Goal: Task Accomplishment & Management: Manage account settings

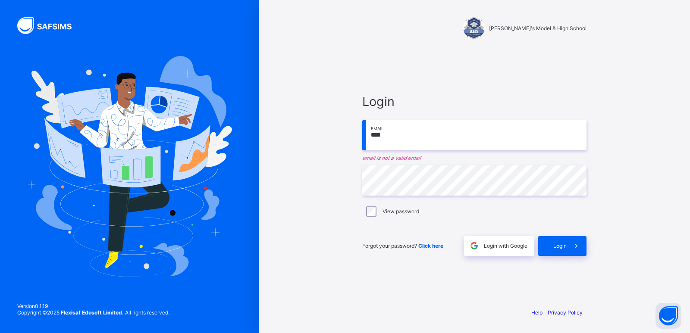
type input "**********"
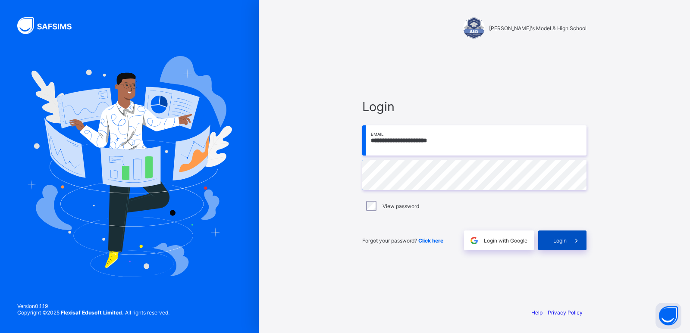
click at [564, 241] on span "Login" at bounding box center [560, 241] width 13 height 6
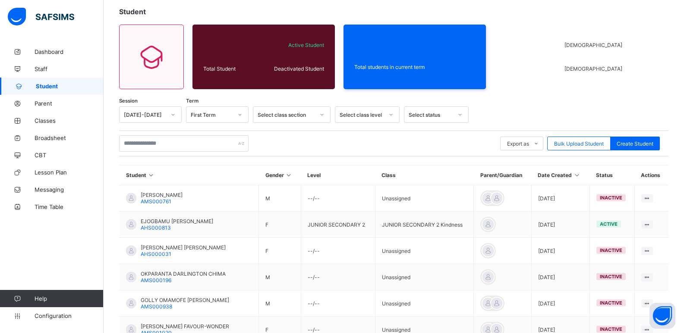
scroll to position [138, 0]
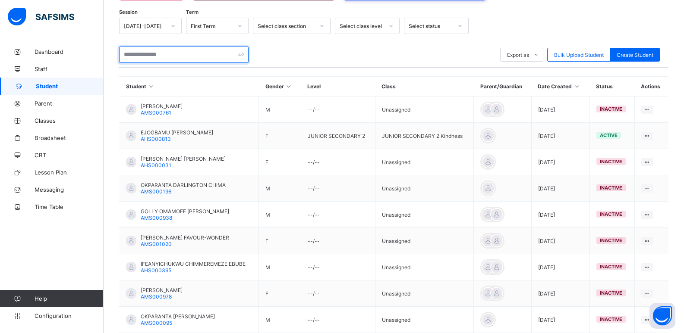
click at [180, 53] on input "text" at bounding box center [183, 55] width 129 height 16
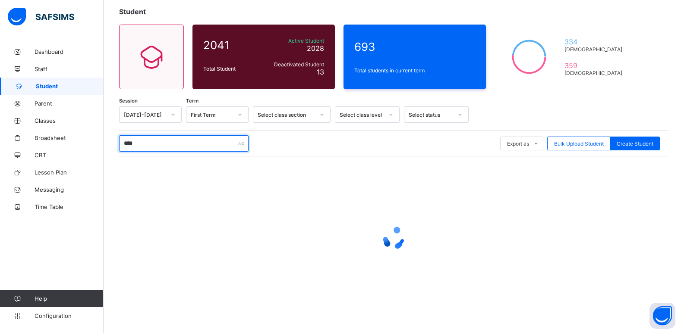
scroll to position [58, 0]
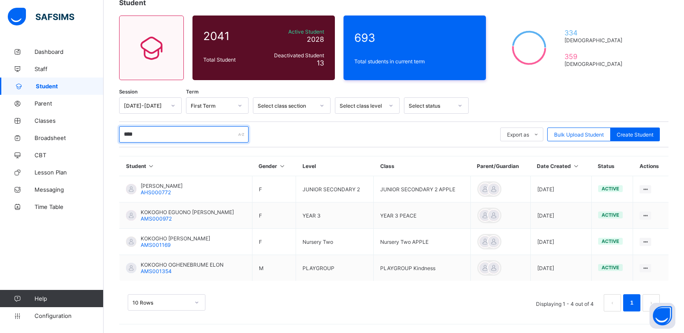
type input "*****"
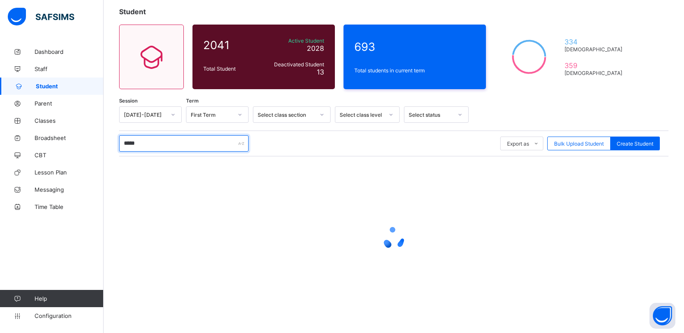
scroll to position [5, 0]
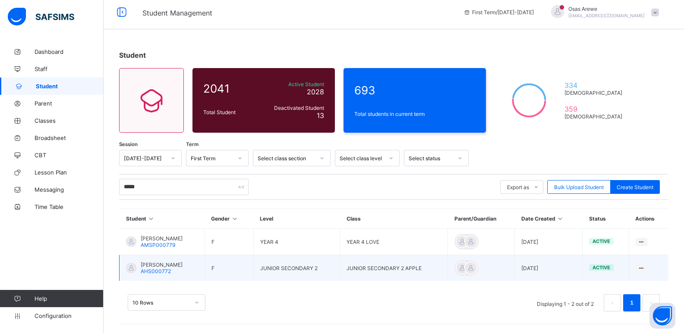
click at [180, 264] on span "[PERSON_NAME]" at bounding box center [162, 265] width 42 height 6
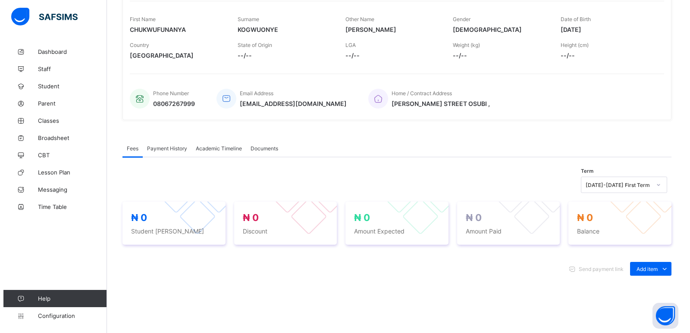
scroll to position [135, 0]
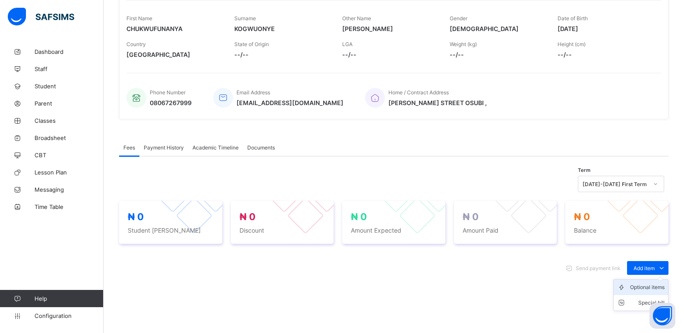
click at [645, 290] on div "Optional items" at bounding box center [647, 287] width 35 height 9
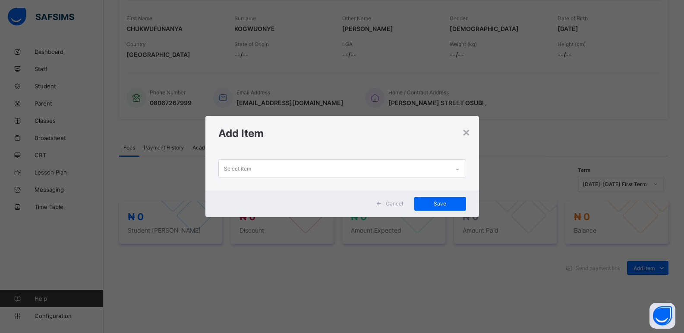
click at [459, 169] on icon at bounding box center [457, 169] width 5 height 9
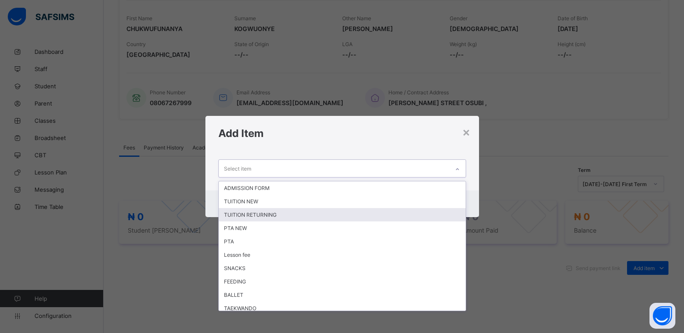
click at [270, 214] on div "TUITION RETURNING" at bounding box center [342, 214] width 247 height 13
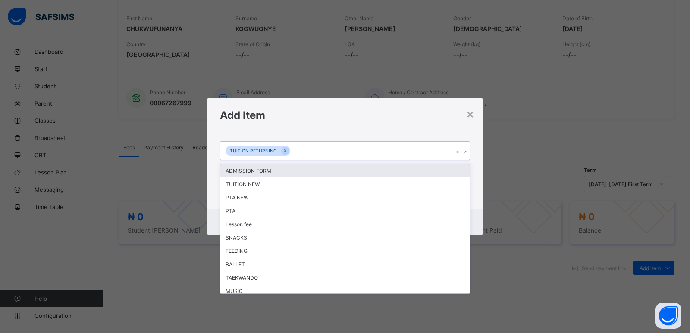
click at [466, 154] on icon at bounding box center [465, 152] width 5 height 9
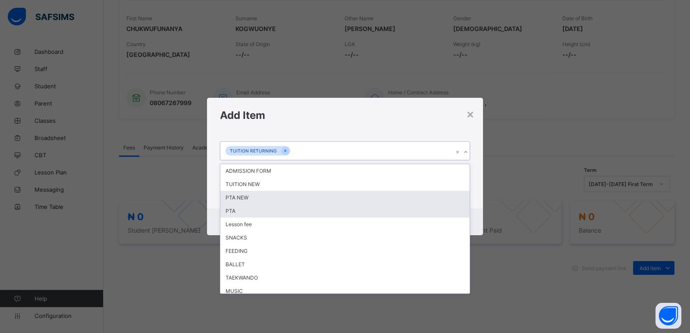
drag, startPoint x: 294, startPoint y: 206, endPoint x: 310, endPoint y: 197, distance: 18.9
click at [301, 202] on div "ADMISSION FORM TUITION NEW PTA NEW PTA Lesson fee SNACKS FEEDING BALLET TAEKWAN…" at bounding box center [344, 228] width 249 height 129
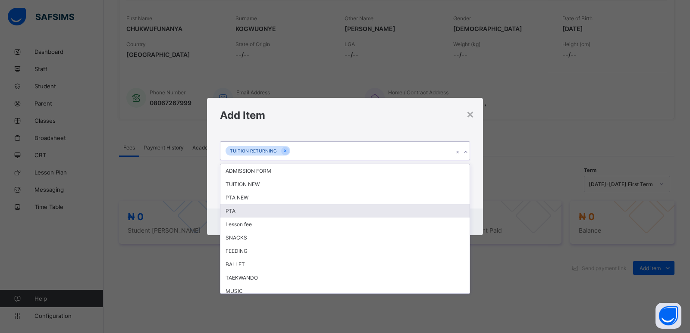
drag, startPoint x: 264, startPoint y: 210, endPoint x: 411, endPoint y: 184, distance: 149.4
click at [276, 210] on div "PTA" at bounding box center [344, 210] width 249 height 13
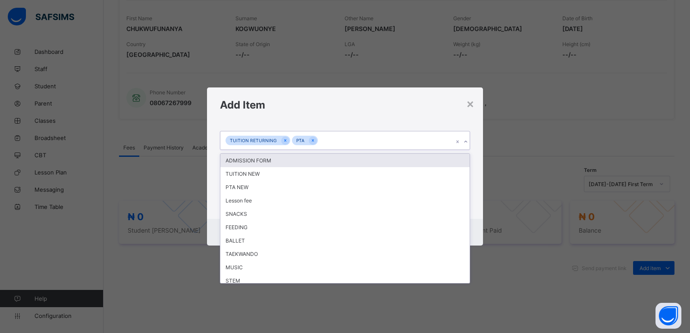
click at [468, 143] on icon at bounding box center [465, 142] width 5 height 9
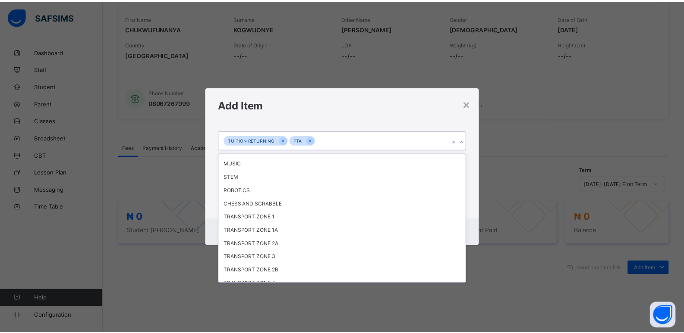
scroll to position [111, 0]
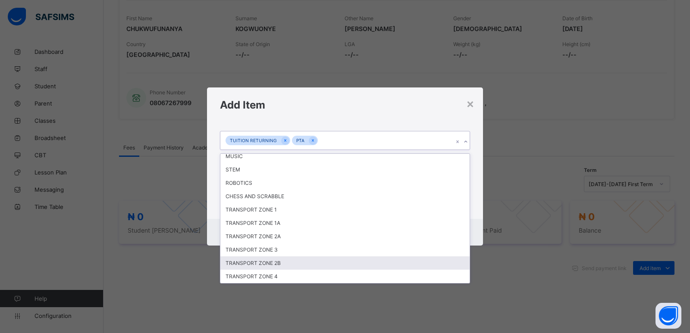
drag, startPoint x: 297, startPoint y: 266, endPoint x: 352, endPoint y: 240, distance: 60.6
click at [298, 266] on div "TRANSPORT ZONE 2B" at bounding box center [344, 263] width 249 height 13
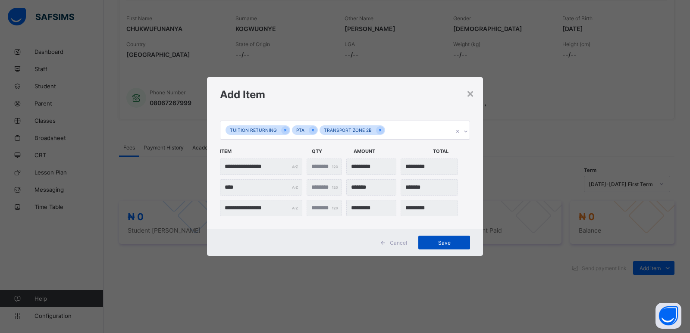
click at [433, 243] on span "Save" at bounding box center [444, 243] width 39 height 6
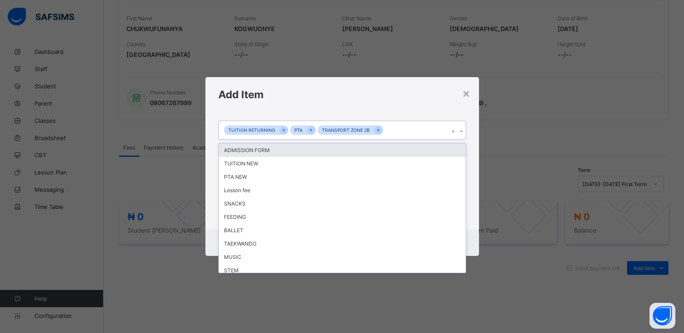
click at [461, 131] on icon at bounding box center [461, 131] width 5 height 9
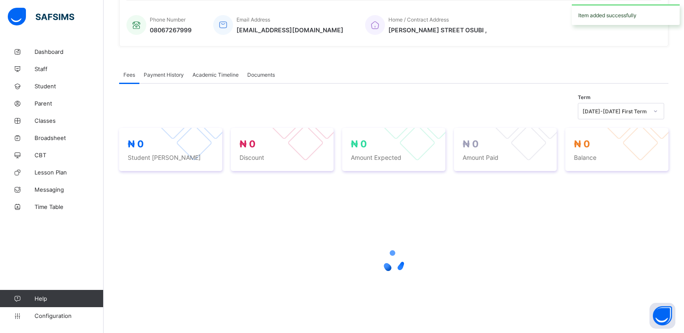
scroll to position [248, 0]
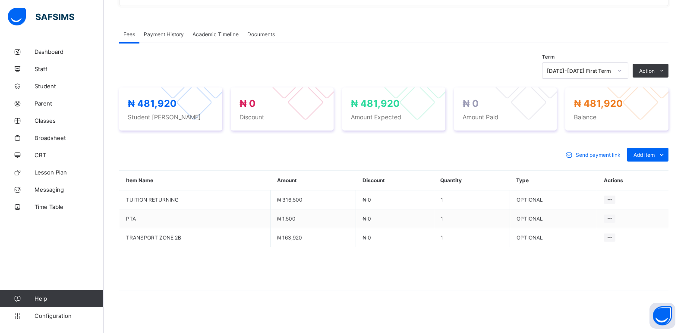
drag, startPoint x: 653, startPoint y: 173, endPoint x: 563, endPoint y: 167, distance: 90.3
click at [0, 0] on div "Optional items" at bounding box center [0, 0] width 0 height 0
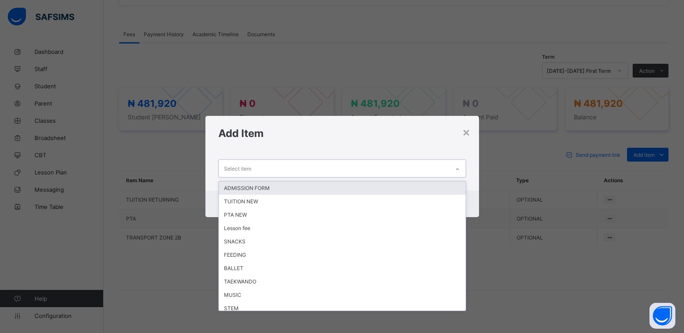
click at [464, 169] on div at bounding box center [457, 170] width 15 height 14
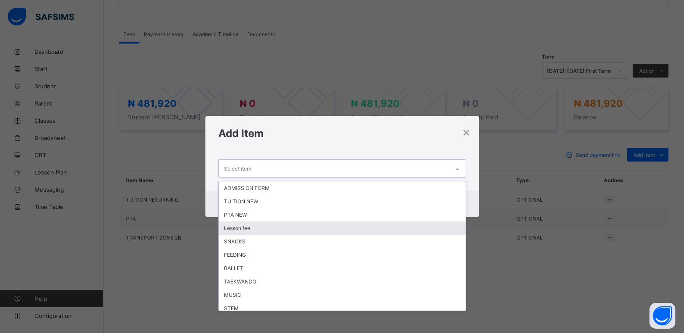
click at [401, 233] on div "Lesson fee" at bounding box center [342, 228] width 247 height 13
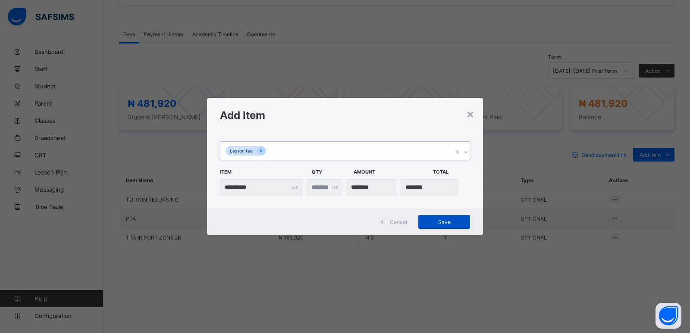
click at [437, 225] on span "Save" at bounding box center [444, 222] width 39 height 6
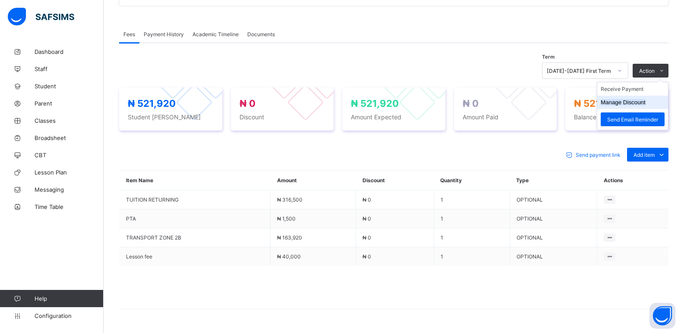
click at [631, 104] on button "Manage Discount" at bounding box center [623, 102] width 45 height 6
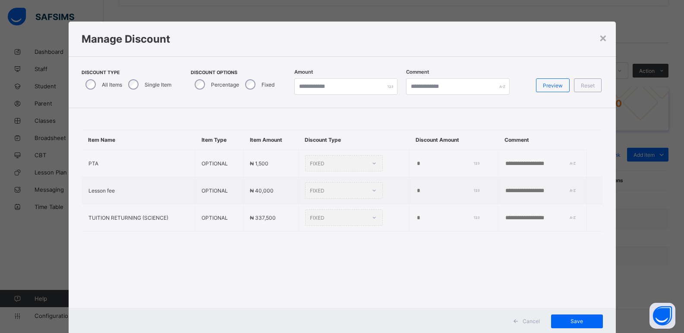
type input "*"
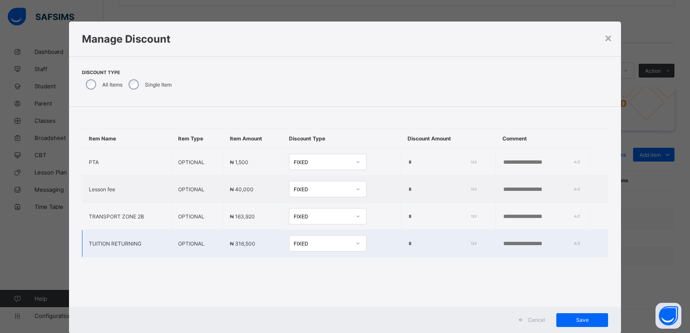
click at [408, 246] on input "*" at bounding box center [441, 244] width 66 height 7
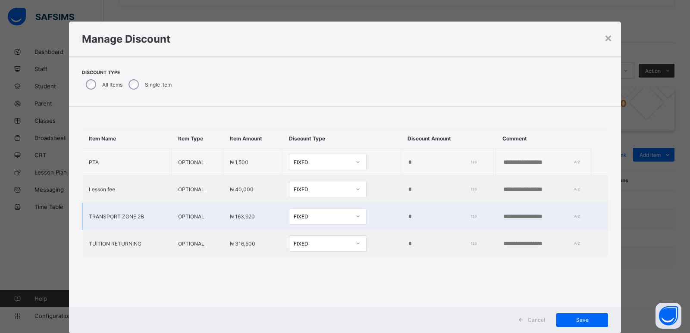
type input "*****"
click at [408, 217] on input "*" at bounding box center [441, 217] width 66 height 7
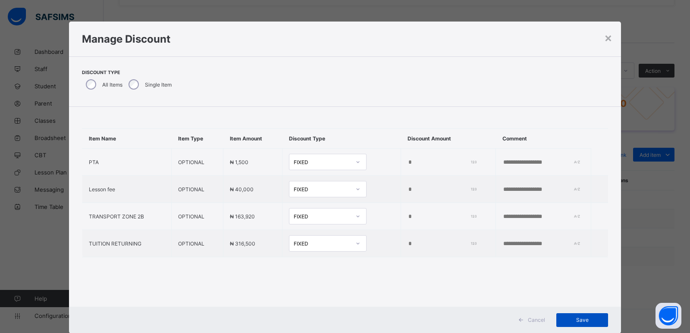
type input "*****"
click at [575, 315] on div "Save" at bounding box center [583, 321] width 52 height 14
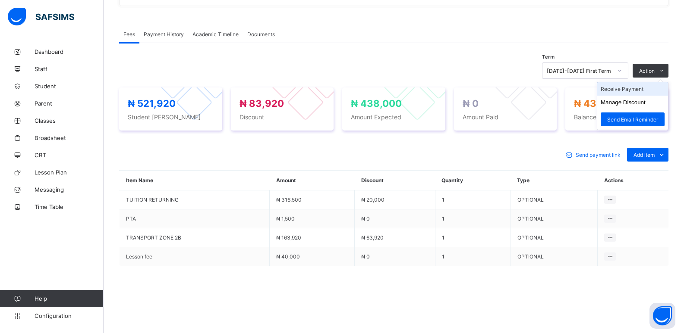
click at [628, 88] on li "Receive Payment" at bounding box center [632, 88] width 71 height 13
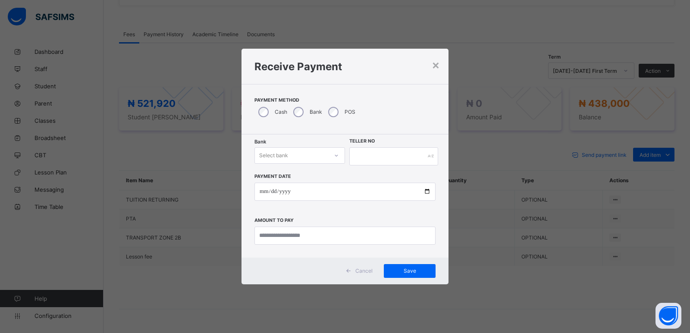
click at [289, 157] on div "Select bank" at bounding box center [291, 156] width 73 height 12
click at [302, 173] on div "Zenith Bank - ALVINAS MODEL PRIMARY SCHOOL" at bounding box center [300, 178] width 90 height 20
click at [360, 150] on input "text" at bounding box center [393, 157] width 89 height 18
type input "*******"
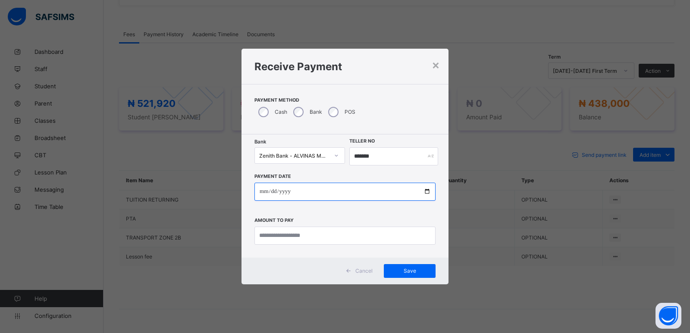
click at [260, 193] on input "date" at bounding box center [345, 192] width 181 height 18
type input "**********"
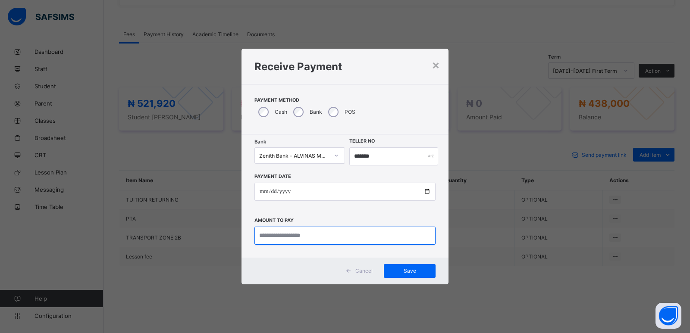
click at [268, 230] on input "currency" at bounding box center [345, 236] width 181 height 18
type input "*********"
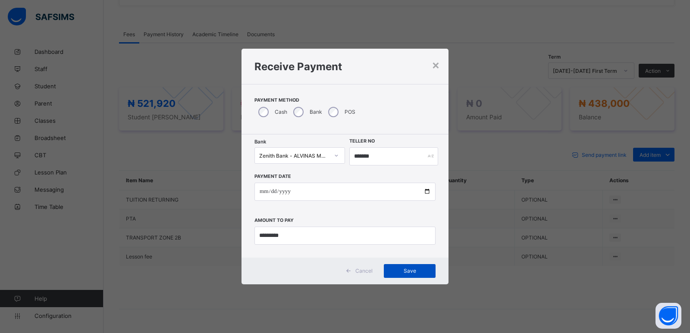
click at [409, 266] on div "Save" at bounding box center [410, 271] width 52 height 14
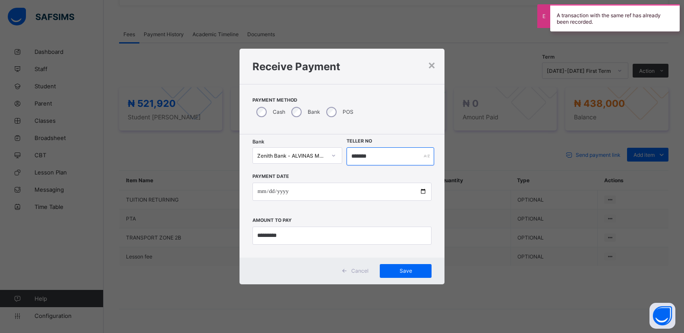
click at [359, 157] on input "*******" at bounding box center [390, 157] width 88 height 18
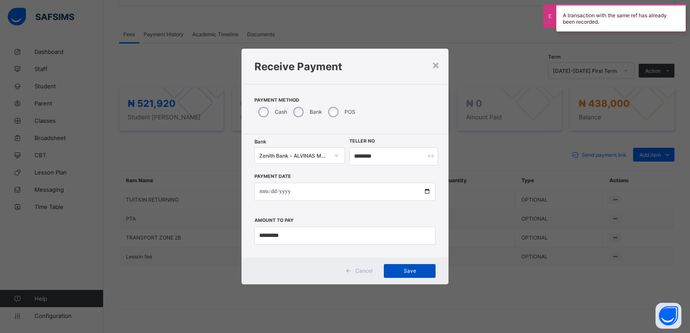
click at [407, 274] on span "Save" at bounding box center [409, 271] width 39 height 6
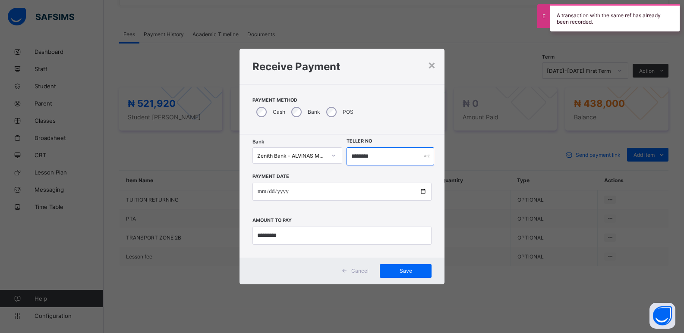
click at [370, 157] on input "********" at bounding box center [390, 157] width 88 height 18
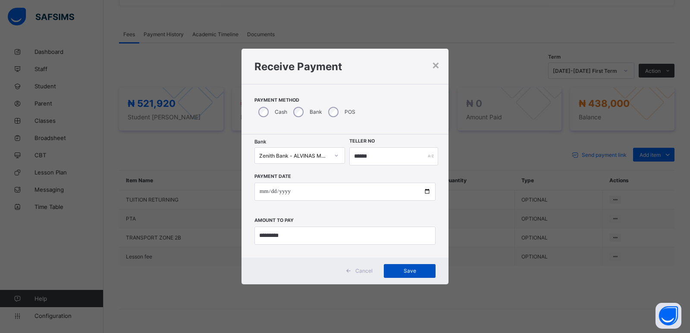
click at [400, 277] on div "Save" at bounding box center [410, 271] width 52 height 14
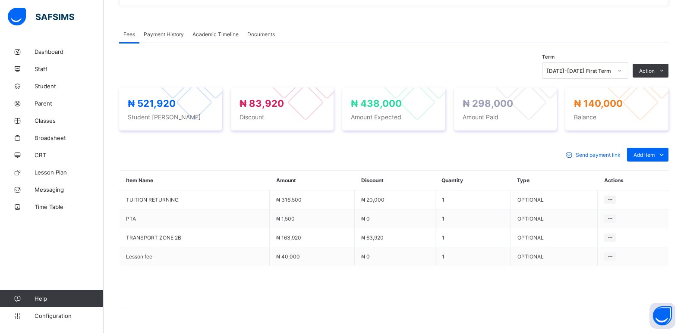
drag, startPoint x: 634, startPoint y: 88, endPoint x: 629, endPoint y: 92, distance: 5.5
click at [0, 0] on li "Receive Payment" at bounding box center [0, 0] width 0 height 0
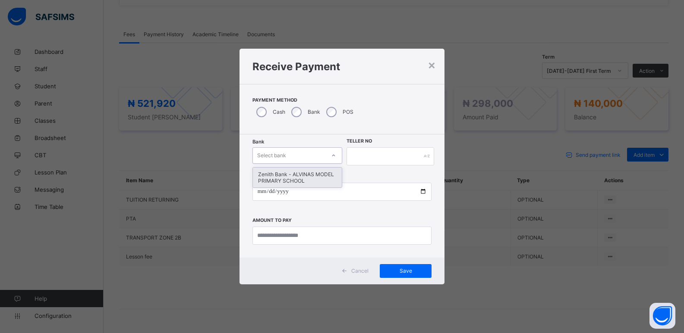
click at [313, 160] on div "Select bank" at bounding box center [289, 156] width 72 height 12
drag, startPoint x: 311, startPoint y: 182, endPoint x: 365, endPoint y: 152, distance: 61.6
click at [311, 181] on div "Zenith Bank - ALVINAS MODEL PRIMARY SCHOOL" at bounding box center [297, 178] width 89 height 20
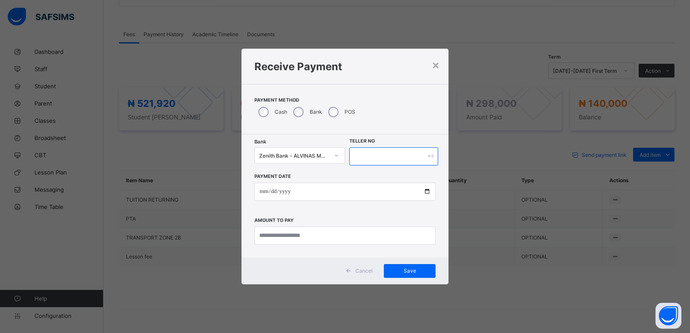
click at [366, 152] on input "text" at bounding box center [393, 157] width 89 height 18
type input "*******"
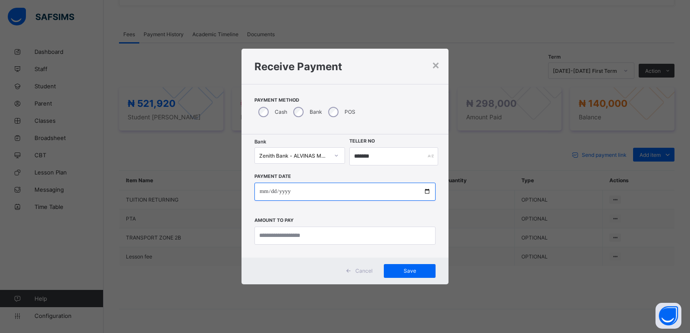
click at [258, 192] on input "date" at bounding box center [345, 192] width 181 height 18
type input "**********"
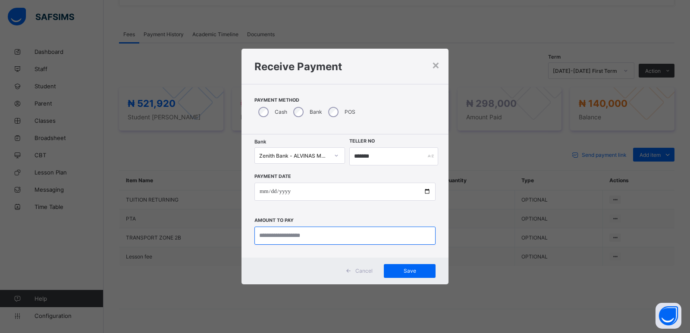
click at [267, 230] on input "currency" at bounding box center [345, 236] width 181 height 18
type input "********"
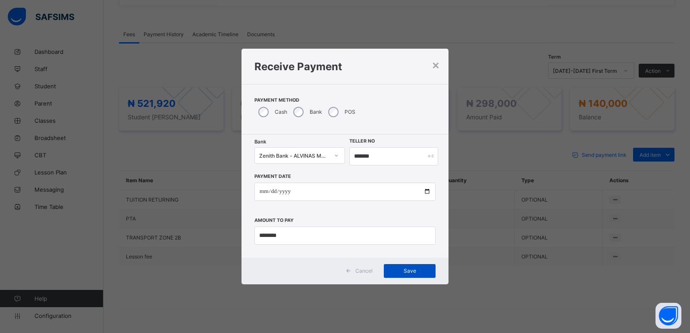
click at [402, 271] on span "Save" at bounding box center [409, 271] width 39 height 6
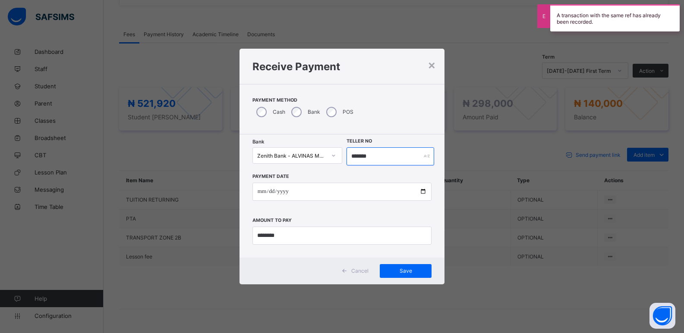
click at [352, 157] on input "*******" at bounding box center [390, 157] width 88 height 18
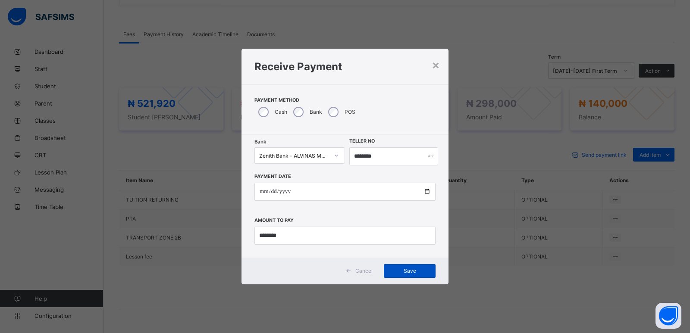
click at [397, 267] on div "Save" at bounding box center [410, 271] width 52 height 14
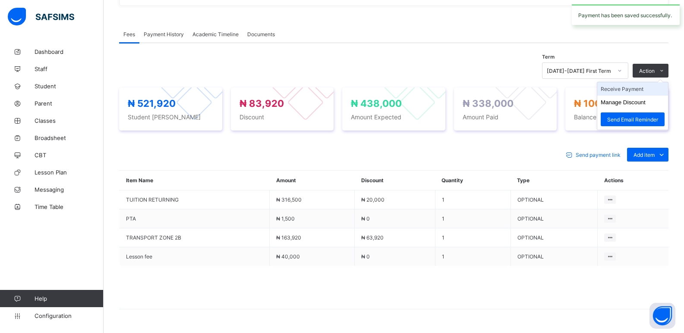
click at [627, 90] on li "Receive Payment" at bounding box center [632, 88] width 71 height 13
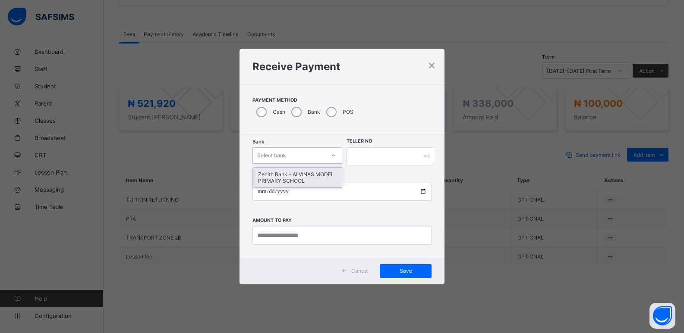
drag, startPoint x: 315, startPoint y: 155, endPoint x: 308, endPoint y: 173, distance: 19.4
click at [314, 156] on div "Select bank" at bounding box center [289, 156] width 72 height 12
drag, startPoint x: 307, startPoint y: 180, endPoint x: 355, endPoint y: 173, distance: 48.4
click at [318, 181] on div "Zenith Bank - ALVINAS MODEL PRIMARY SCHOOL" at bounding box center [297, 178] width 89 height 20
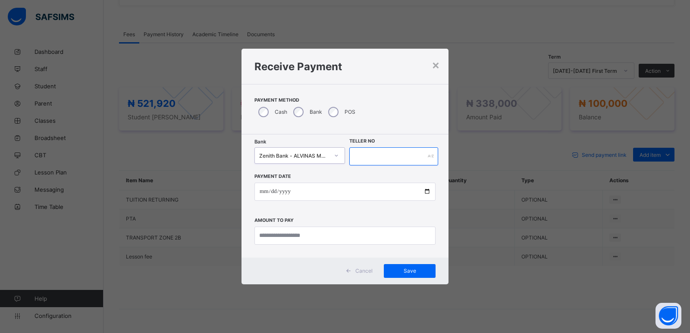
click at [363, 157] on input "text" at bounding box center [393, 157] width 89 height 18
type input "*******"
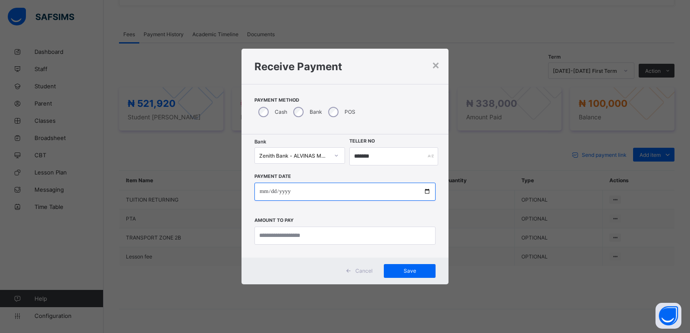
click at [263, 193] on input "date" at bounding box center [345, 192] width 181 height 18
type input "**********"
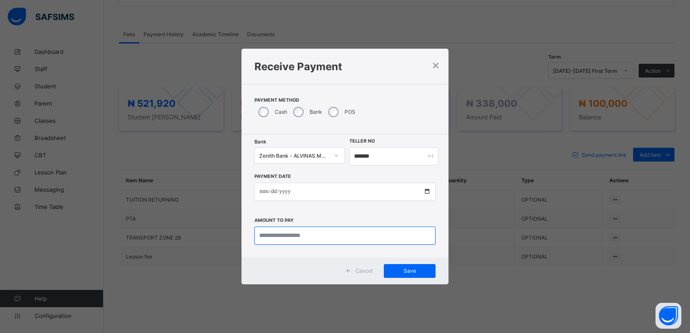
click at [277, 236] on input "currency" at bounding box center [345, 236] width 181 height 18
type input "*********"
click at [436, 64] on div "×" at bounding box center [436, 64] width 8 height 15
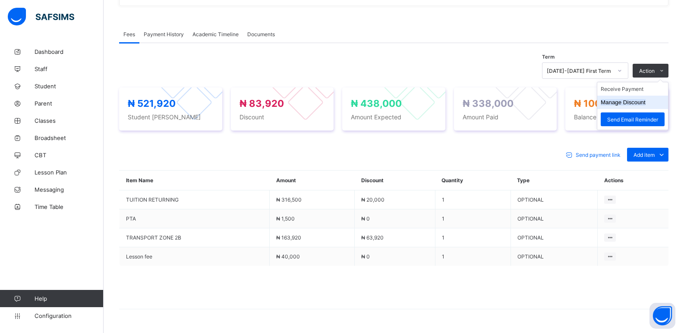
click at [632, 101] on button "Manage Discount" at bounding box center [623, 102] width 45 height 6
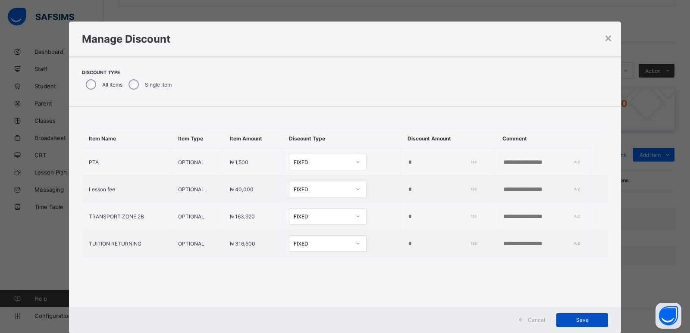
click at [581, 320] on span "Save" at bounding box center [582, 320] width 39 height 6
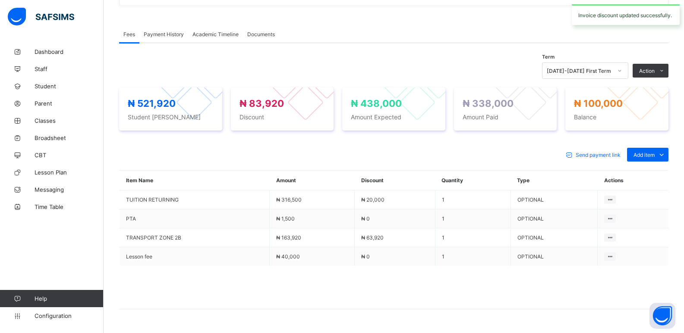
drag, startPoint x: 623, startPoint y: 89, endPoint x: 550, endPoint y: 87, distance: 72.9
click at [0, 0] on li "Receive Payment" at bounding box center [0, 0] width 0 height 0
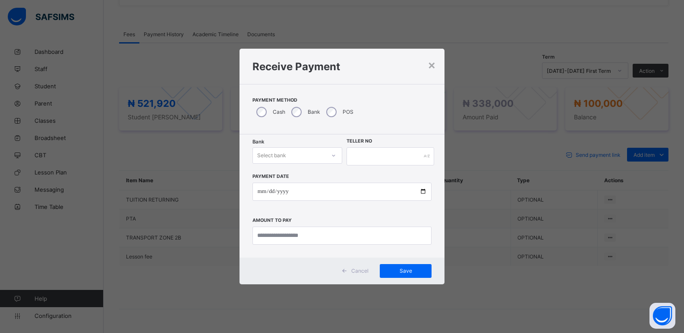
click at [301, 158] on div "Select bank" at bounding box center [289, 156] width 72 height 12
drag, startPoint x: 302, startPoint y: 178, endPoint x: 320, endPoint y: 166, distance: 21.1
click at [302, 177] on div "Zenith Bank - ALVINAS MODEL PRIMARY SCHOOL" at bounding box center [297, 178] width 89 height 20
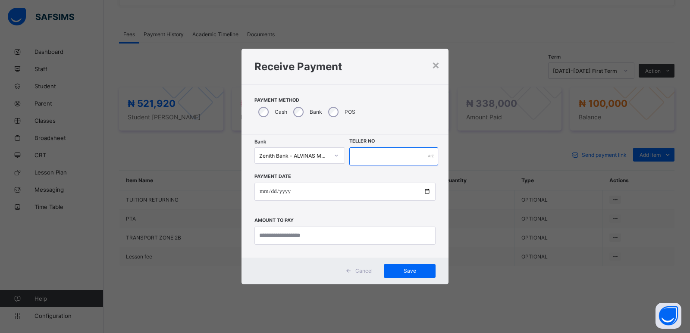
click at [360, 155] on input "text" at bounding box center [393, 157] width 89 height 18
type input "********"
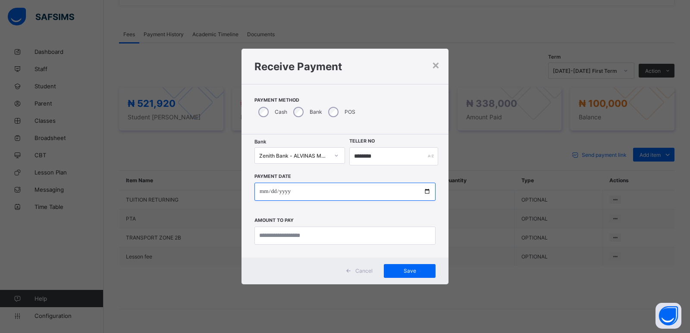
click at [261, 192] on input "date" at bounding box center [345, 192] width 181 height 18
type input "**********"
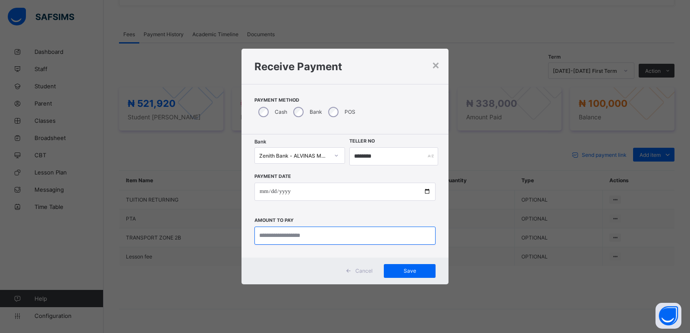
click at [274, 233] on input "currency" at bounding box center [345, 236] width 181 height 18
type input "*********"
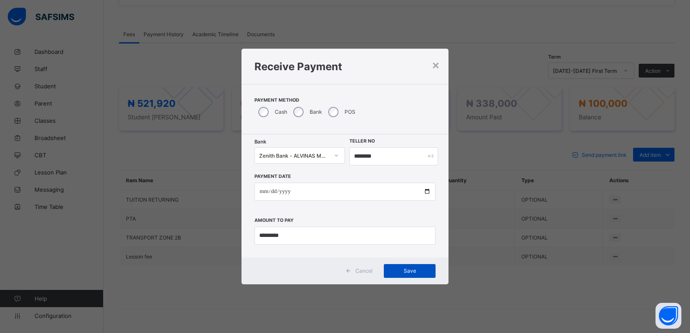
click at [398, 267] on div "Save" at bounding box center [410, 271] width 52 height 14
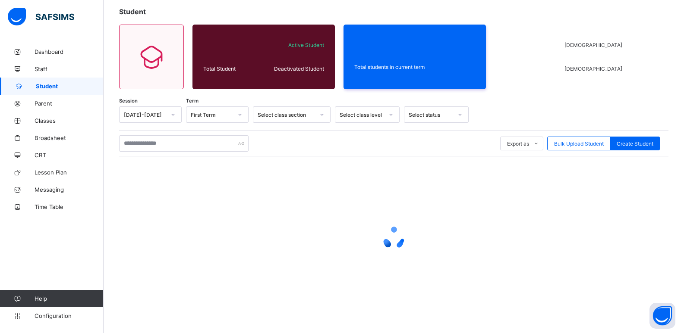
scroll to position [5, 0]
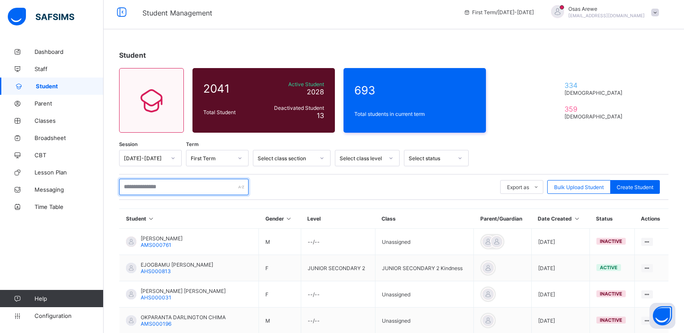
click at [167, 190] on input "text" at bounding box center [183, 187] width 129 height 16
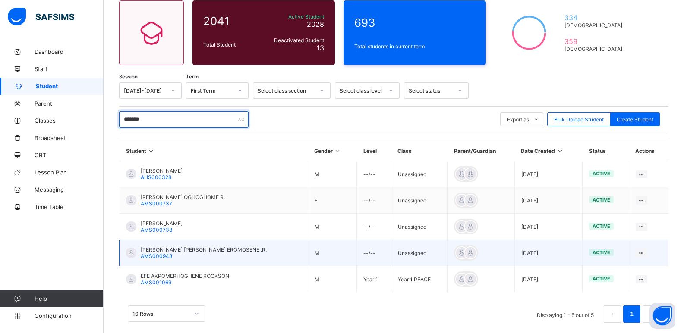
scroll to position [84, 0]
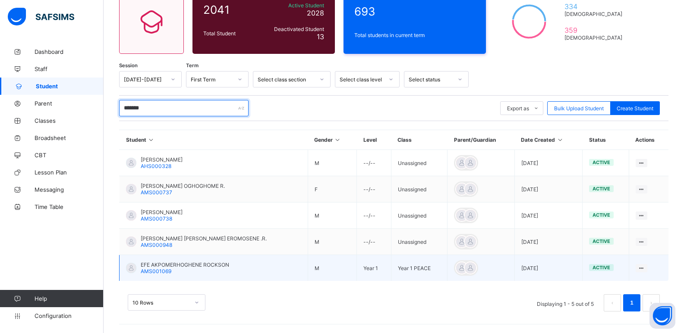
type input "*******"
click at [178, 265] on span "EFE AKPOMERHOGHENE ROCKSON" at bounding box center [185, 265] width 88 height 6
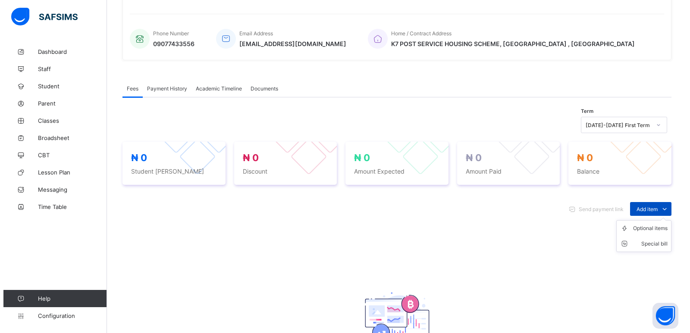
scroll to position [214, 0]
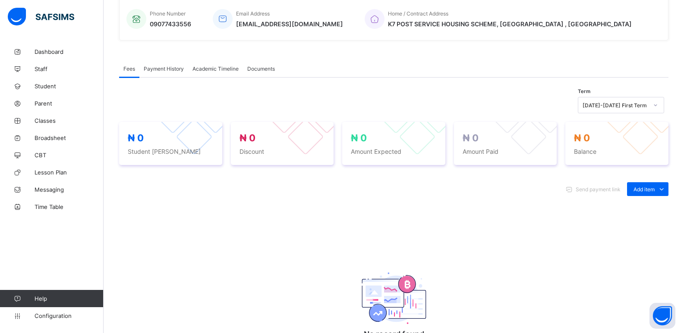
click at [0, 0] on div "Optional items" at bounding box center [0, 0] width 0 height 0
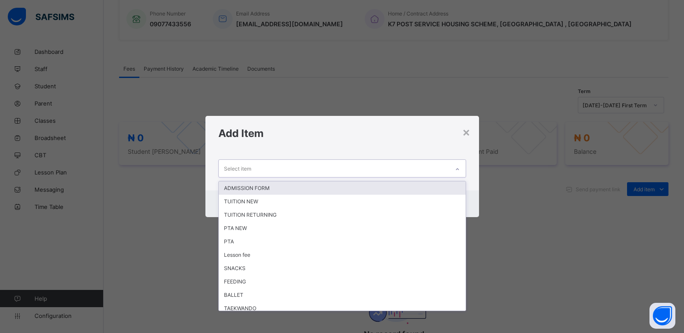
drag, startPoint x: 454, startPoint y: 162, endPoint x: 435, endPoint y: 179, distance: 25.4
click at [453, 163] on div at bounding box center [457, 170] width 15 height 14
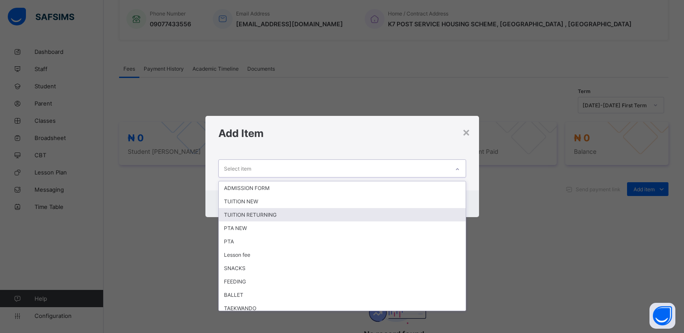
click at [381, 216] on div "TUITION RETURNING" at bounding box center [342, 214] width 247 height 13
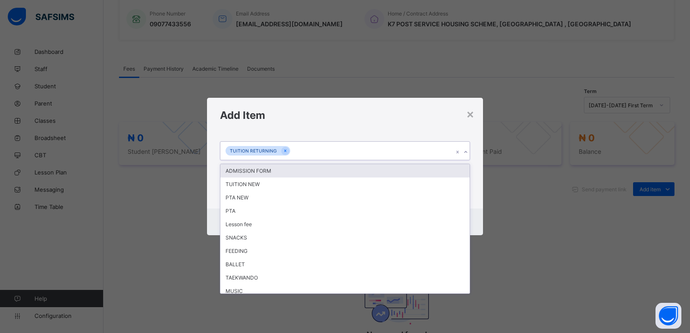
click at [468, 151] on icon at bounding box center [465, 152] width 5 height 9
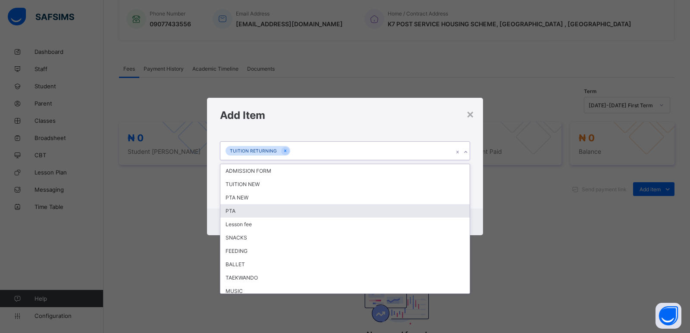
click at [333, 213] on div "PTA" at bounding box center [344, 210] width 249 height 13
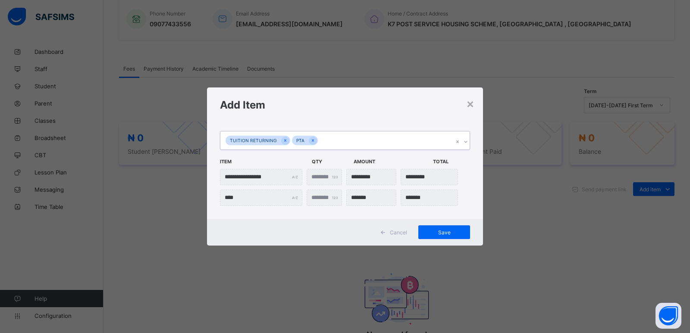
click at [462, 142] on div at bounding box center [466, 142] width 8 height 14
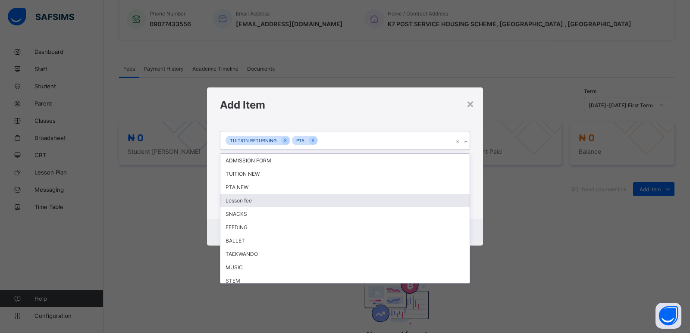
click at [290, 198] on div "Lesson fee" at bounding box center [344, 200] width 249 height 13
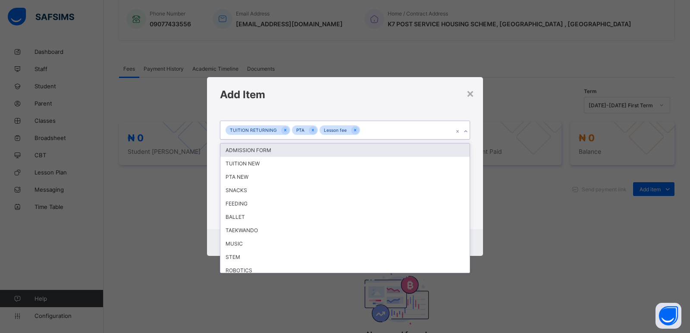
click at [467, 130] on icon at bounding box center [465, 131] width 5 height 9
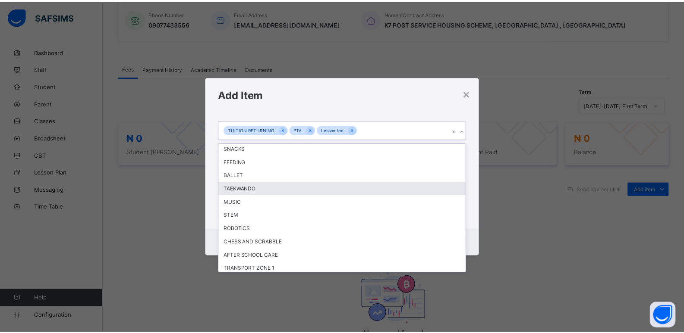
scroll to position [111, 0]
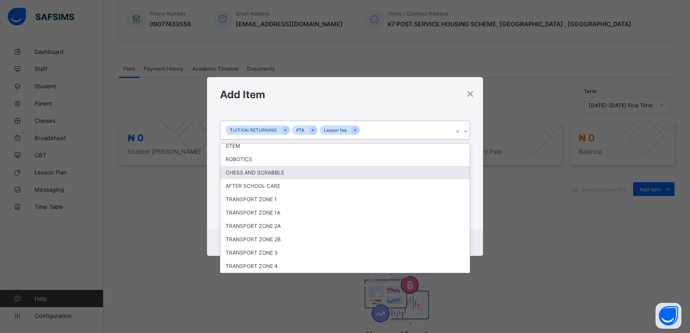
drag, startPoint x: 278, startPoint y: 170, endPoint x: 327, endPoint y: 170, distance: 48.8
click at [279, 170] on div "CHESS AND SCRABBLE" at bounding box center [344, 172] width 249 height 13
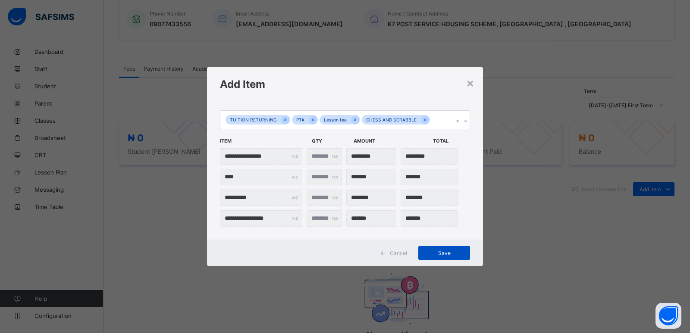
click at [438, 250] on span "Save" at bounding box center [444, 253] width 39 height 6
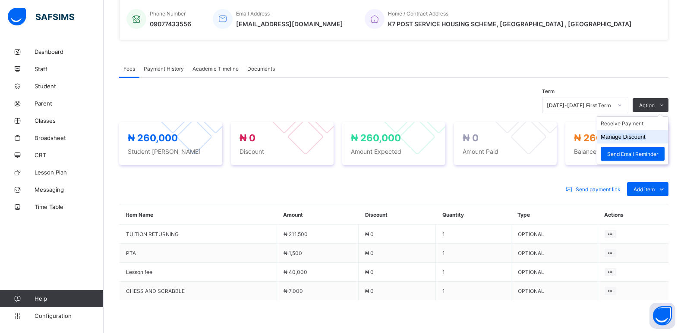
click at [636, 135] on button "Manage Discount" at bounding box center [623, 137] width 45 height 6
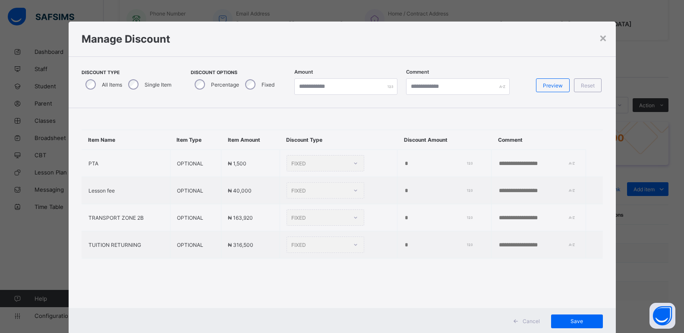
type input "*"
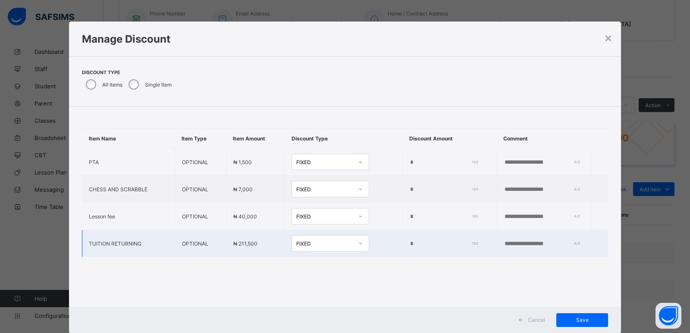
click at [409, 241] on input "*" at bounding box center [442, 244] width 66 height 7
type input "*****"
click at [579, 317] on div "Save" at bounding box center [583, 321] width 52 height 14
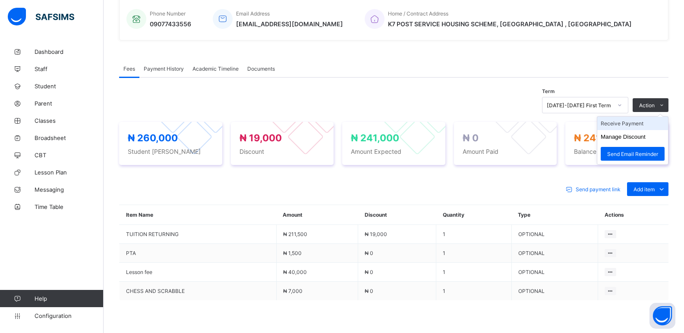
click at [620, 126] on li "Receive Payment" at bounding box center [632, 123] width 71 height 13
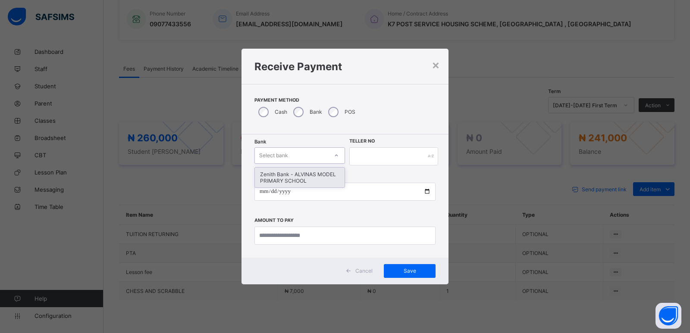
drag, startPoint x: 299, startPoint y: 156, endPoint x: 297, endPoint y: 165, distance: 9.2
click at [297, 156] on div "Select bank" at bounding box center [291, 156] width 73 height 12
drag, startPoint x: 296, startPoint y: 177, endPoint x: 334, endPoint y: 164, distance: 40.0
click at [296, 176] on div "Zenith Bank - ALVINAS MODEL PRIMARY SCHOOL" at bounding box center [300, 178] width 90 height 20
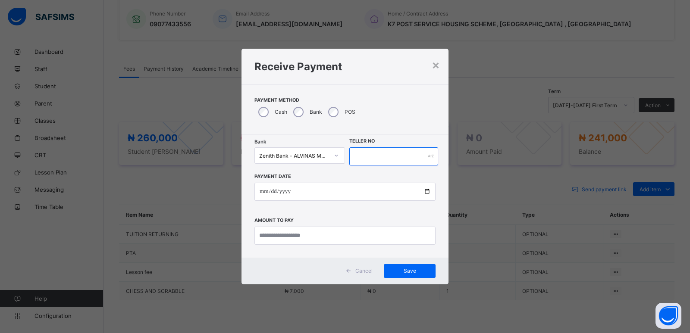
click at [355, 161] on input "text" at bounding box center [393, 157] width 89 height 18
type input "*******"
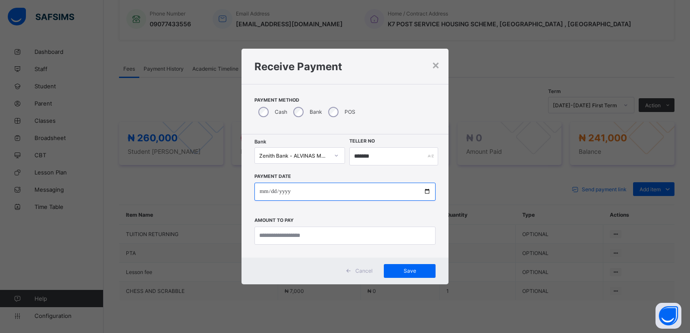
click at [264, 192] on input "date" at bounding box center [345, 192] width 181 height 18
type input "**********"
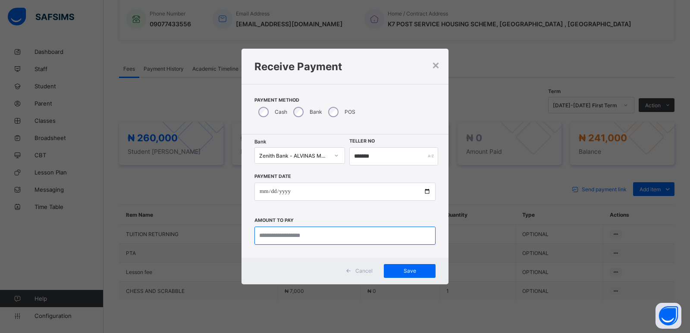
click at [265, 237] on input "currency" at bounding box center [345, 236] width 181 height 18
type input "*********"
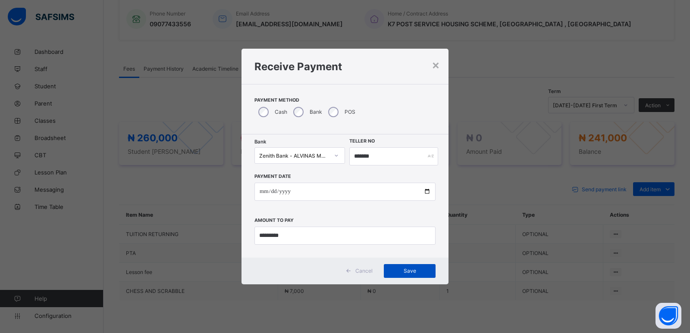
click at [407, 277] on div "Save" at bounding box center [410, 271] width 52 height 14
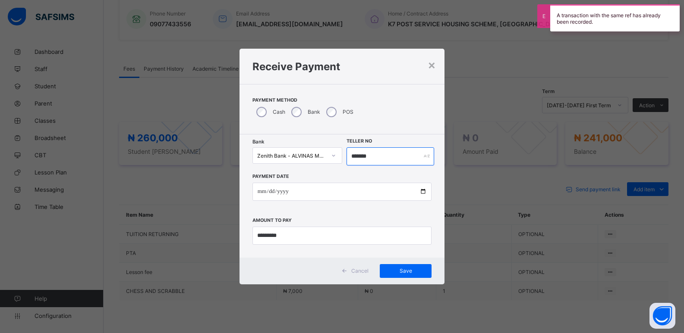
click at [355, 156] on input "*******" at bounding box center [390, 157] width 88 height 18
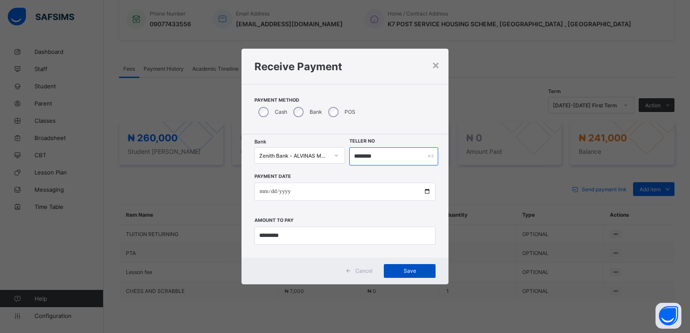
type input "********"
click at [396, 269] on span "Save" at bounding box center [409, 271] width 39 height 6
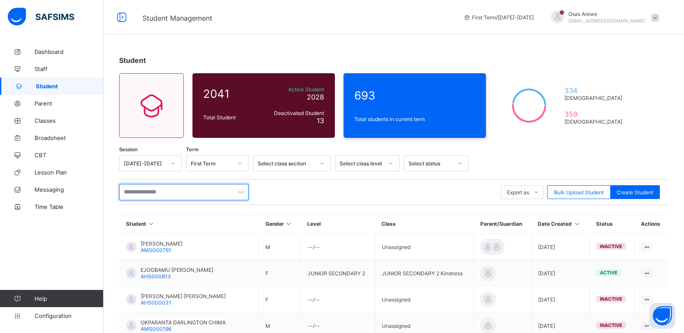
click at [171, 189] on input "text" at bounding box center [183, 192] width 129 height 16
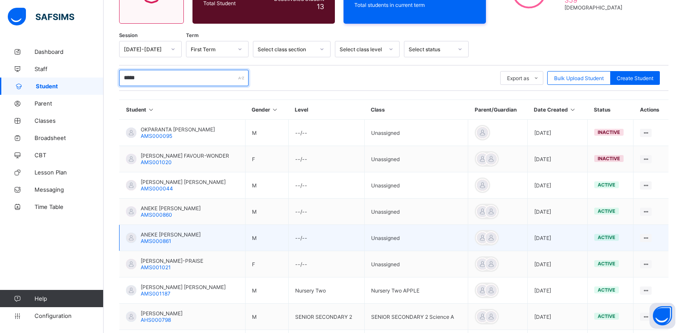
scroll to position [129, 0]
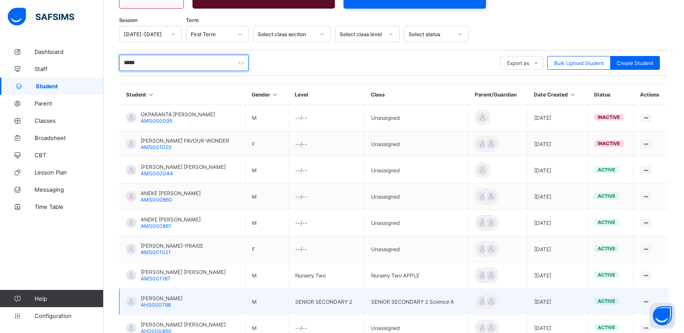
type input "*****"
click at [182, 299] on span "ALEKE EJIROGHENE DAVID" at bounding box center [162, 299] width 42 height 6
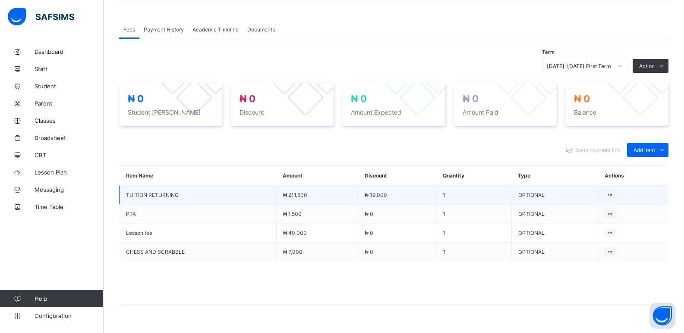
scroll to position [259, 0]
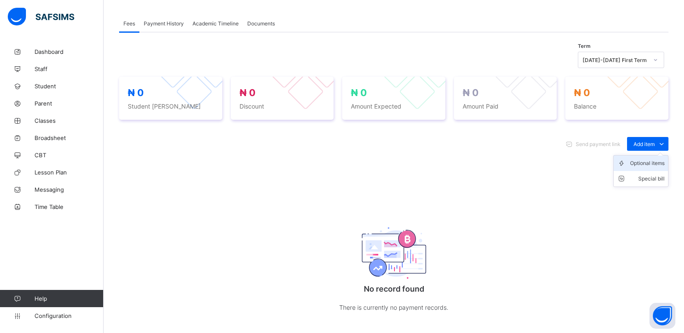
click at [647, 164] on div "Optional items" at bounding box center [647, 163] width 35 height 9
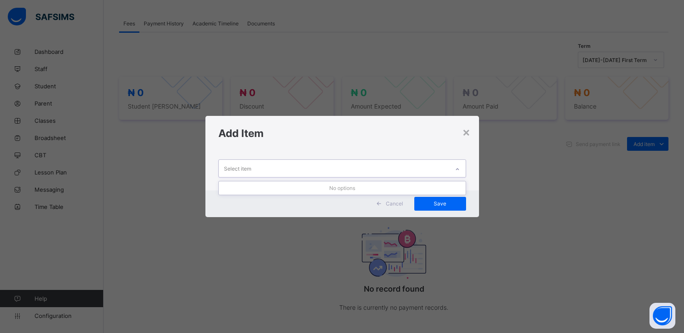
click at [447, 170] on div "Select item" at bounding box center [334, 168] width 230 height 17
click at [458, 170] on icon at bounding box center [457, 169] width 5 height 9
click at [458, 172] on div at bounding box center [457, 170] width 15 height 14
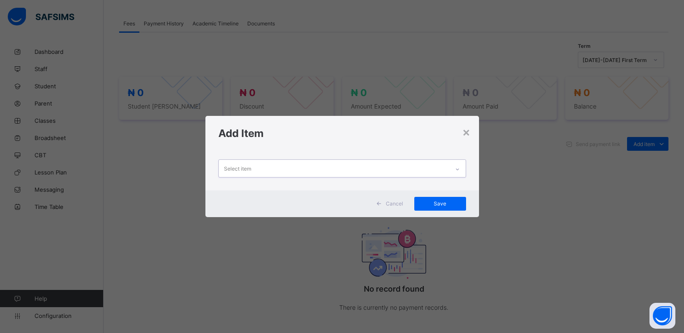
click at [456, 173] on div at bounding box center [457, 170] width 15 height 14
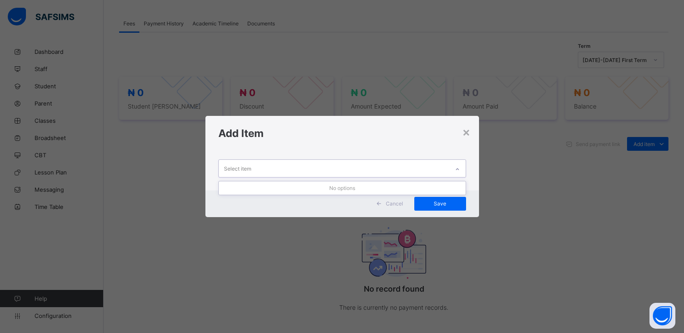
click at [456, 173] on div at bounding box center [457, 170] width 15 height 14
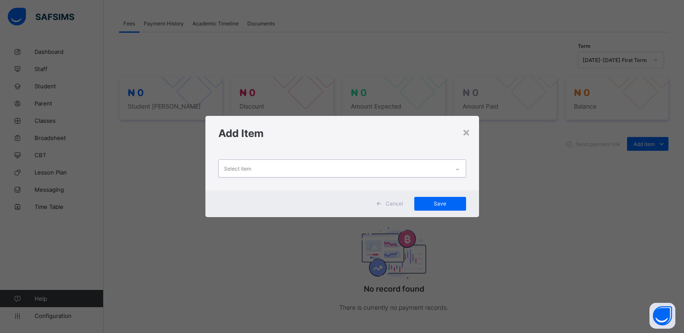
click at [456, 173] on div at bounding box center [457, 170] width 15 height 14
click at [456, 174] on div at bounding box center [457, 170] width 15 height 14
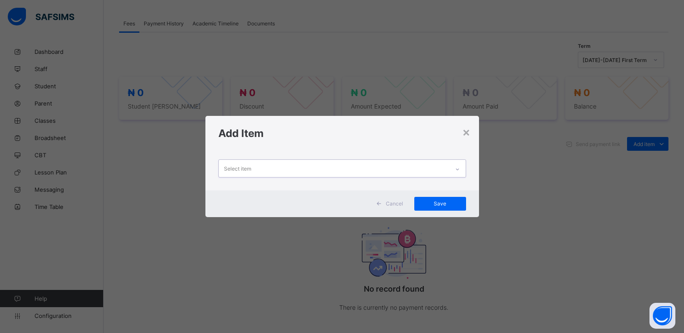
click at [463, 168] on div at bounding box center [457, 170] width 15 height 14
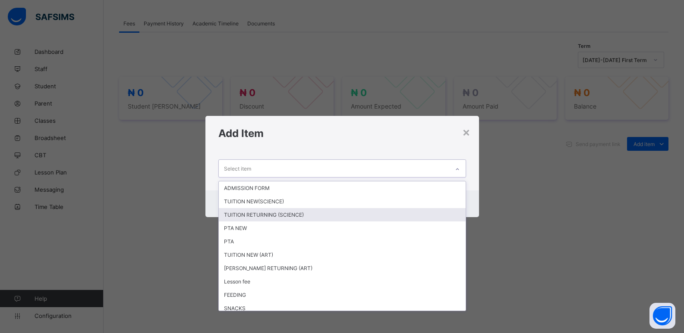
click at [301, 212] on div "TUITION RETURNING (SCIENCE)" at bounding box center [342, 214] width 247 height 13
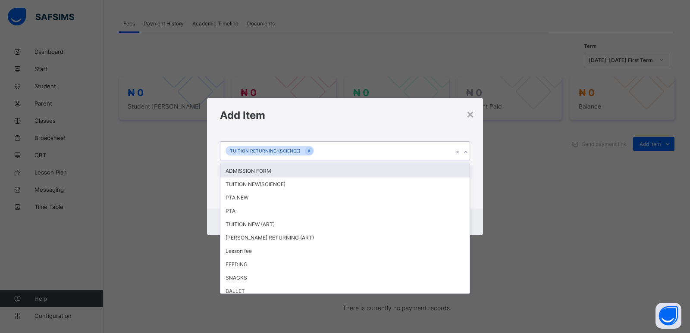
click at [466, 153] on icon at bounding box center [465, 152] width 5 height 9
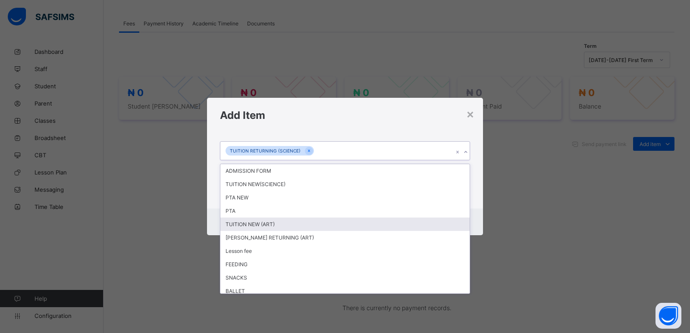
click at [282, 218] on div "TUITION NEW (ART)" at bounding box center [344, 224] width 249 height 13
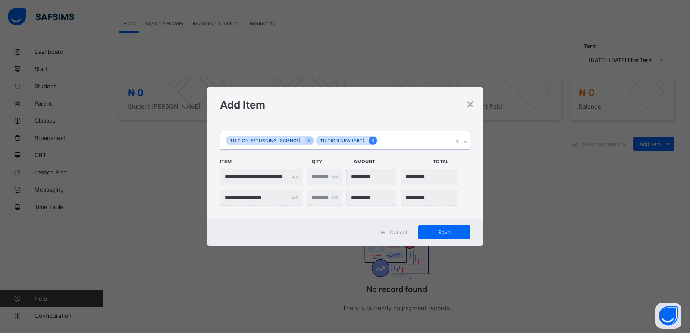
click at [371, 139] on icon at bounding box center [373, 141] width 5 height 6
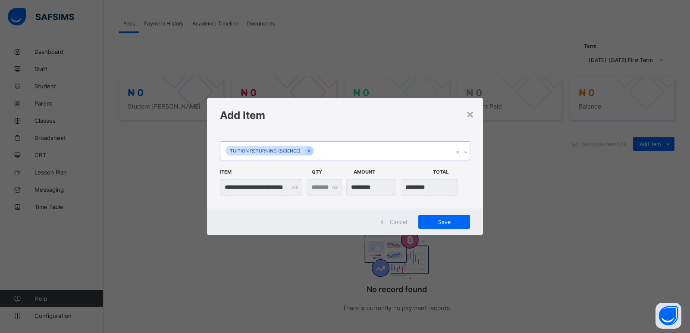
click at [464, 149] on div at bounding box center [466, 152] width 8 height 14
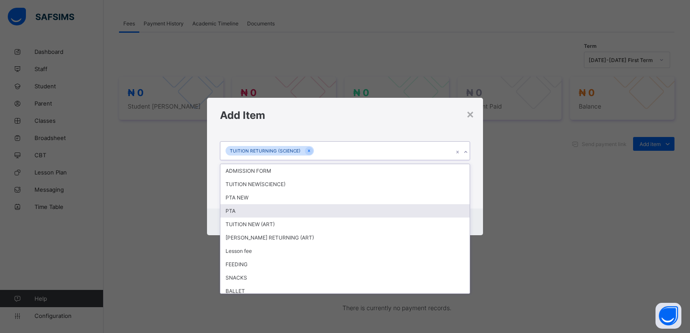
click at [240, 210] on div "PTA" at bounding box center [344, 210] width 249 height 13
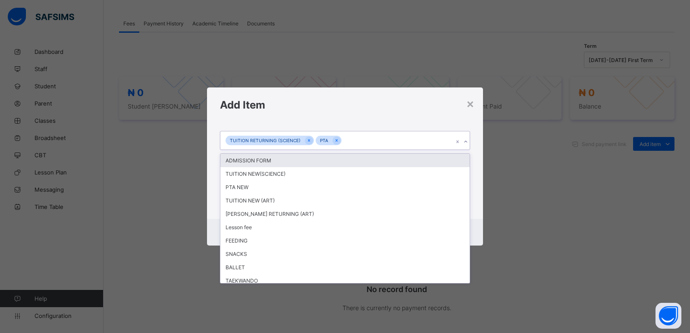
click at [468, 143] on icon at bounding box center [465, 142] width 5 height 9
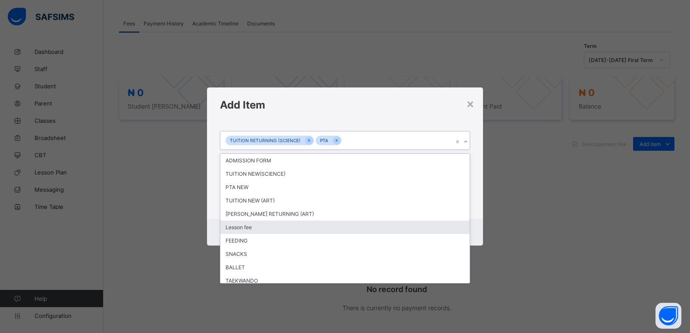
click at [300, 221] on div "Lesson fee" at bounding box center [344, 227] width 249 height 13
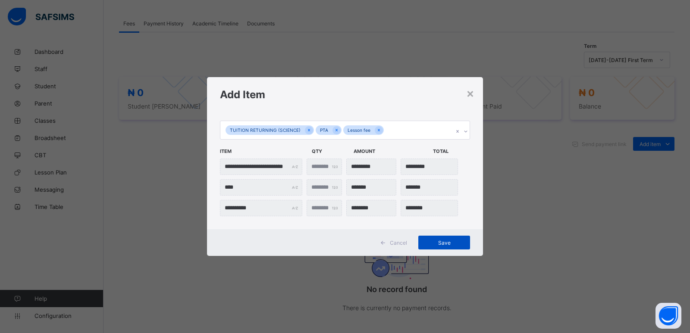
click at [456, 246] on span "Save" at bounding box center [444, 243] width 39 height 6
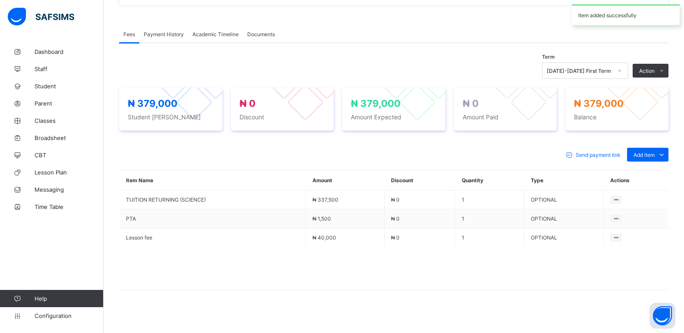
scroll to position [253, 0]
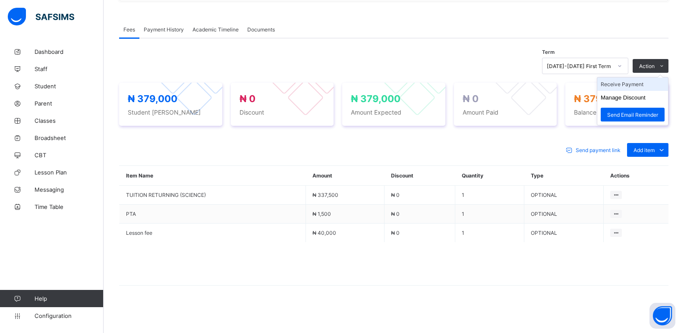
click at [632, 84] on li "Receive Payment" at bounding box center [632, 84] width 71 height 13
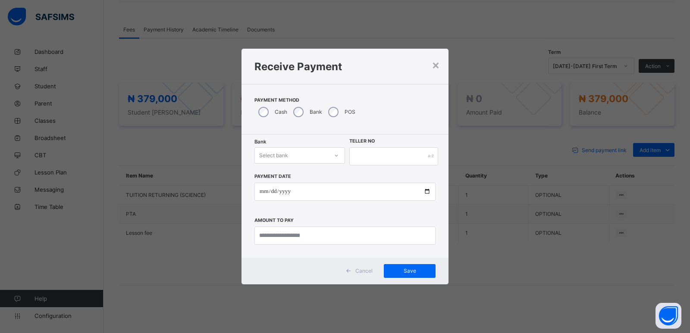
click at [305, 158] on div "Select bank" at bounding box center [291, 156] width 73 height 12
drag, startPoint x: 293, startPoint y: 179, endPoint x: 328, endPoint y: 169, distance: 35.9
click at [296, 179] on div "Zenith Bank - ALVINAS MODEL PRIMARY SCHOOL" at bounding box center [300, 178] width 90 height 20
click at [359, 159] on input "text" at bounding box center [393, 157] width 89 height 18
type input "*******"
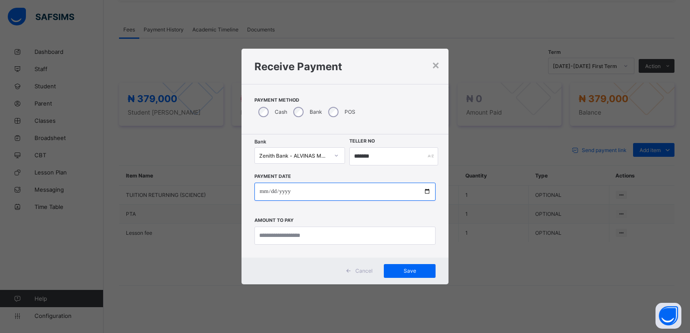
click at [260, 194] on input "date" at bounding box center [345, 192] width 181 height 18
type input "**********"
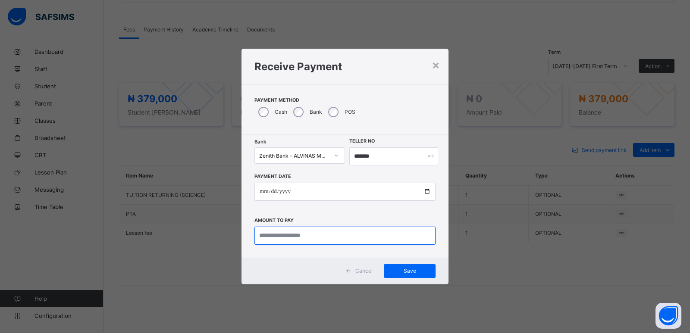
click at [280, 238] on input "currency" at bounding box center [345, 236] width 181 height 18
type input "*********"
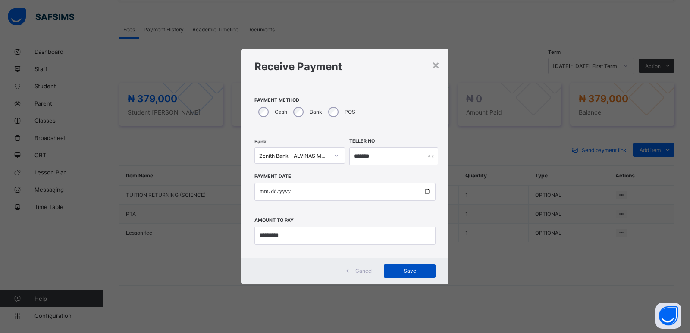
click at [391, 269] on span "Save" at bounding box center [409, 271] width 39 height 6
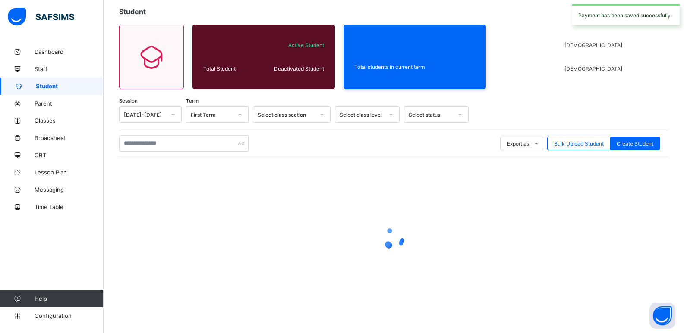
scroll to position [49, 0]
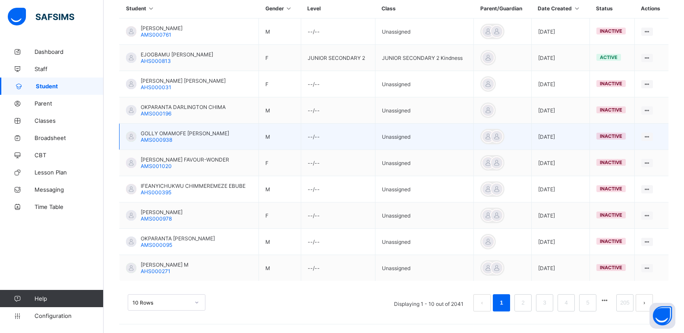
click at [143, 143] on span "AMS000938" at bounding box center [156, 140] width 31 height 6
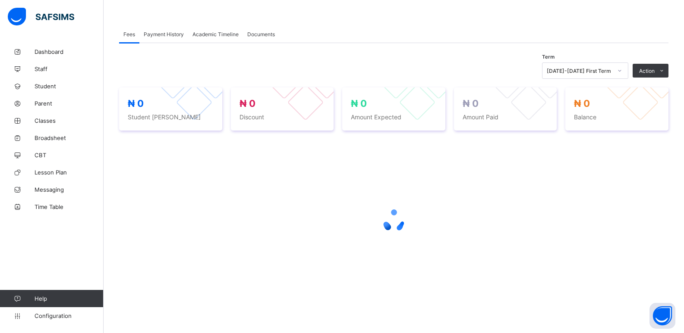
scroll to position [136, 0]
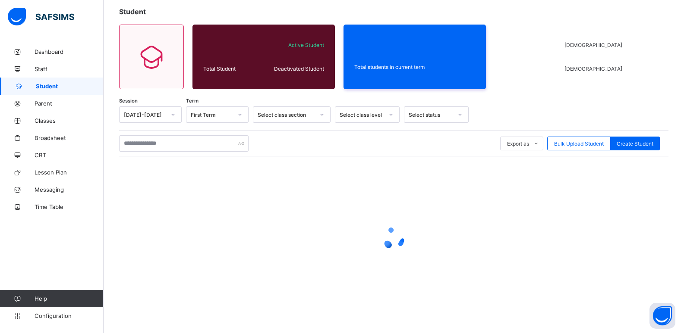
scroll to position [49, 0]
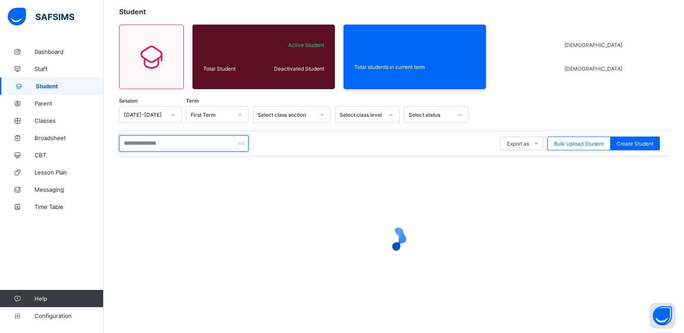
click at [186, 138] on input "text" at bounding box center [183, 143] width 129 height 16
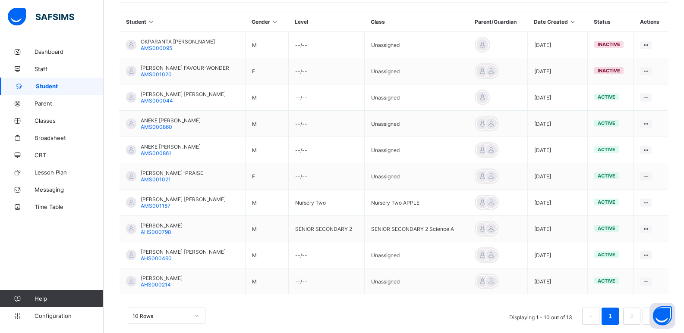
scroll to position [216, 0]
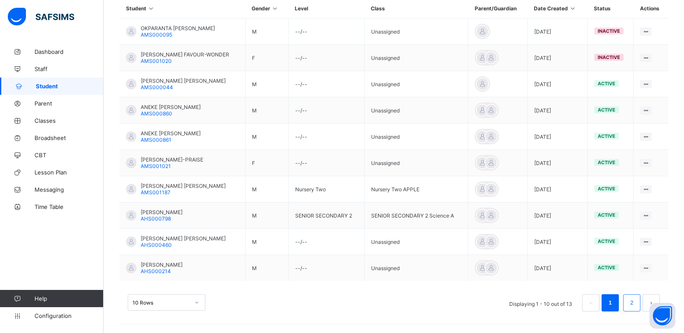
type input "*****"
click at [635, 298] on link "2" at bounding box center [631, 303] width 8 height 11
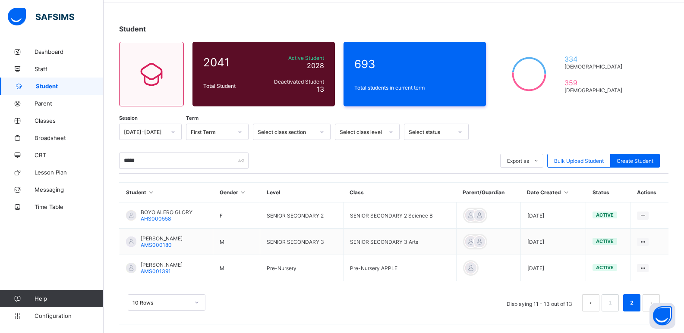
scroll to position [31, 0]
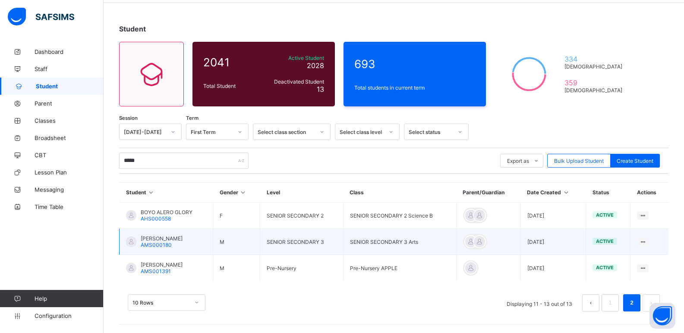
click at [158, 238] on span "ALEKE OMONIGHO NOAH OREVA" at bounding box center [162, 239] width 42 height 6
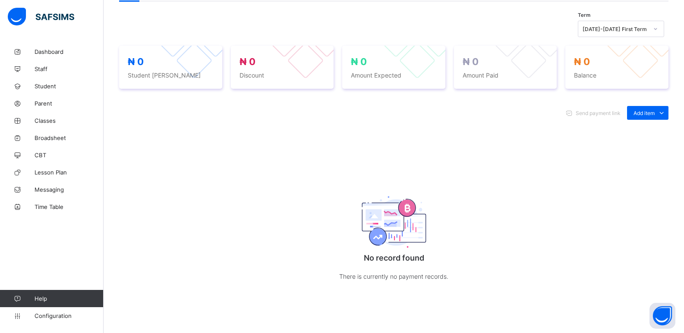
scroll to position [295, 0]
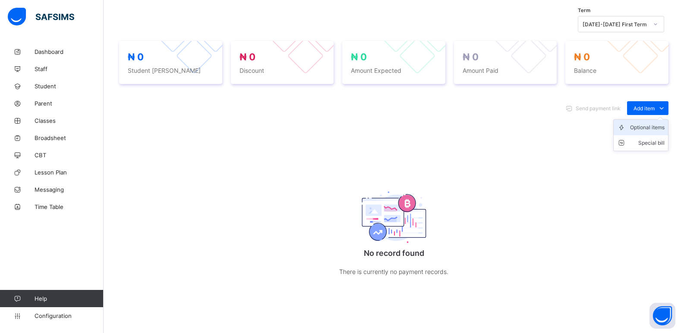
click at [650, 129] on div "Optional items" at bounding box center [647, 127] width 35 height 9
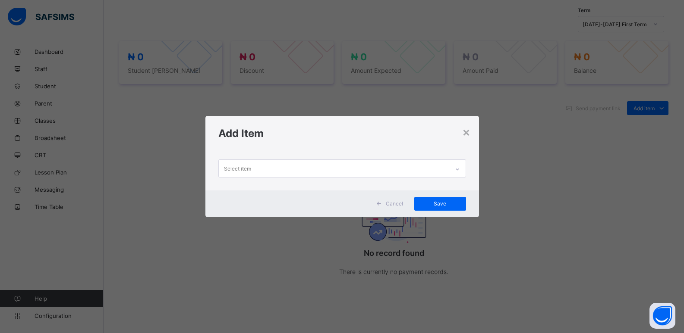
click at [458, 171] on icon at bounding box center [457, 169] width 5 height 9
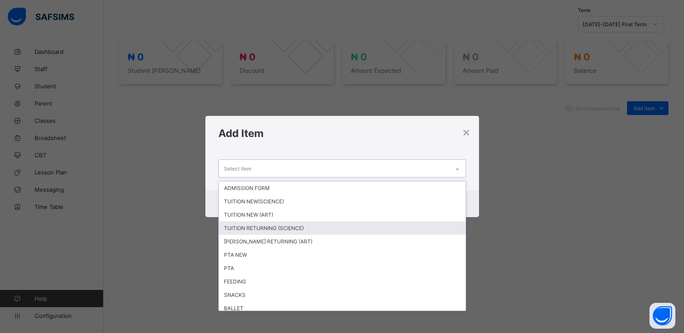
click at [288, 231] on div "TUITION RETURNING (SCIENCE)" at bounding box center [342, 228] width 247 height 13
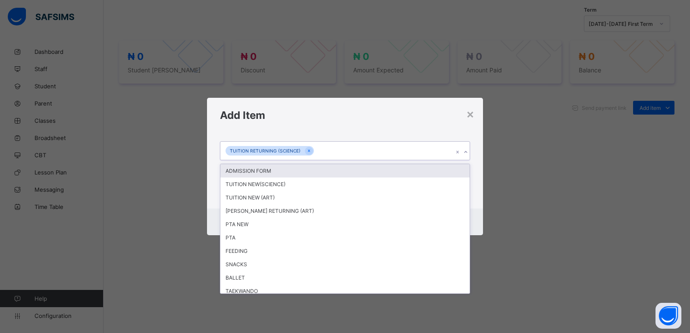
click at [466, 152] on icon at bounding box center [465, 152] width 5 height 9
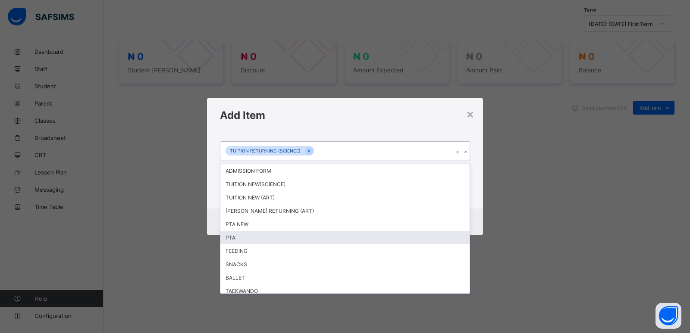
drag, startPoint x: 248, startPoint y: 235, endPoint x: 289, endPoint y: 212, distance: 47.9
click at [249, 235] on div "PTA" at bounding box center [344, 237] width 249 height 13
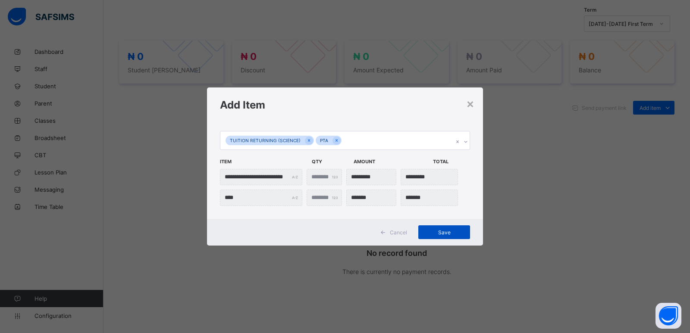
click at [443, 236] on div "Save" at bounding box center [444, 233] width 52 height 14
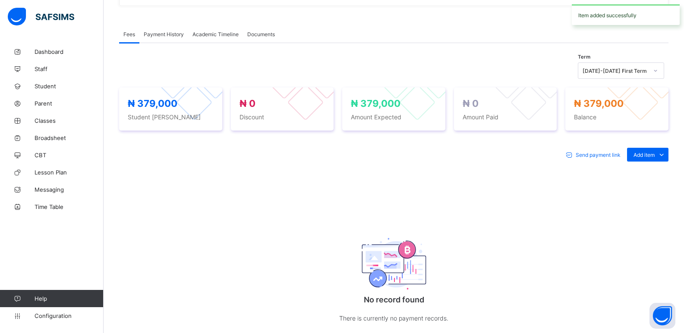
scroll to position [234, 0]
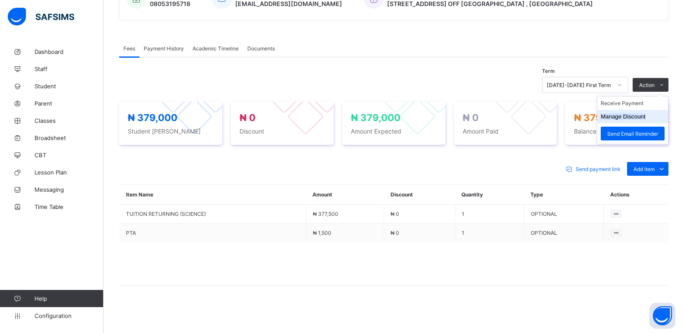
click at [625, 115] on button "Manage Discount" at bounding box center [623, 116] width 45 height 6
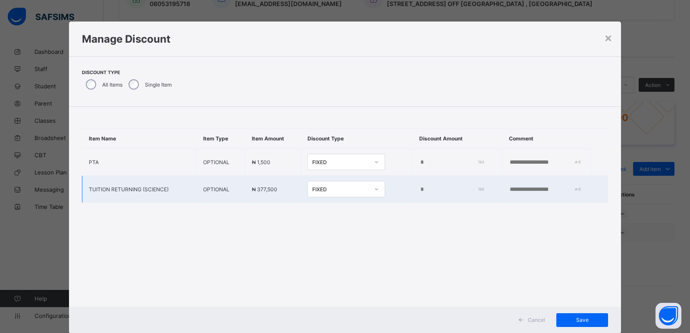
click at [420, 191] on input "*" at bounding box center [451, 189] width 62 height 7
click at [420, 189] on input "*" at bounding box center [451, 189] width 62 height 7
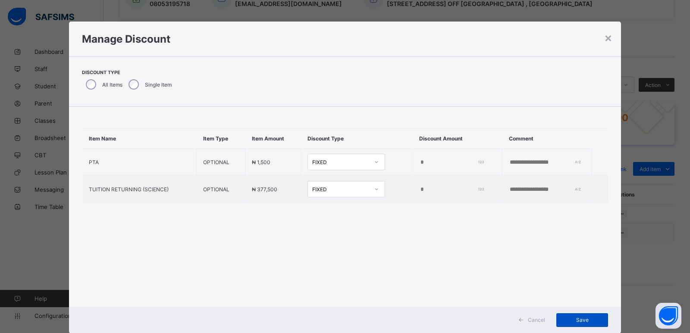
type input "*****"
click at [579, 325] on div "Save" at bounding box center [583, 321] width 52 height 14
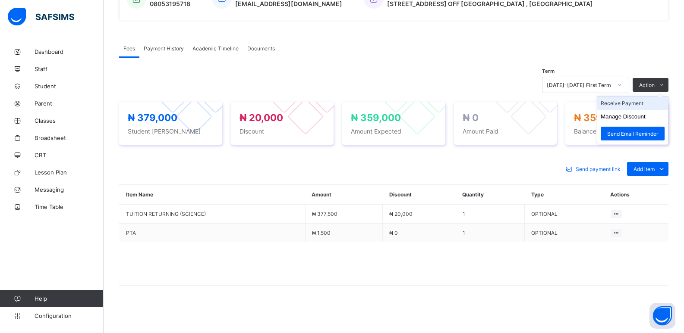
click at [629, 105] on li "Receive Payment" at bounding box center [632, 103] width 71 height 13
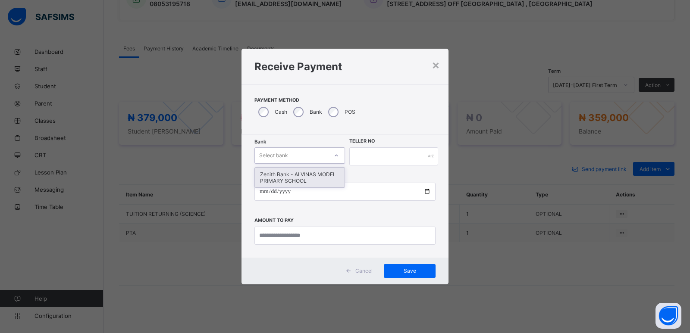
click at [310, 154] on div "Select bank" at bounding box center [291, 156] width 73 height 12
click at [310, 174] on div "Zenith Bank - ALVINAS MODEL PRIMARY SCHOOL" at bounding box center [300, 178] width 90 height 20
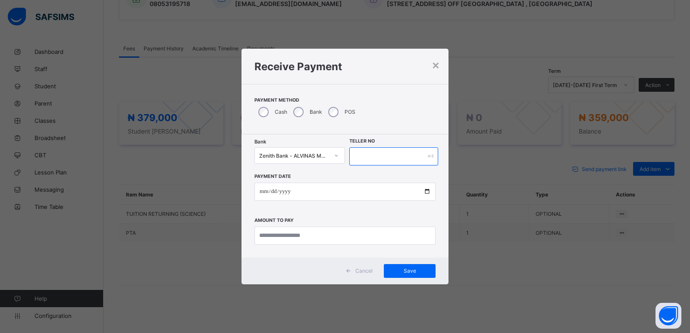
click at [371, 156] on input "text" at bounding box center [393, 157] width 89 height 18
type input "******"
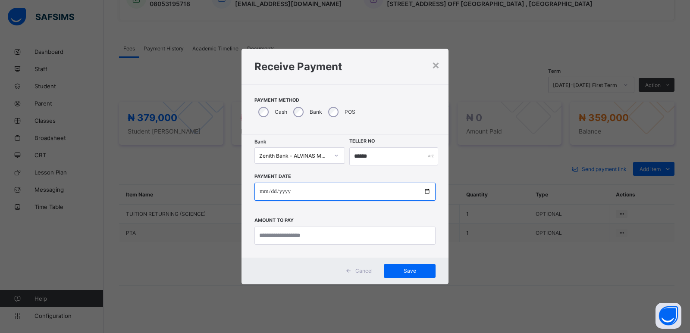
drag, startPoint x: 259, startPoint y: 192, endPoint x: 430, endPoint y: 174, distance: 171.4
click at [261, 192] on input "date" at bounding box center [345, 192] width 181 height 18
type input "**********"
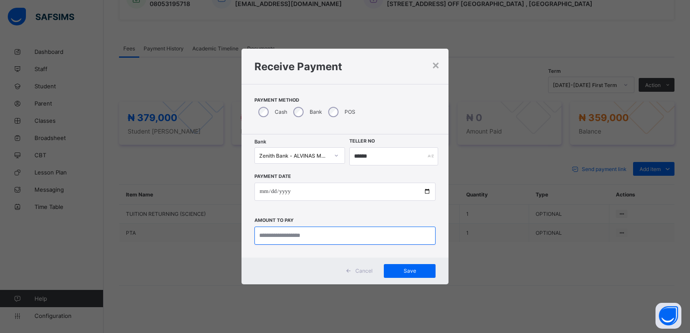
click at [301, 237] on input "currency" at bounding box center [345, 236] width 181 height 18
type input "*********"
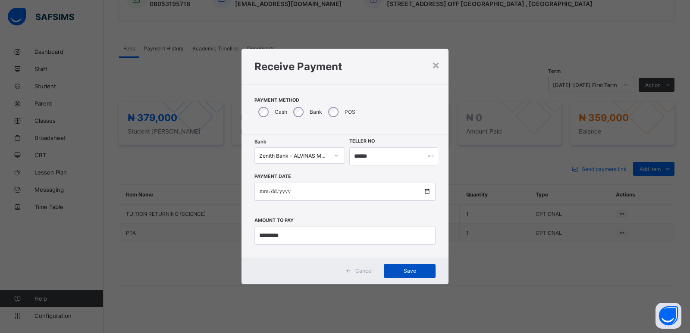
click at [393, 269] on span "Save" at bounding box center [409, 271] width 39 height 6
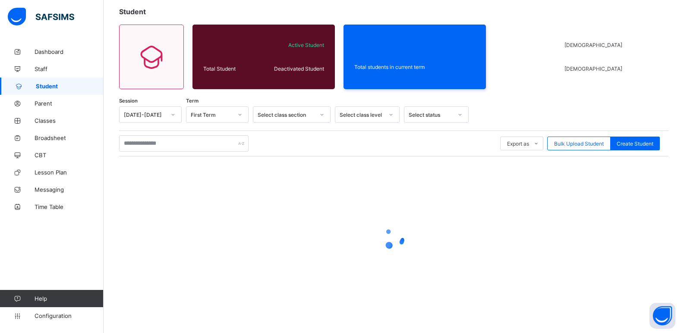
scroll to position [31, 0]
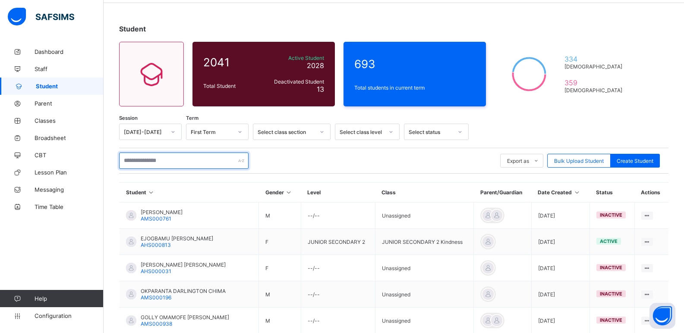
click at [193, 163] on input "text" at bounding box center [183, 161] width 129 height 16
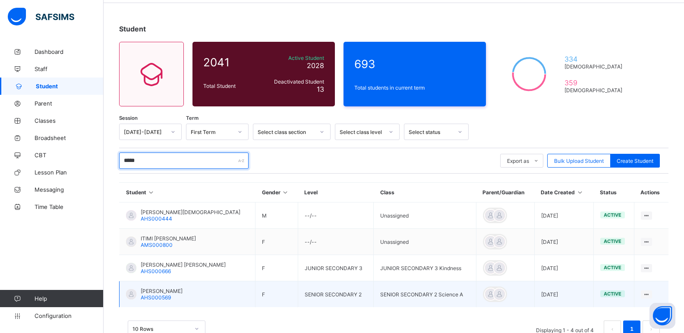
type input "*****"
click at [150, 292] on span "IKIMI LYNETTE" at bounding box center [162, 291] width 42 height 6
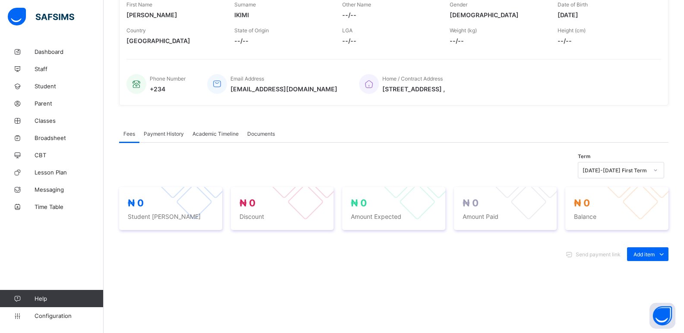
scroll to position [161, 0]
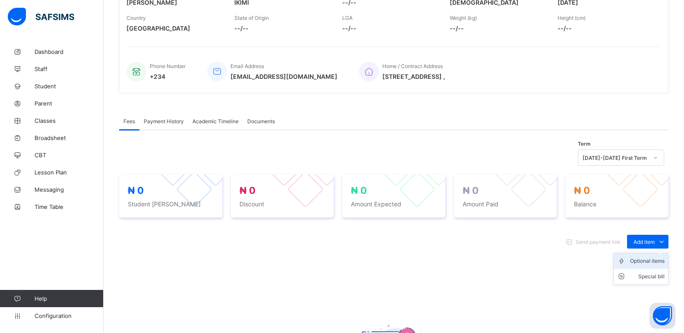
click at [648, 260] on div "Optional items" at bounding box center [647, 261] width 35 height 9
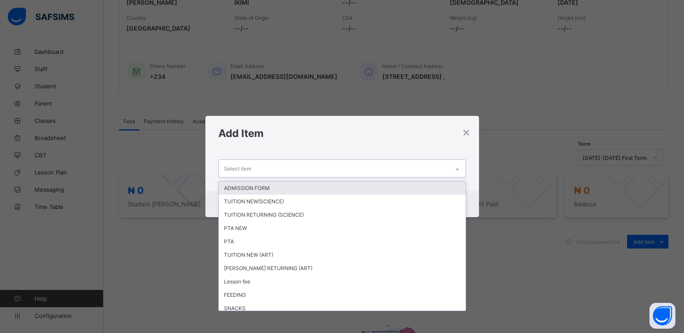
click at [462, 170] on div at bounding box center [457, 170] width 15 height 14
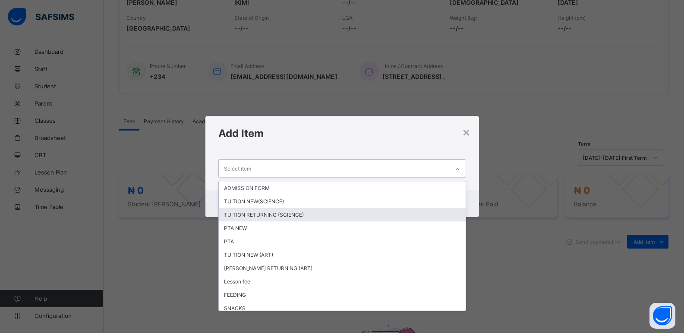
drag, startPoint x: 345, startPoint y: 215, endPoint x: 396, endPoint y: 201, distance: 53.2
click at [345, 215] on div "TUITION RETURNING (SCIENCE)" at bounding box center [342, 214] width 247 height 13
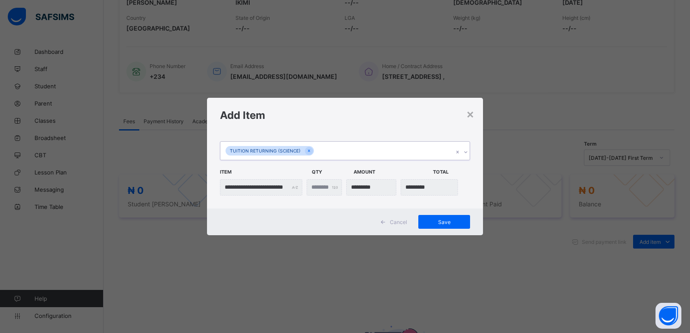
click at [468, 155] on icon at bounding box center [465, 152] width 5 height 9
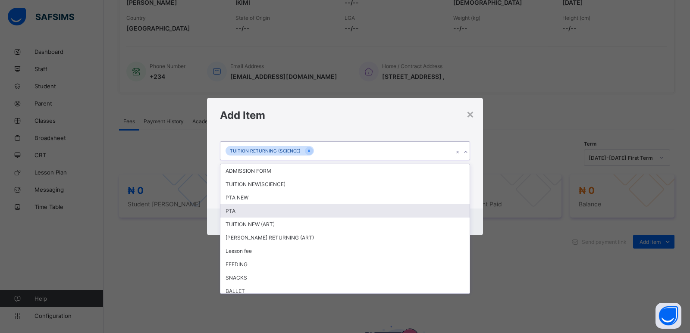
click at [387, 211] on div "PTA" at bounding box center [344, 210] width 249 height 13
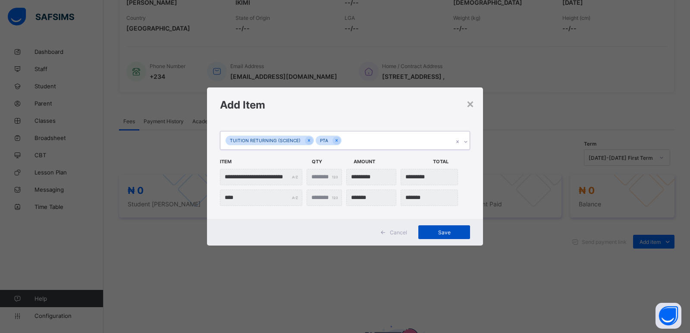
click at [439, 232] on span "Save" at bounding box center [444, 233] width 39 height 6
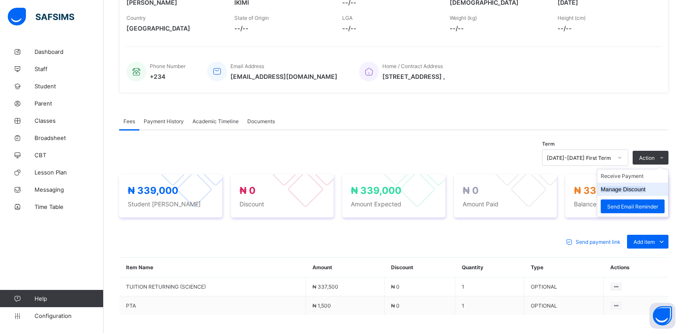
click at [610, 191] on button "Manage Discount" at bounding box center [623, 189] width 45 height 6
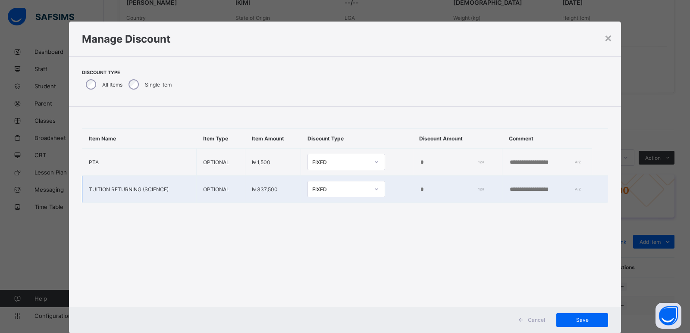
click at [420, 189] on input "*" at bounding box center [451, 189] width 62 height 7
type input "*****"
click at [578, 319] on span "Save" at bounding box center [582, 320] width 39 height 6
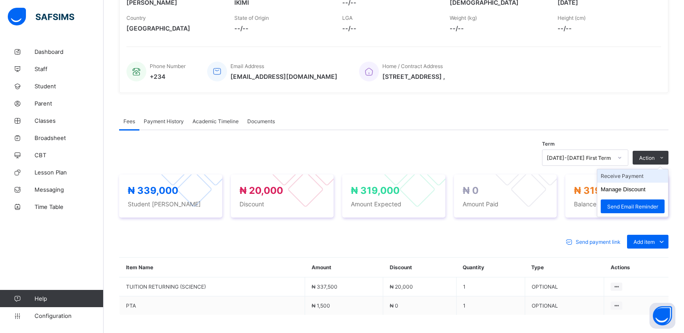
drag, startPoint x: 622, startPoint y: 178, endPoint x: 671, endPoint y: 170, distance: 49.8
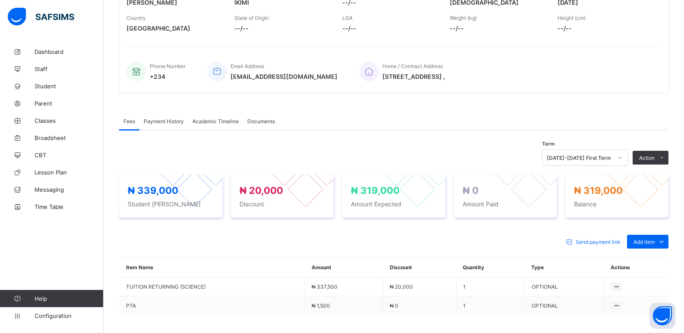
click at [0, 0] on li "Receive Payment" at bounding box center [0, 0] width 0 height 0
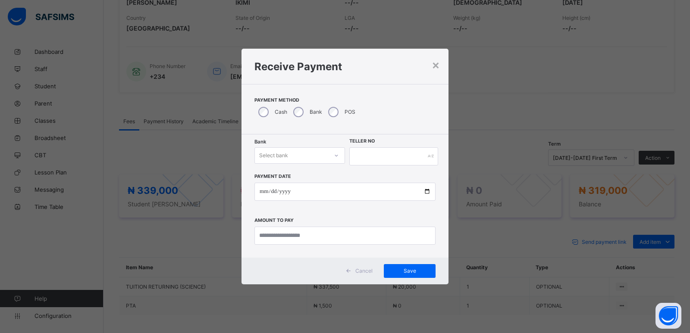
click at [299, 152] on div "Select bank" at bounding box center [291, 156] width 73 height 12
drag, startPoint x: 295, startPoint y: 179, endPoint x: 359, endPoint y: 169, distance: 65.0
click at [301, 179] on div "Zenith Bank - ALVINAS MODEL PRIMARY SCHOOL" at bounding box center [300, 178] width 90 height 20
click at [394, 158] on input "text" at bounding box center [393, 157] width 89 height 18
type input "*******"
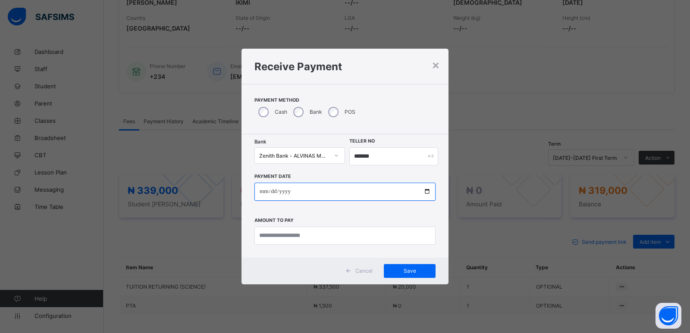
click at [267, 194] on input "date" at bounding box center [345, 192] width 181 height 18
type input "**********"
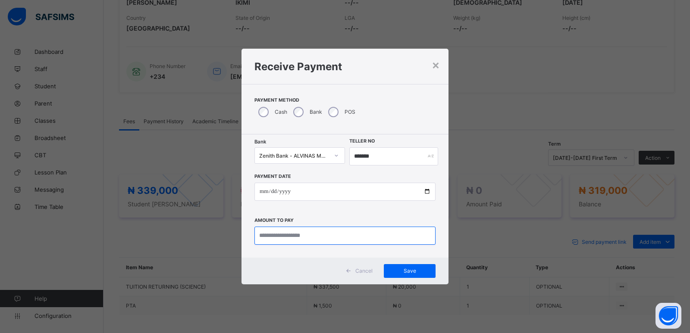
click at [271, 236] on input "currency" at bounding box center [345, 236] width 181 height 18
type input "*********"
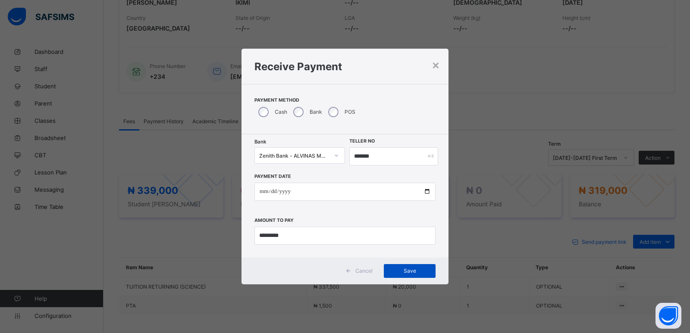
click at [403, 272] on span "Save" at bounding box center [409, 271] width 39 height 6
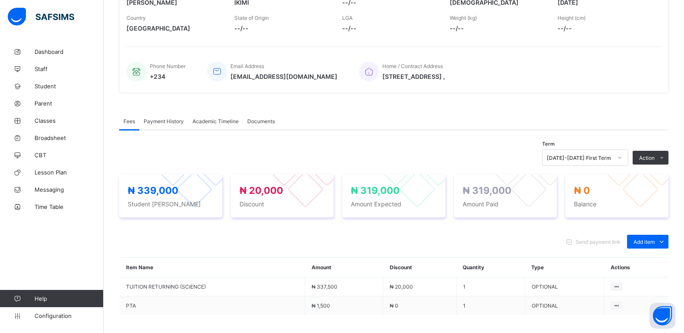
scroll to position [31, 0]
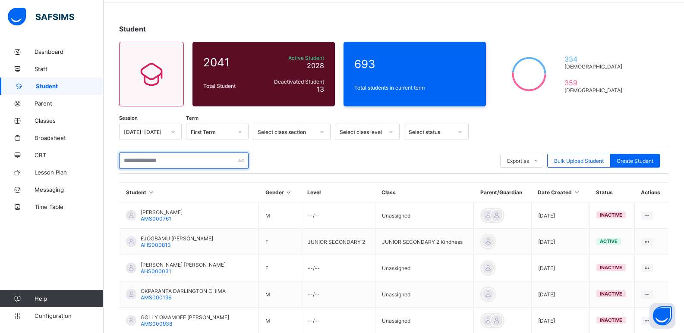
click at [184, 157] on input "text" at bounding box center [183, 161] width 129 height 16
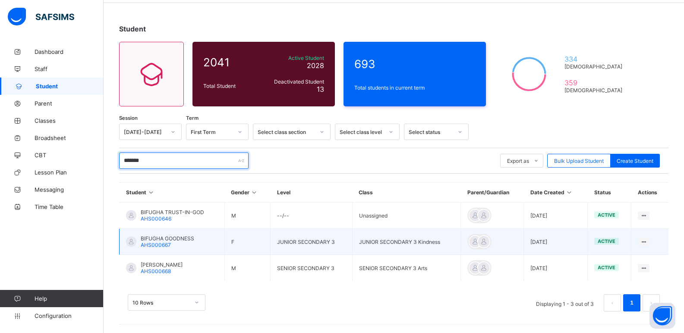
type input "*******"
click at [157, 240] on span "BIFUGHA GOODNESS" at bounding box center [167, 239] width 53 height 6
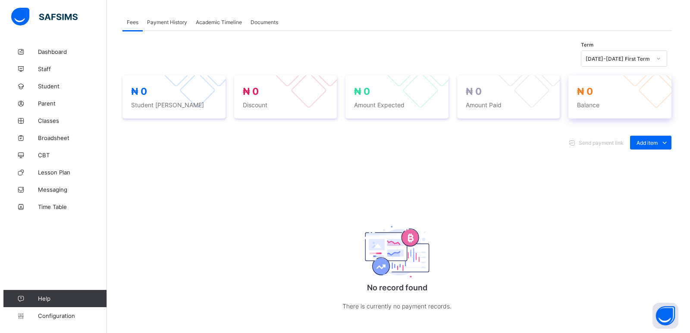
scroll to position [290, 0]
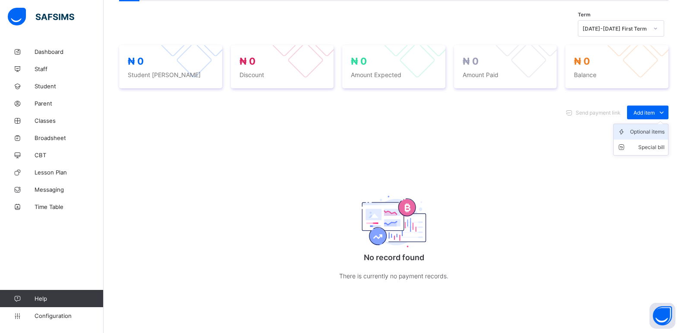
click at [653, 130] on div "Optional items" at bounding box center [647, 132] width 35 height 9
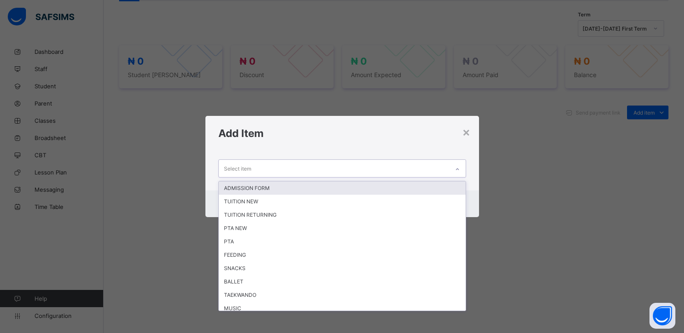
click at [444, 170] on div "Select item" at bounding box center [334, 168] width 230 height 17
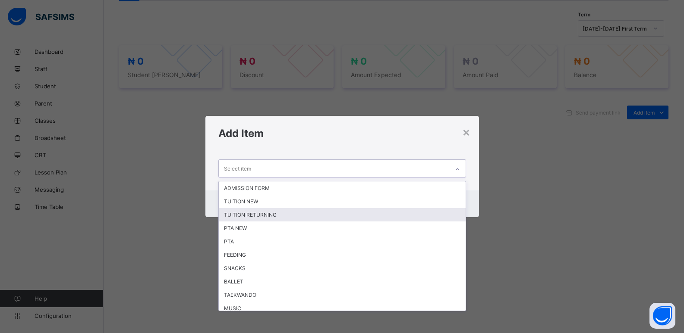
click at [383, 219] on div "TUITION RETURNING" at bounding box center [342, 214] width 247 height 13
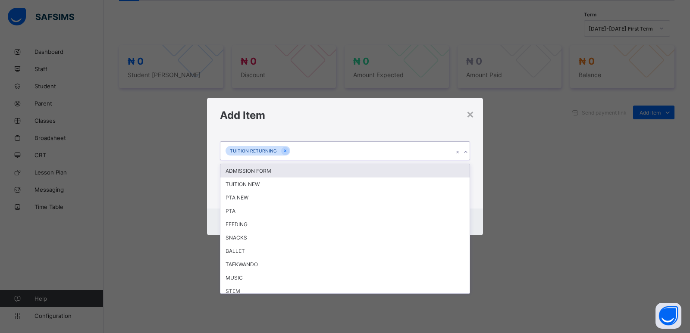
drag, startPoint x: 467, startPoint y: 154, endPoint x: 440, endPoint y: 157, distance: 27.3
click at [466, 154] on icon at bounding box center [465, 152] width 5 height 9
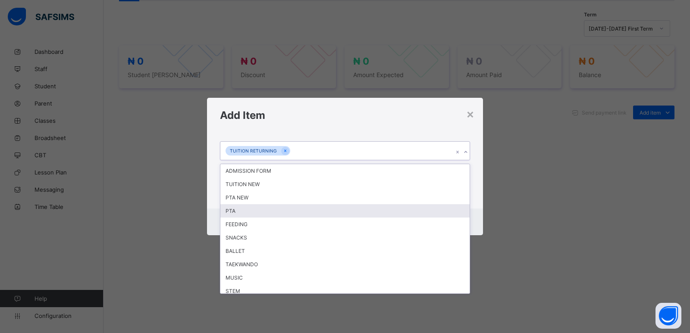
drag, startPoint x: 356, startPoint y: 213, endPoint x: 539, endPoint y: 124, distance: 203.0
click at [359, 213] on div "PTA" at bounding box center [344, 210] width 249 height 13
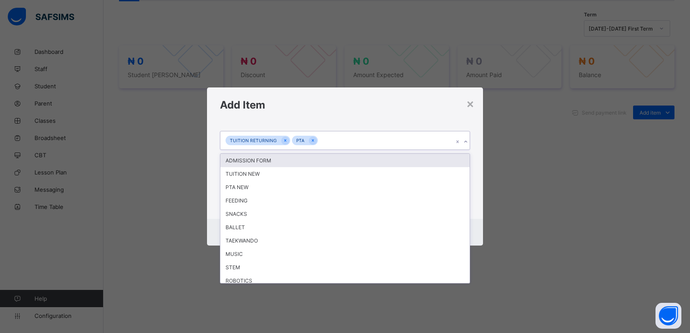
click at [468, 144] on icon at bounding box center [465, 142] width 5 height 9
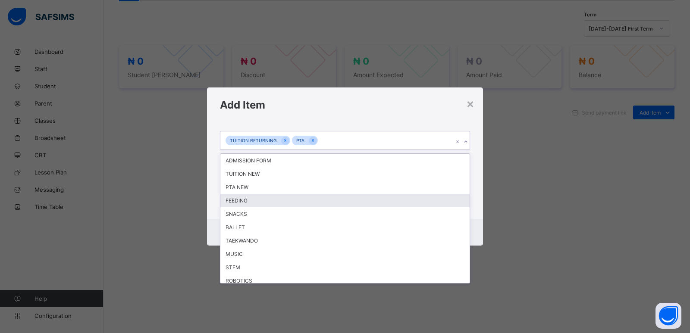
drag, startPoint x: 359, startPoint y: 198, endPoint x: 444, endPoint y: 178, distance: 87.4
click at [359, 198] on div "FEEDING" at bounding box center [344, 200] width 249 height 13
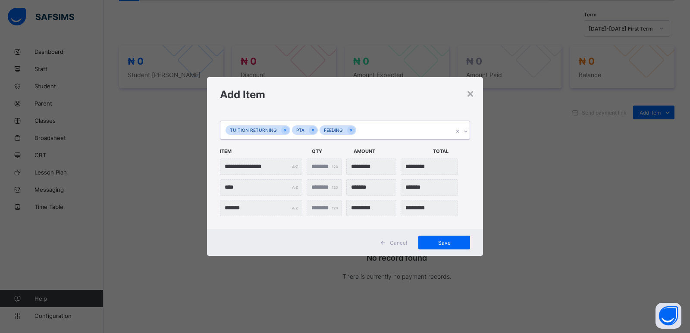
click at [465, 129] on icon at bounding box center [465, 131] width 5 height 9
click at [463, 133] on icon at bounding box center [465, 131] width 5 height 9
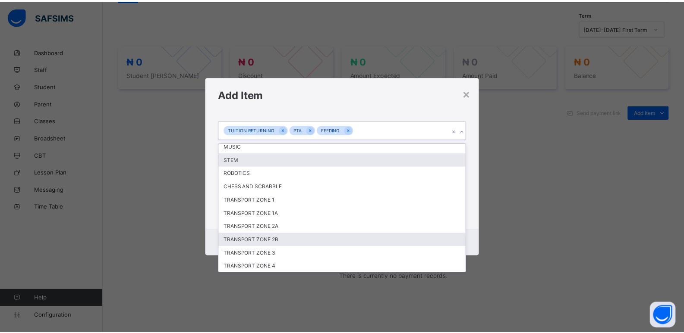
scroll to position [85, 0]
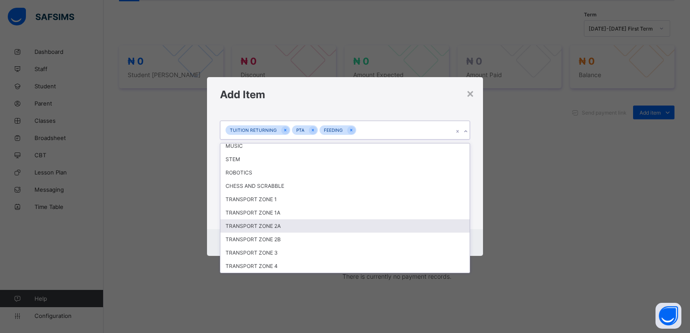
click at [269, 226] on div "TRANSPORT ZONE 2A" at bounding box center [344, 226] width 249 height 13
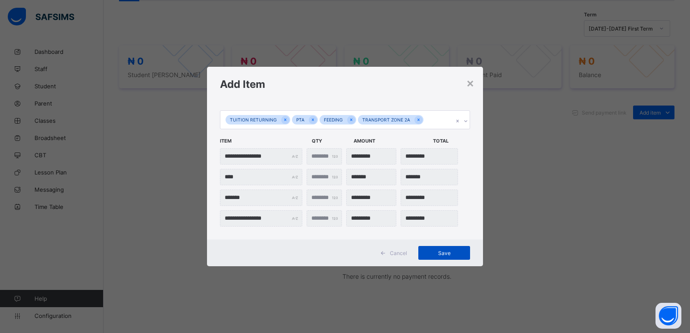
click at [446, 256] on span "Save" at bounding box center [444, 253] width 39 height 6
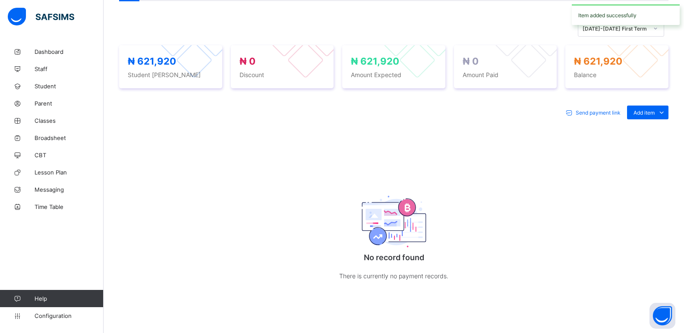
scroll to position [272, 0]
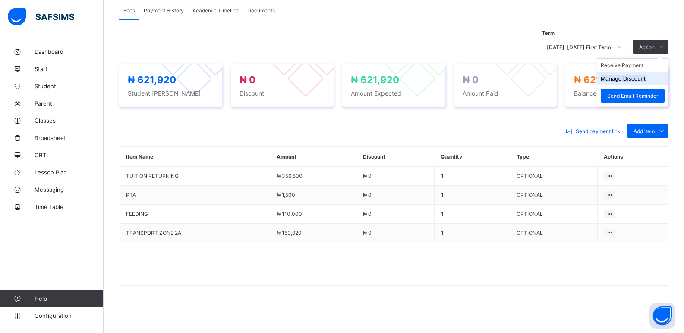
click at [619, 79] on button "Manage Discount" at bounding box center [623, 78] width 45 height 6
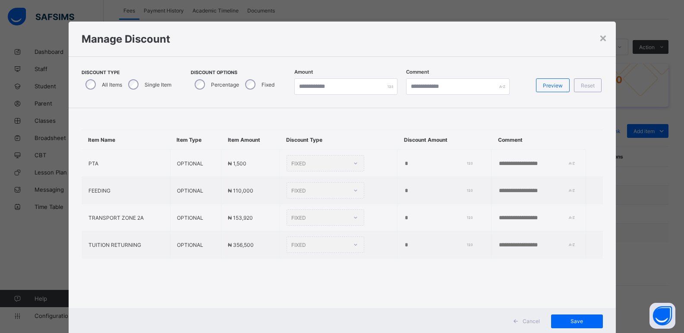
type input "*"
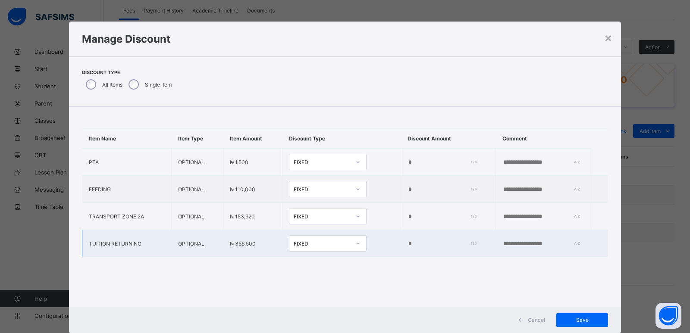
click at [408, 244] on input "*" at bounding box center [441, 244] width 66 height 7
type input "*****"
click at [576, 323] on span "Save" at bounding box center [582, 320] width 39 height 6
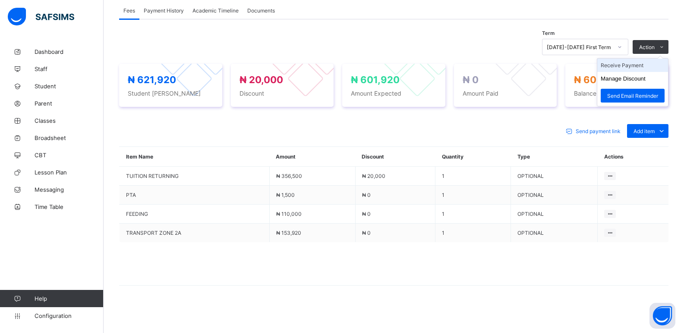
click at [620, 65] on li "Receive Payment" at bounding box center [632, 65] width 71 height 13
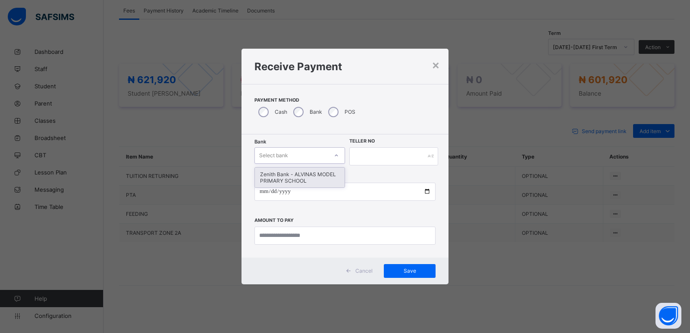
click at [306, 156] on div "Select bank" at bounding box center [291, 156] width 73 height 12
drag, startPoint x: 305, startPoint y: 179, endPoint x: 359, endPoint y: 170, distance: 54.8
click at [305, 178] on div "Zenith Bank - ALVINAS MODEL PRIMARY SCHOOL" at bounding box center [300, 178] width 90 height 20
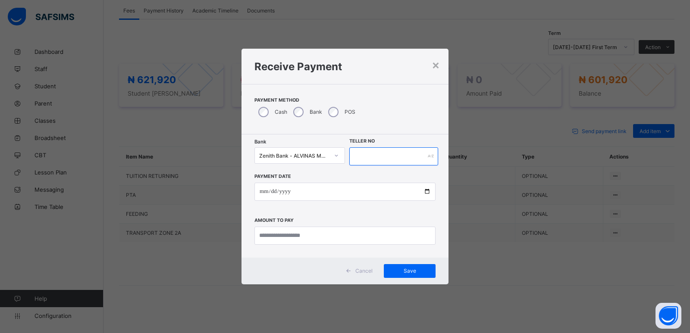
click at [382, 157] on input "text" at bounding box center [393, 157] width 89 height 18
type input "******"
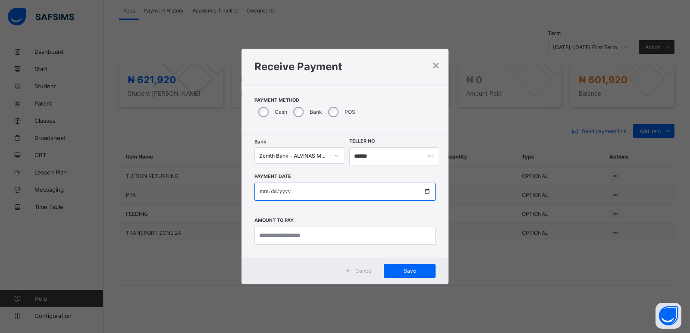
click at [261, 190] on input "date" at bounding box center [345, 192] width 181 height 18
type input "**********"
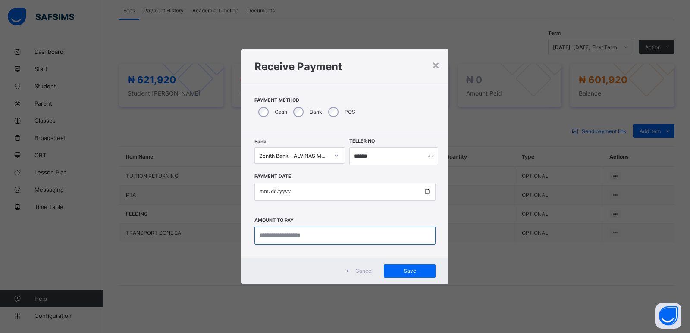
click at [280, 238] on input "currency" at bounding box center [345, 236] width 181 height 18
type input "*********"
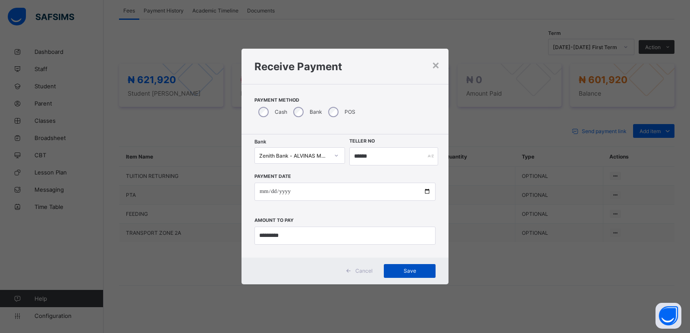
click at [406, 269] on span "Save" at bounding box center [409, 271] width 39 height 6
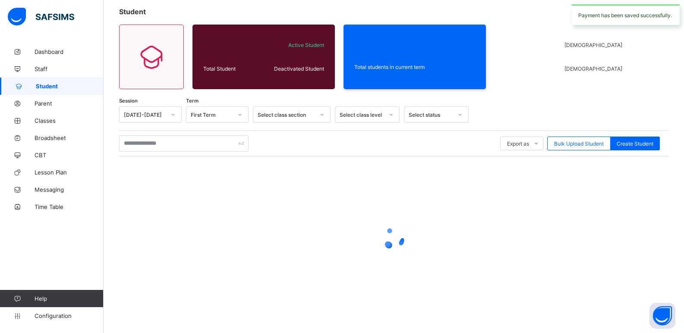
scroll to position [31, 0]
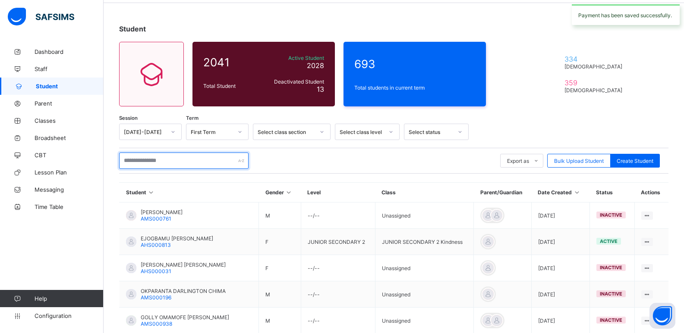
click at [158, 160] on input "text" at bounding box center [183, 161] width 129 height 16
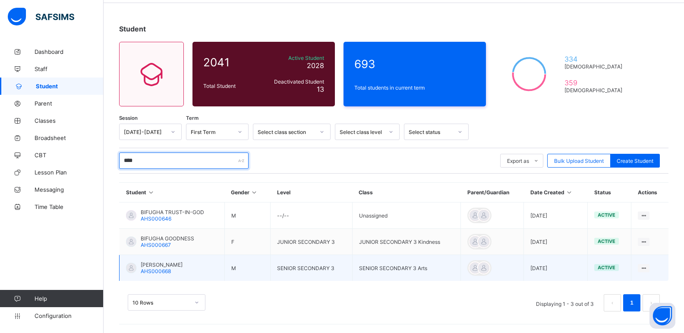
type input "****"
click at [164, 267] on span "BIFUGHA JOSHUA" at bounding box center [162, 265] width 42 height 6
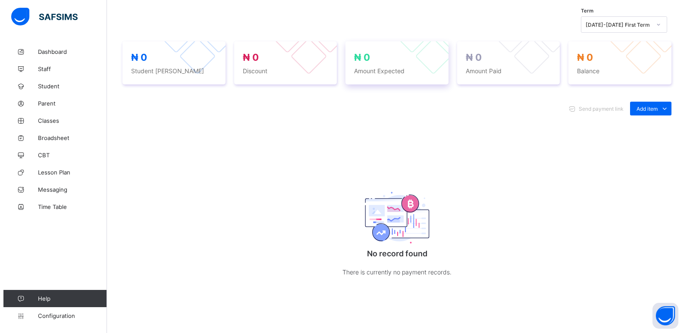
scroll to position [295, 0]
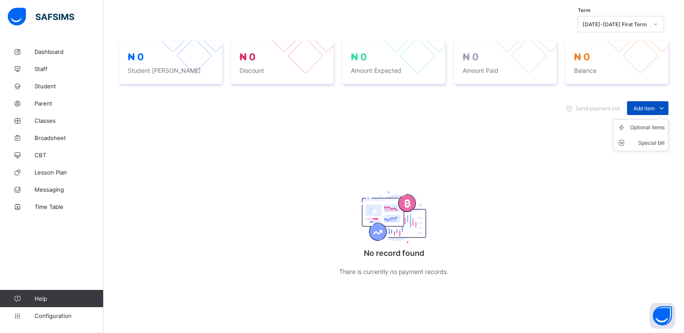
click at [654, 105] on span "Add item" at bounding box center [643, 108] width 21 height 6
click at [647, 130] on div "Optional items" at bounding box center [647, 127] width 35 height 9
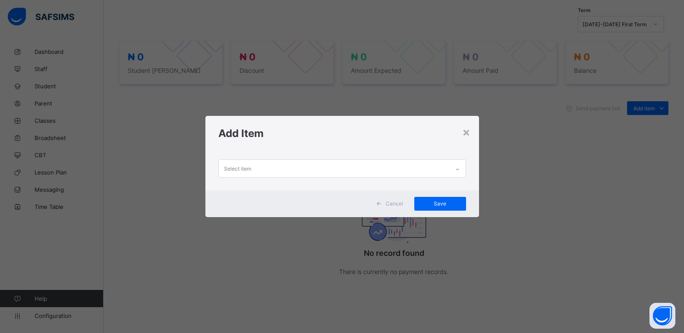
click at [268, 170] on div "Select item" at bounding box center [334, 168] width 230 height 17
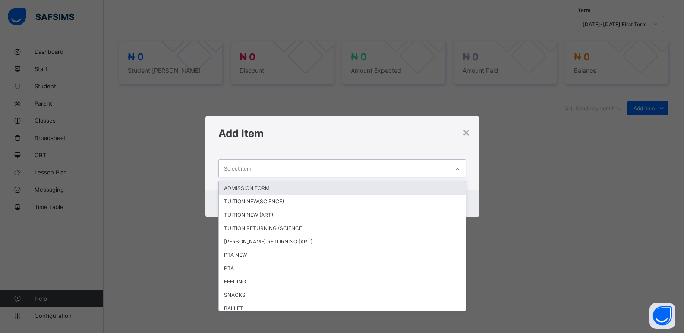
click at [459, 165] on div at bounding box center [457, 170] width 15 height 14
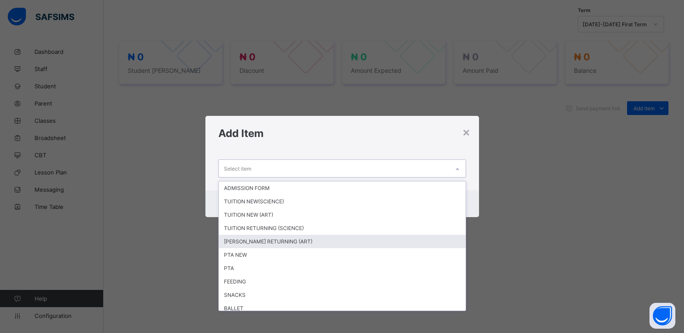
click at [341, 245] on div "TUTION RETURNING (ART)" at bounding box center [342, 241] width 247 height 13
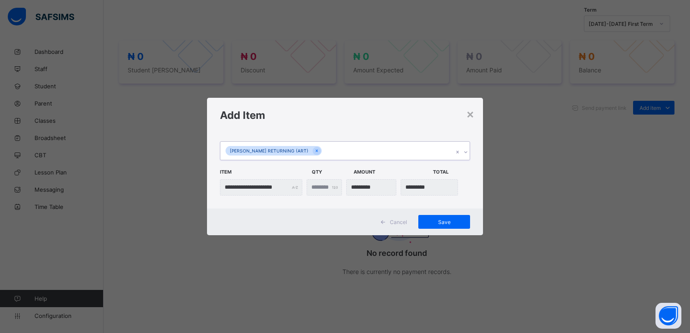
click at [464, 152] on icon at bounding box center [465, 152] width 5 height 9
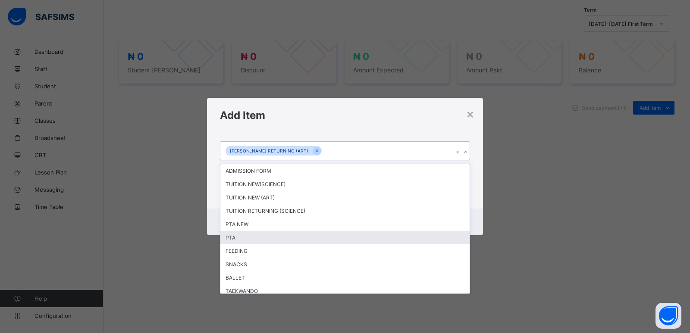
drag, startPoint x: 267, startPoint y: 239, endPoint x: 376, endPoint y: 165, distance: 132.2
click at [266, 239] on div "PTA" at bounding box center [344, 237] width 249 height 13
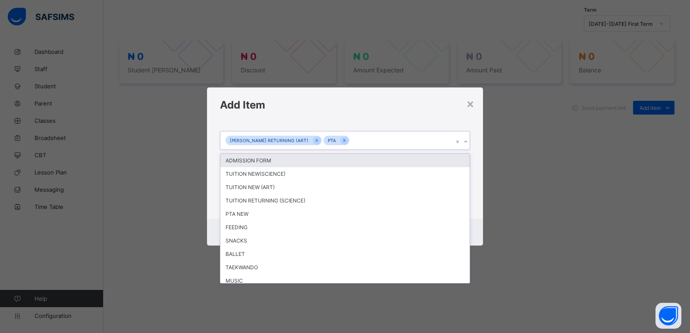
click at [467, 145] on icon at bounding box center [465, 142] width 5 height 9
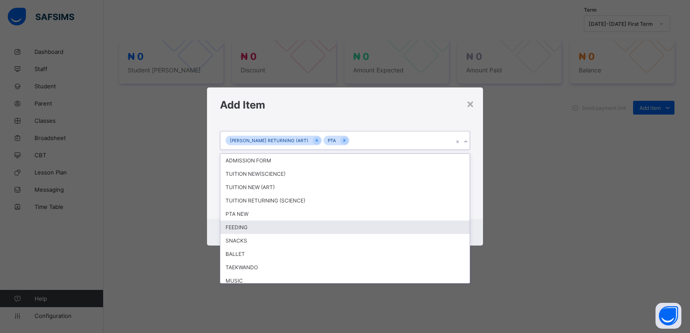
drag, startPoint x: 258, startPoint y: 229, endPoint x: 274, endPoint y: 220, distance: 18.7
click at [265, 223] on div "FEEDING" at bounding box center [344, 227] width 249 height 13
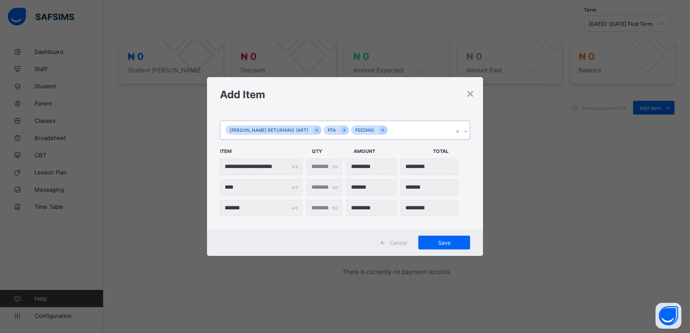
click at [465, 131] on icon at bounding box center [465, 131] width 5 height 9
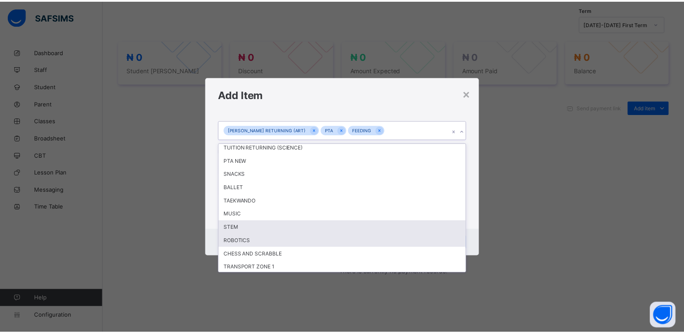
scroll to position [111, 0]
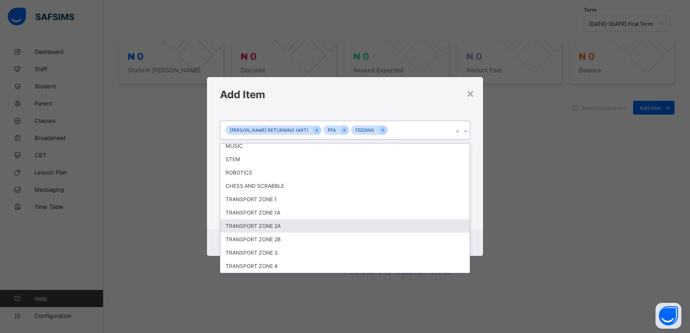
click at [293, 228] on div "TRANSPORT ZONE 2A" at bounding box center [344, 226] width 249 height 13
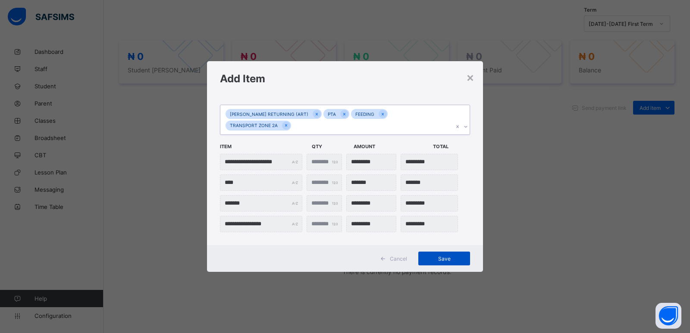
click at [439, 256] on span "Save" at bounding box center [444, 259] width 39 height 6
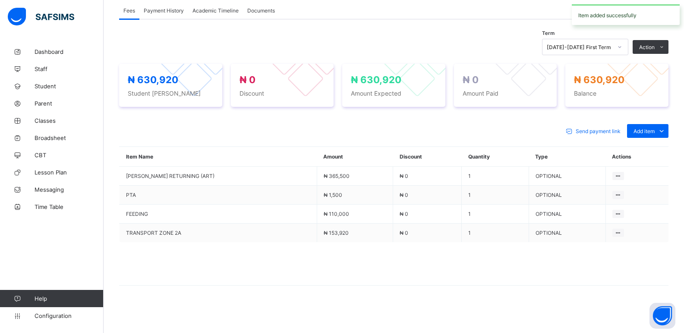
scroll to position [272, 0]
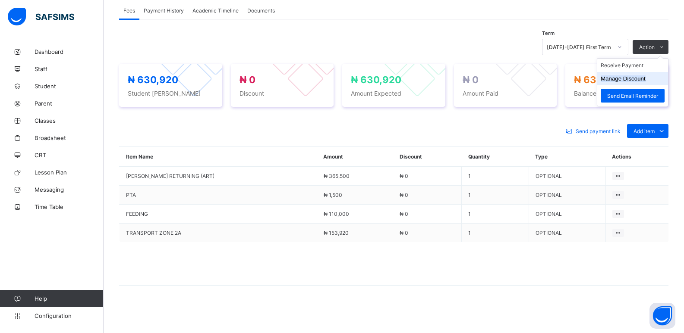
click at [636, 76] on button "Manage Discount" at bounding box center [623, 78] width 45 height 6
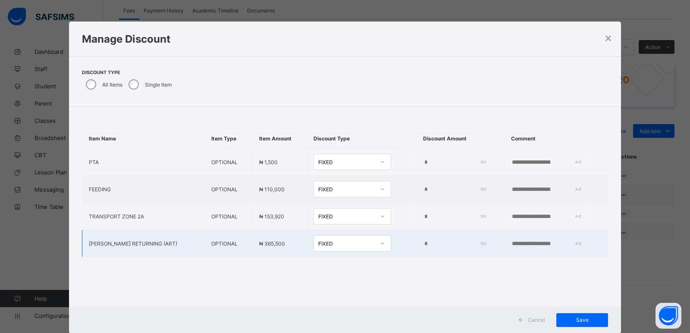
click at [424, 247] on input "*" at bounding box center [454, 244] width 60 height 7
type input "*****"
click at [563, 319] on span "Save" at bounding box center [582, 320] width 39 height 6
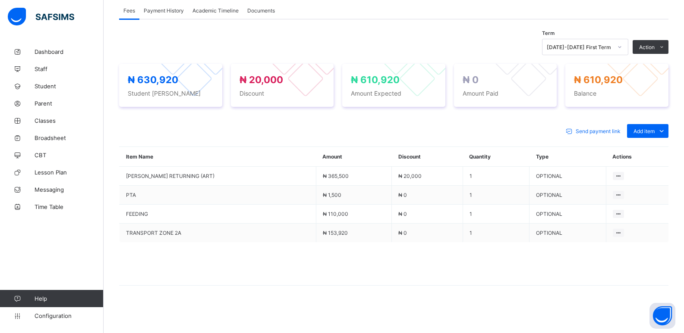
click at [0, 0] on li "Receive Payment" at bounding box center [0, 0] width 0 height 0
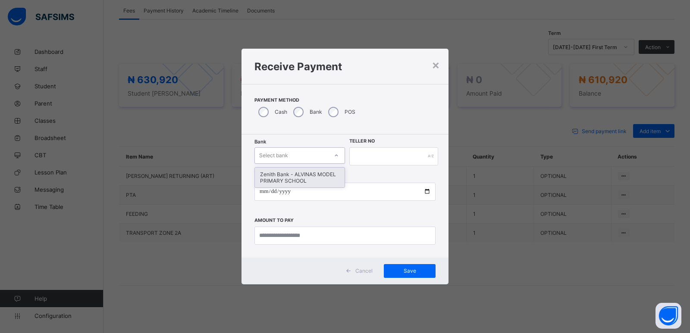
click at [289, 158] on div "Select bank" at bounding box center [291, 156] width 73 height 12
drag, startPoint x: 288, startPoint y: 184, endPoint x: 337, endPoint y: 160, distance: 54.6
click at [288, 183] on div "Zenith Bank - ALVINAS MODEL PRIMARY SCHOOL" at bounding box center [300, 178] width 90 height 20
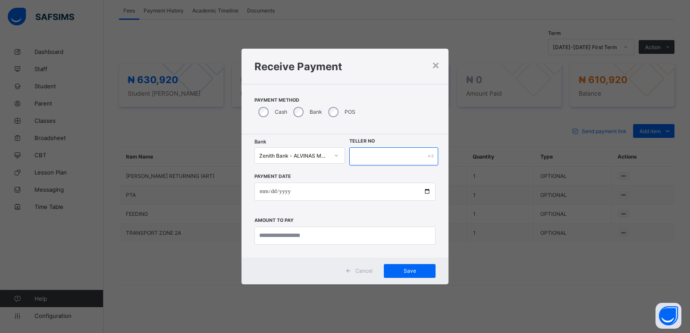
click at [359, 155] on input "text" at bounding box center [393, 157] width 89 height 18
type input "*******"
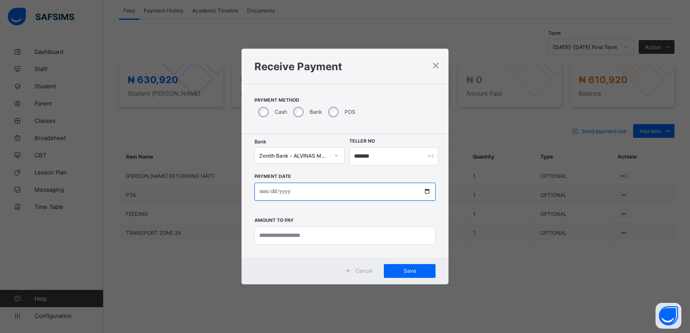
click at [264, 192] on input "date" at bounding box center [345, 192] width 181 height 18
type input "**********"
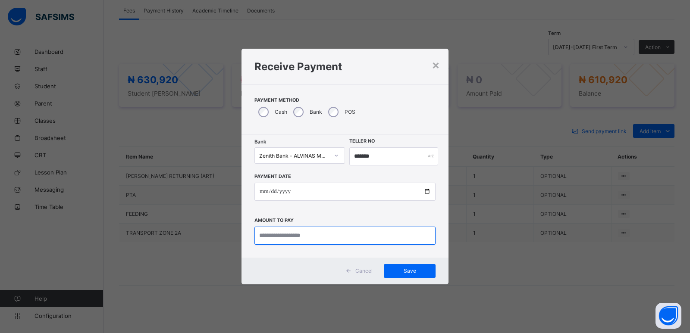
click at [324, 236] on input "currency" at bounding box center [345, 236] width 181 height 18
type input "*********"
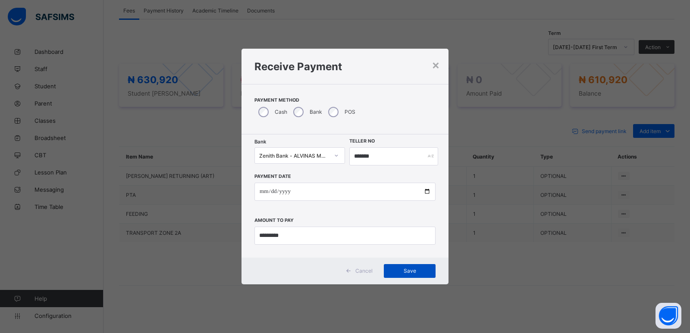
click at [413, 274] on span "Save" at bounding box center [409, 271] width 39 height 6
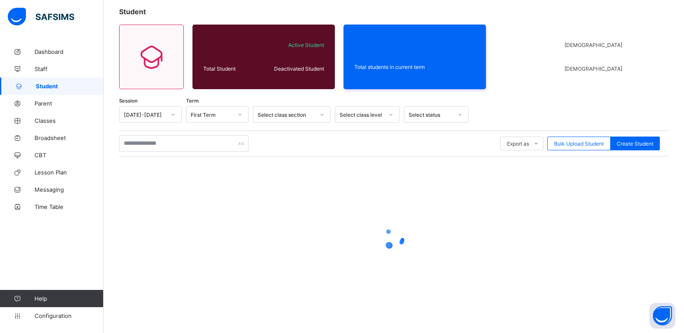
scroll to position [31, 0]
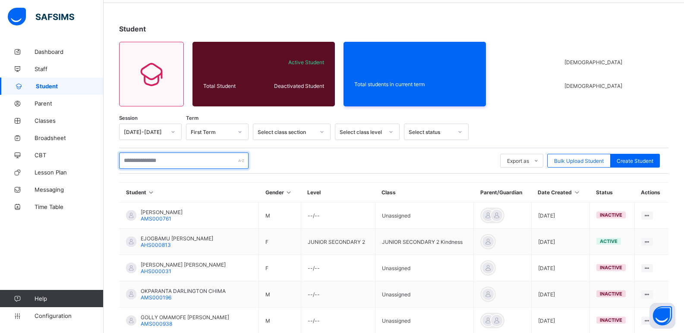
click at [167, 160] on input "text" at bounding box center [183, 161] width 129 height 16
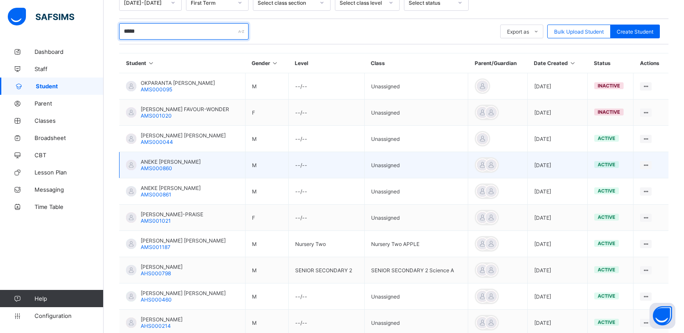
scroll to position [204, 0]
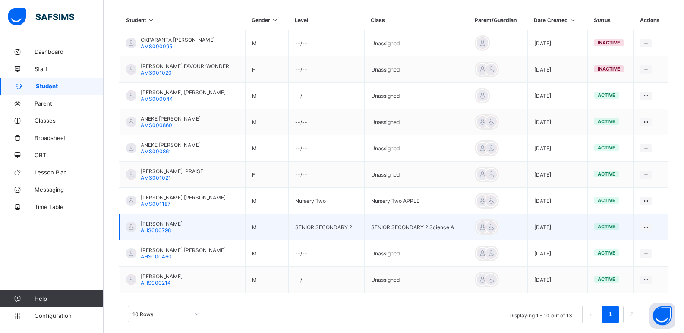
type input "*****"
click at [165, 223] on span "ALEKE EJIROGHENE DAVID" at bounding box center [162, 224] width 42 height 6
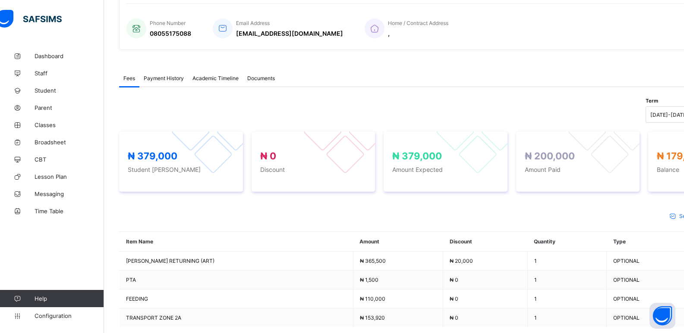
scroll to position [26, 0]
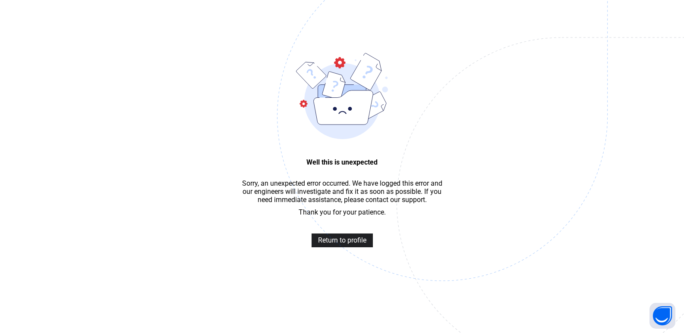
click at [341, 245] on span "Return to profile" at bounding box center [342, 240] width 48 height 8
click at [339, 245] on span "Return to profile" at bounding box center [342, 240] width 48 height 8
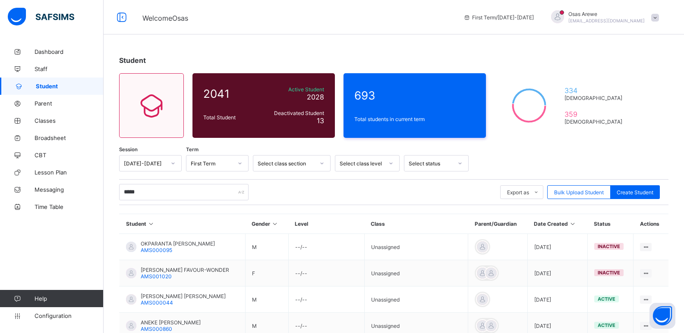
click at [148, 189] on input "*****" at bounding box center [183, 192] width 129 height 16
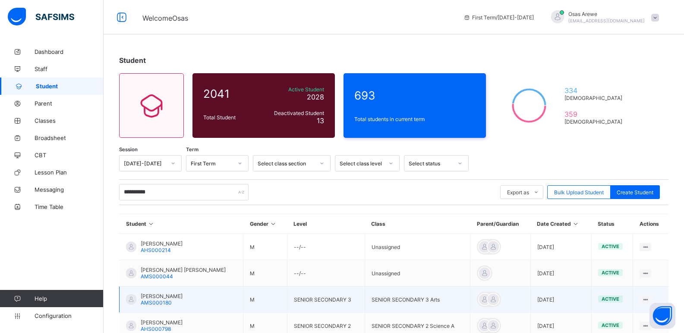
type input "**********"
click at [171, 296] on span "[PERSON_NAME]" at bounding box center [162, 296] width 42 height 6
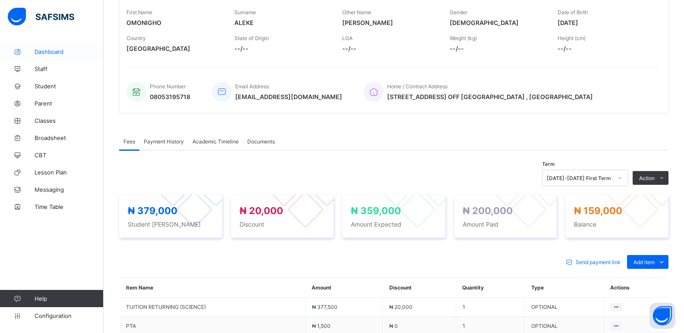
scroll to position [129, 0]
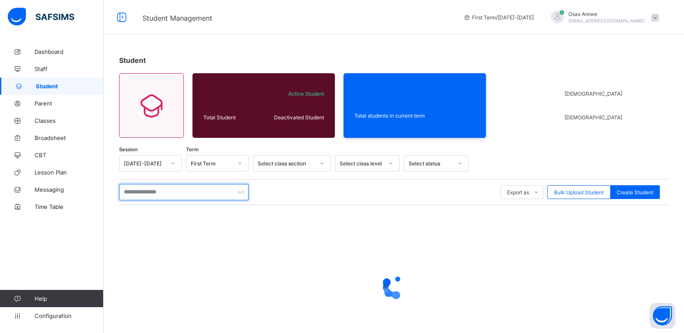
click at [154, 195] on input "text" at bounding box center [183, 192] width 129 height 16
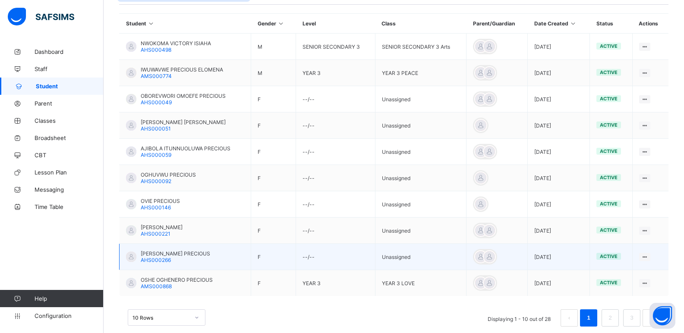
scroll to position [216, 0]
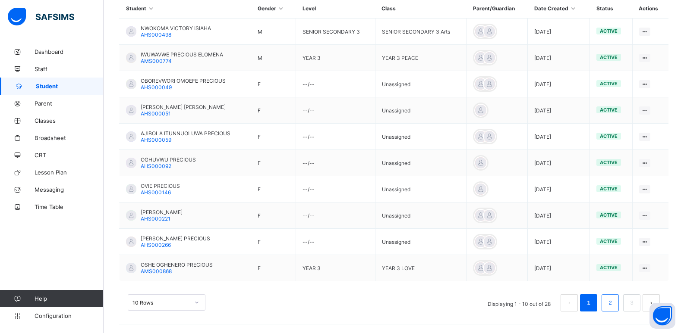
type input "**********"
click at [614, 305] on link "2" at bounding box center [610, 303] width 8 height 11
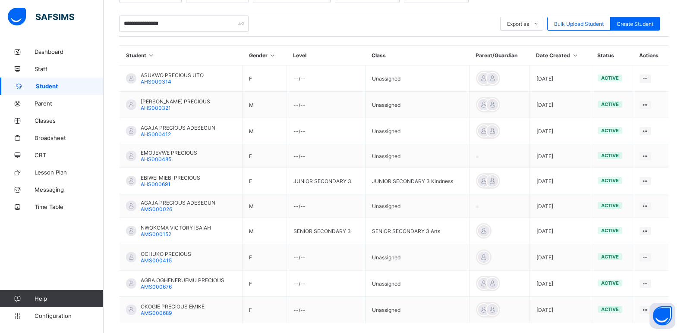
scroll to position [211, 0]
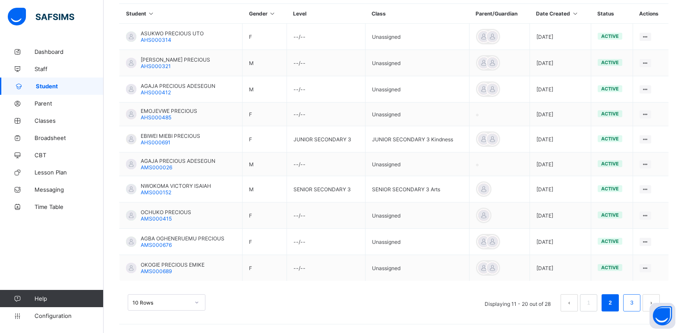
click at [635, 303] on link "3" at bounding box center [631, 303] width 8 height 11
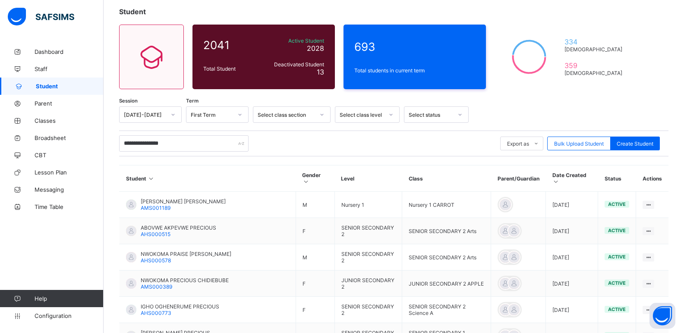
scroll to position [163, 0]
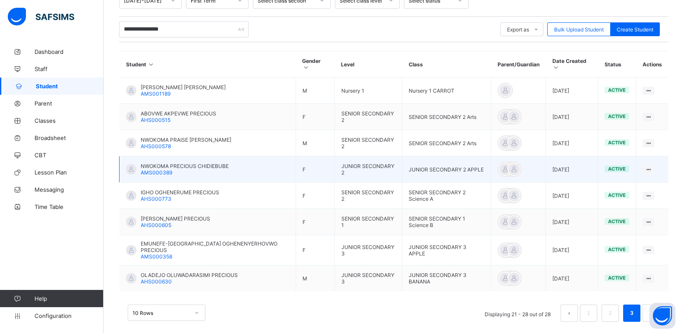
click at [187, 163] on span "NWOKOMA PRECIOUS CHIDIEBUBE" at bounding box center [185, 166] width 88 height 6
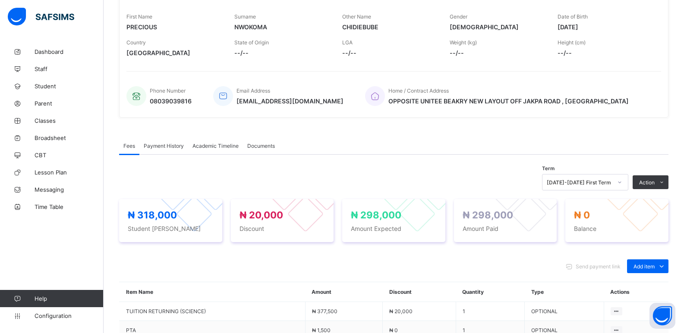
scroll to position [163, 0]
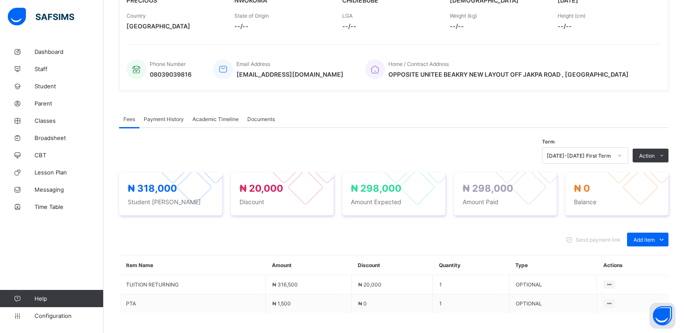
drag, startPoint x: 643, startPoint y: 260, endPoint x: 642, endPoint y: 255, distance: 4.8
click at [0, 0] on div "Optional items" at bounding box center [0, 0] width 0 height 0
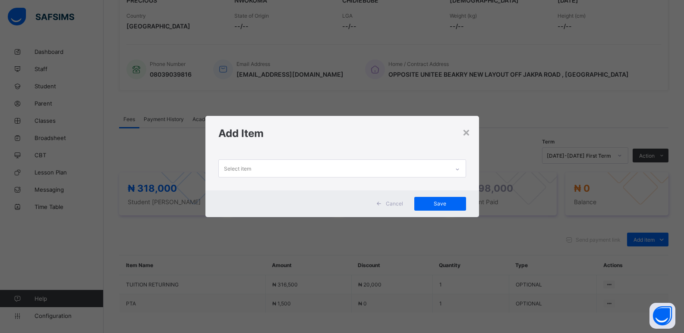
click at [400, 173] on div "Select item" at bounding box center [334, 168] width 230 height 17
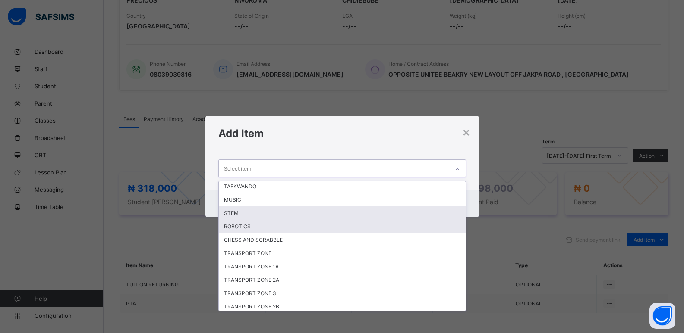
scroll to position [111, 0]
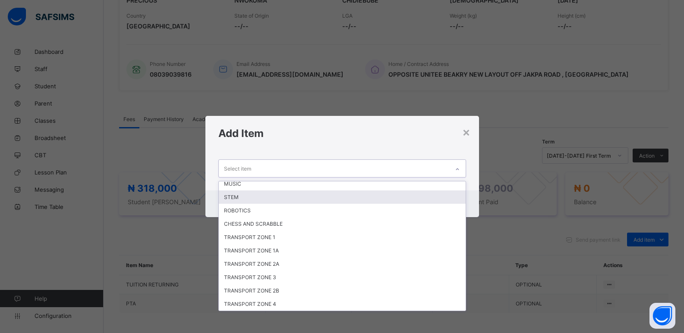
drag, startPoint x: 237, startPoint y: 196, endPoint x: 261, endPoint y: 196, distance: 23.3
click at [239, 196] on div "STEM" at bounding box center [342, 197] width 247 height 13
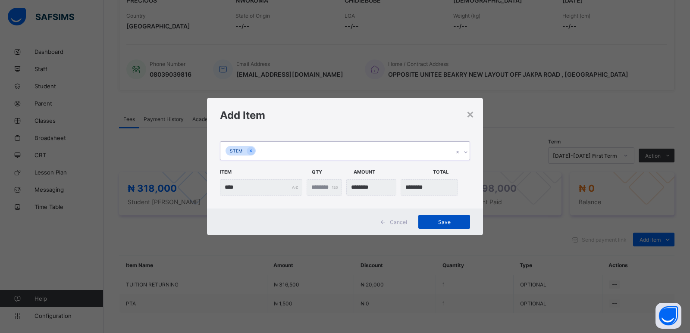
click at [448, 220] on span "Save" at bounding box center [444, 222] width 39 height 6
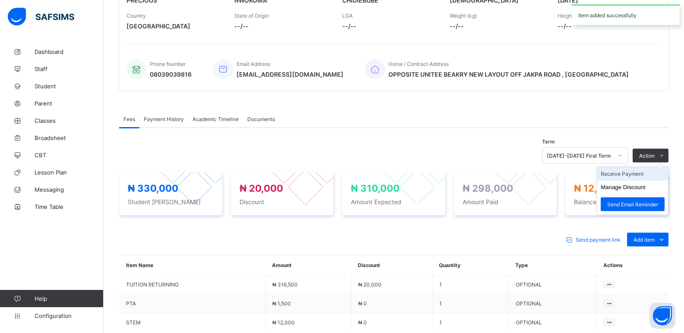
click at [635, 178] on li "Receive Payment" at bounding box center [632, 173] width 71 height 13
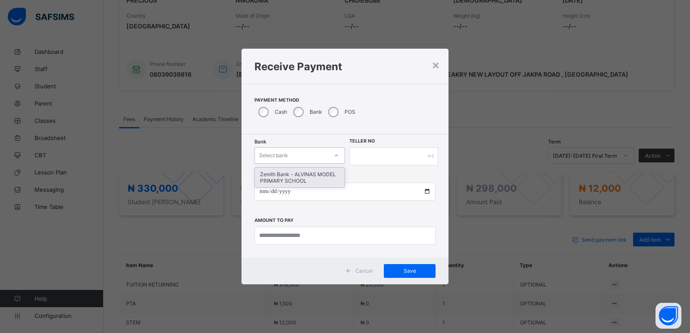
click at [280, 148] on div "Select bank" at bounding box center [300, 156] width 91 height 16
drag, startPoint x: 283, startPoint y: 182, endPoint x: 291, endPoint y: 179, distance: 8.9
click at [285, 182] on div "Zenith Bank - ALVINAS MODEL PRIMARY SCHOOL" at bounding box center [300, 178] width 90 height 20
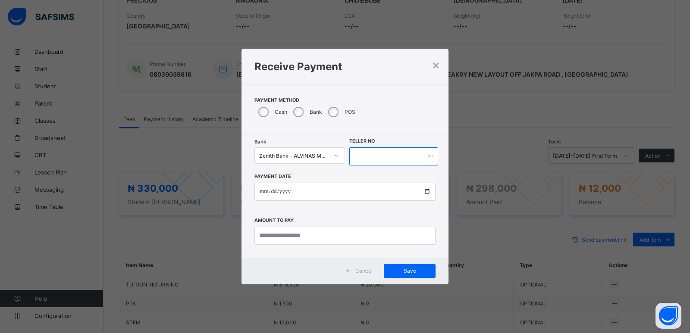
click at [362, 151] on input "text" at bounding box center [393, 157] width 89 height 18
type input "********"
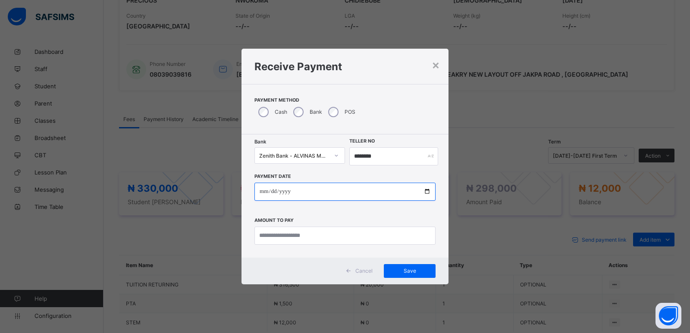
click at [265, 192] on input "date" at bounding box center [345, 192] width 181 height 18
type input "**********"
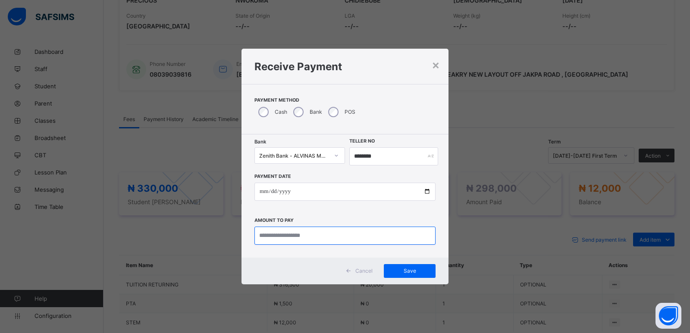
click at [277, 234] on input "currency" at bounding box center [345, 236] width 181 height 18
type input "********"
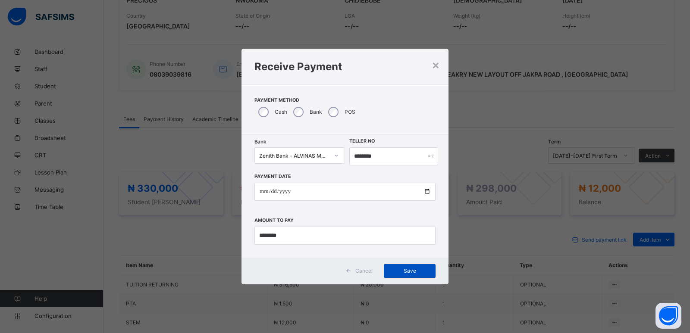
click at [418, 273] on span "Save" at bounding box center [409, 271] width 39 height 6
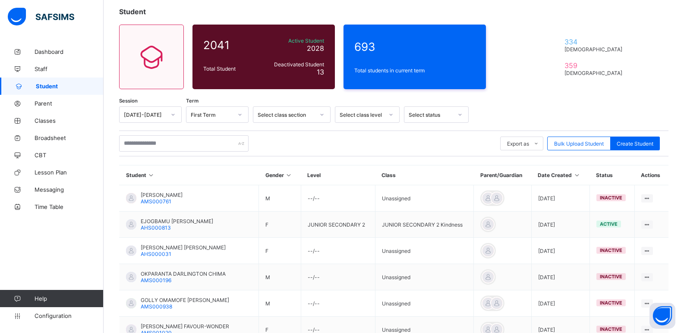
scroll to position [163, 0]
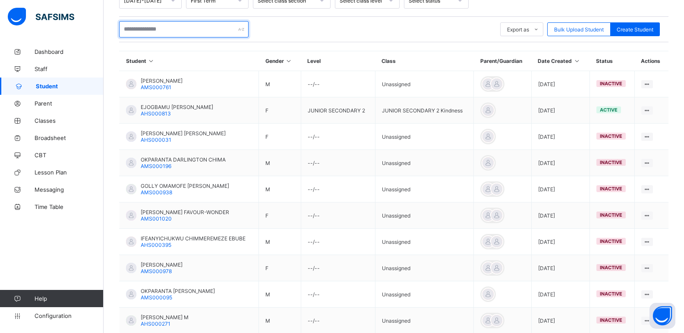
click at [165, 27] on input "text" at bounding box center [183, 29] width 129 height 16
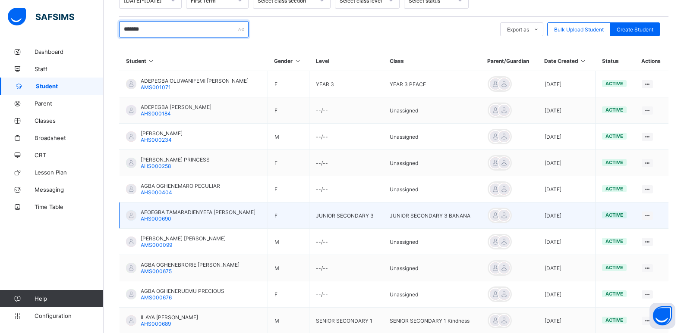
type input "*******"
click at [164, 210] on span "AFOEGBA TAMARADIENYEFA ESTHER" at bounding box center [198, 212] width 115 height 6
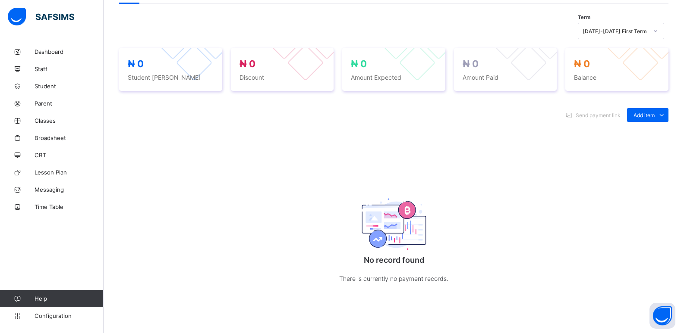
scroll to position [293, 0]
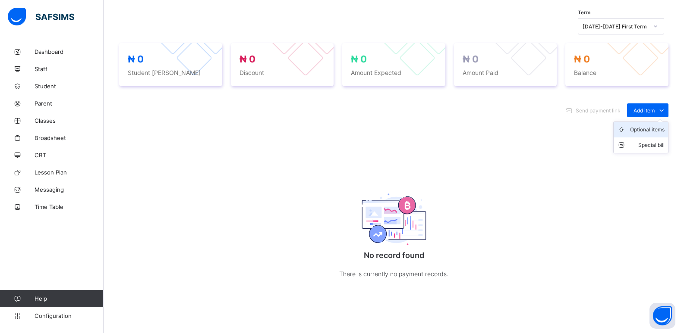
click at [648, 130] on div "Optional items" at bounding box center [647, 130] width 35 height 9
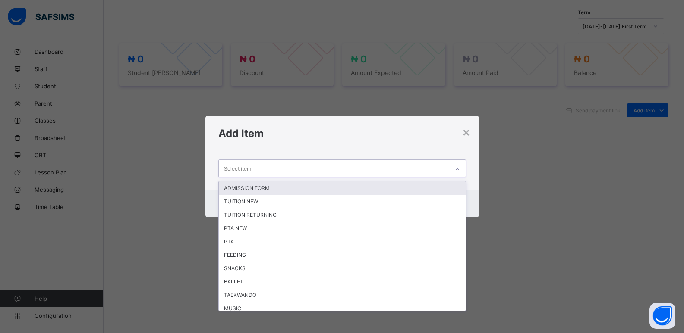
click at [456, 170] on icon at bounding box center [457, 169] width 5 height 9
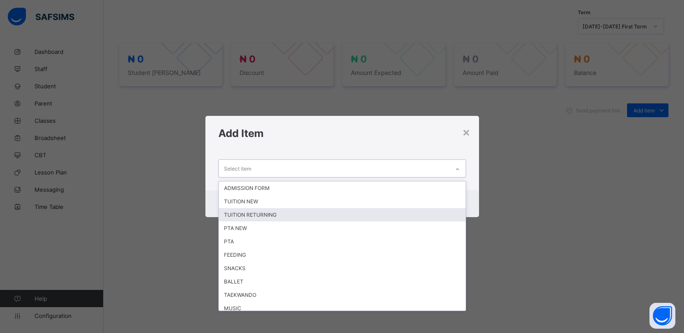
click at [259, 218] on div "TUITION RETURNING" at bounding box center [342, 214] width 247 height 13
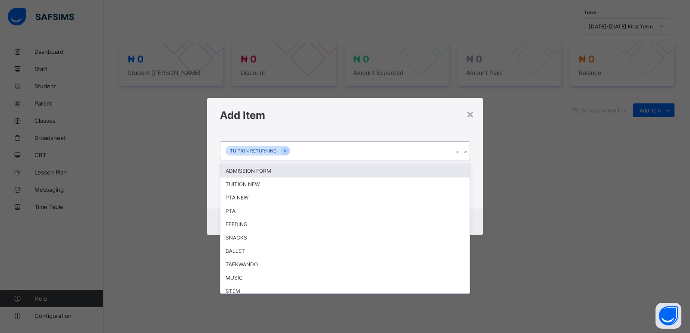
drag, startPoint x: 466, startPoint y: 147, endPoint x: 264, endPoint y: 165, distance: 202.7
click at [465, 148] on div at bounding box center [466, 152] width 8 height 14
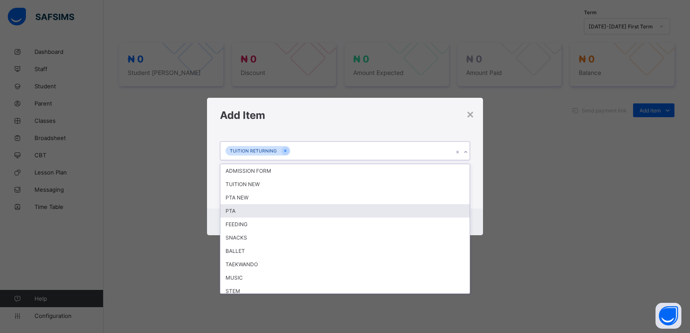
drag, startPoint x: 236, startPoint y: 213, endPoint x: 258, endPoint y: 208, distance: 23.1
click at [239, 213] on div "PTA" at bounding box center [344, 210] width 249 height 13
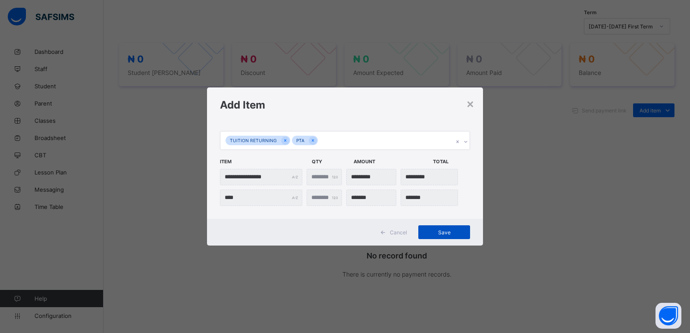
click at [440, 234] on span "Save" at bounding box center [444, 233] width 39 height 6
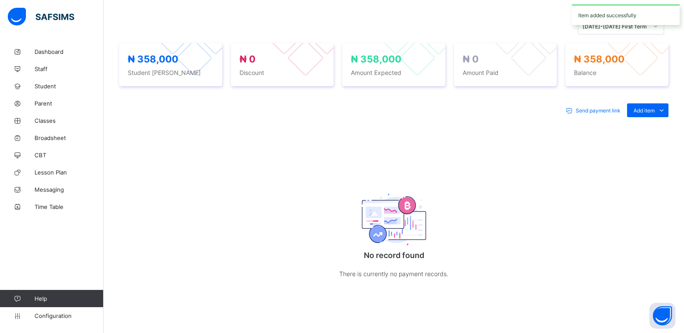
scroll to position [234, 0]
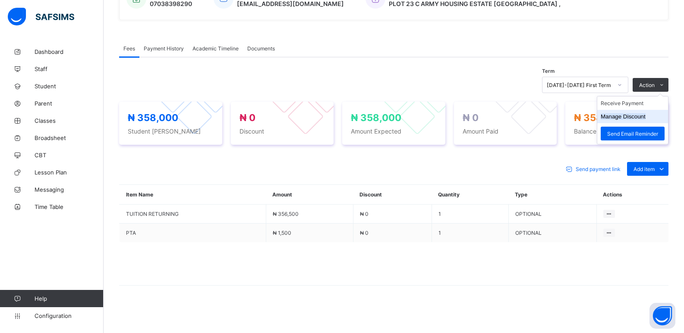
click at [621, 117] on button "Manage Discount" at bounding box center [623, 116] width 45 height 6
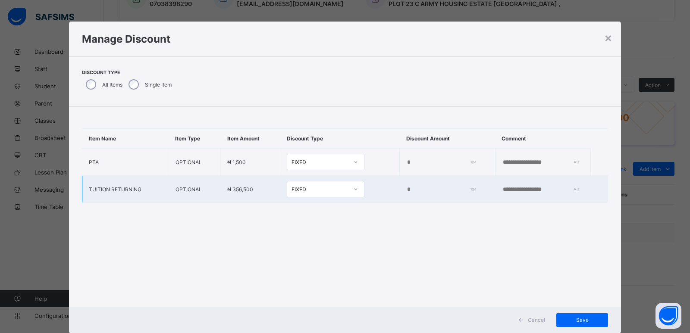
click at [406, 190] on input "*" at bounding box center [439, 189] width 66 height 7
type input "*****"
click at [576, 318] on span "Save" at bounding box center [582, 320] width 39 height 6
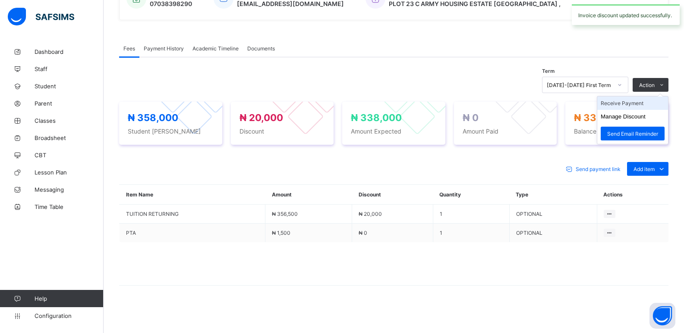
click at [626, 104] on li "Receive Payment" at bounding box center [632, 103] width 71 height 13
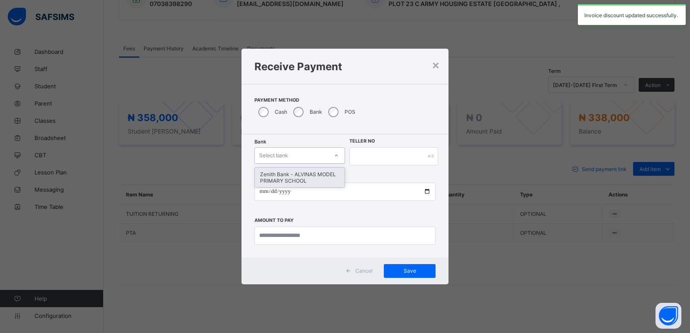
click at [308, 156] on div "Select bank" at bounding box center [291, 156] width 73 height 12
drag, startPoint x: 303, startPoint y: 186, endPoint x: 314, endPoint y: 179, distance: 12.7
click at [306, 182] on div "Zenith Bank - ALVINAS MODEL PRIMARY SCHOOL" at bounding box center [300, 178] width 90 height 20
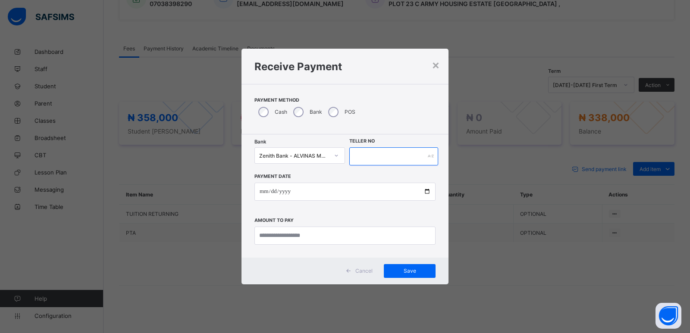
click at [367, 158] on input "text" at bounding box center [393, 157] width 89 height 18
type input "*******"
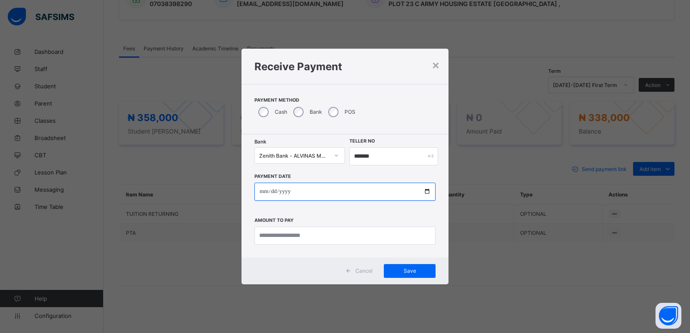
click at [259, 190] on input "date" at bounding box center [345, 192] width 181 height 18
type input "**********"
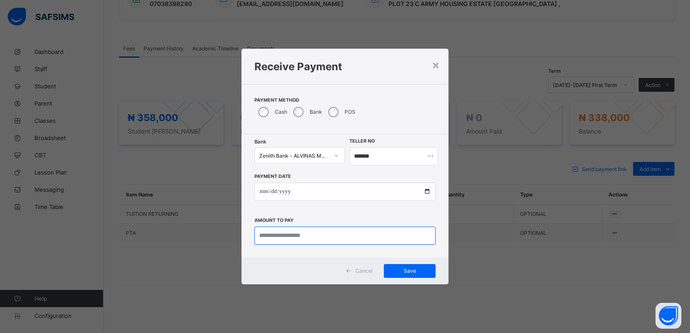
click at [270, 239] on input "currency" at bounding box center [345, 236] width 181 height 18
type input "*********"
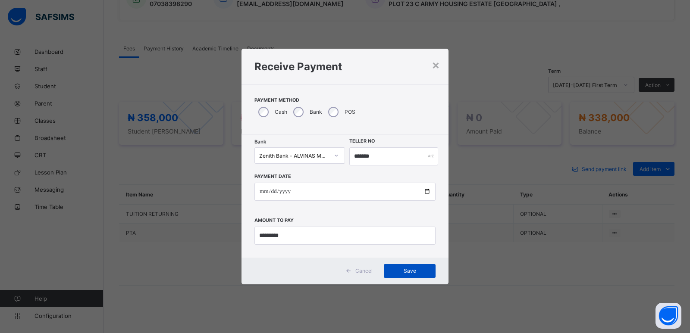
click at [403, 272] on span "Save" at bounding box center [409, 271] width 39 height 6
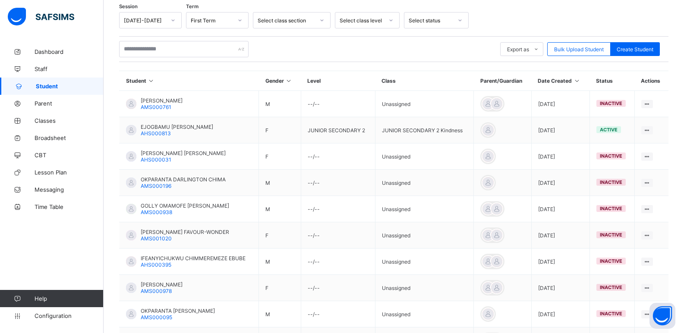
scroll to position [129, 0]
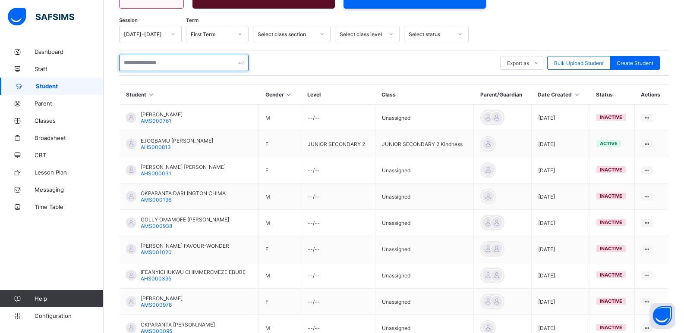
click at [159, 56] on input "text" at bounding box center [183, 63] width 129 height 16
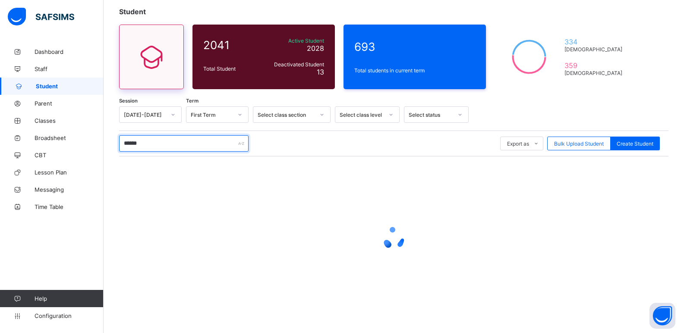
scroll to position [58, 0]
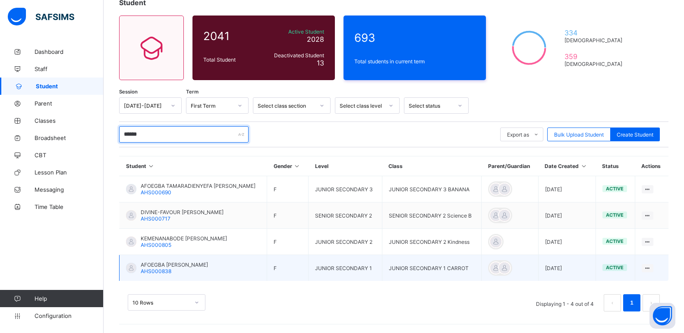
type input "******"
click at [187, 263] on span "AFOEGBA TAMARAKEDIYINRIN GRACE" at bounding box center [174, 265] width 67 height 6
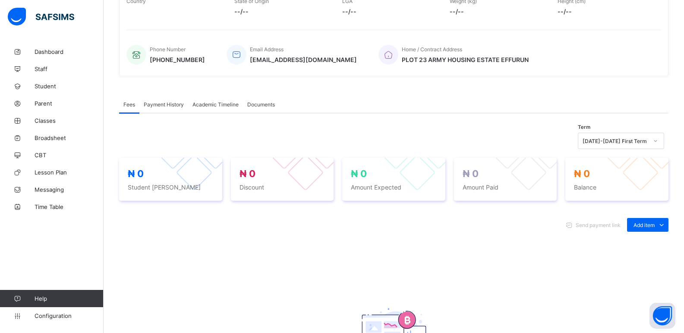
scroll to position [187, 0]
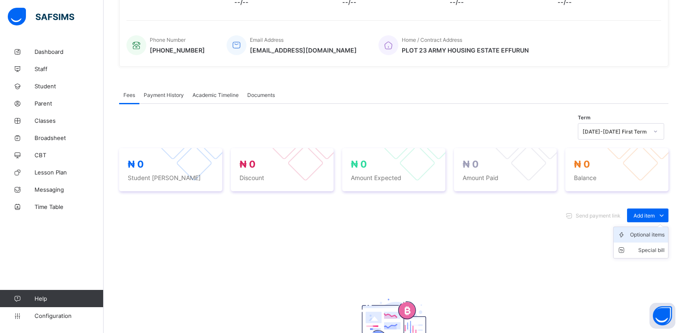
click at [642, 232] on div "Optional items" at bounding box center [647, 235] width 35 height 9
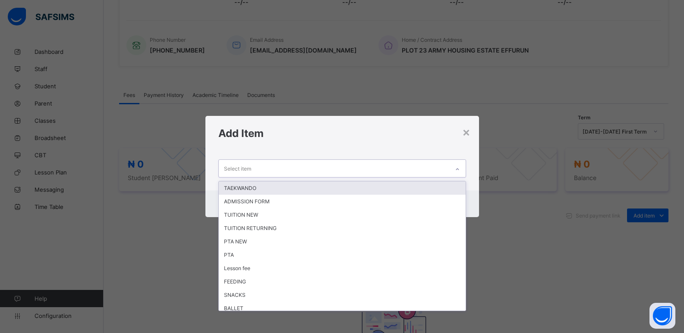
drag, startPoint x: 409, startPoint y: 170, endPoint x: 465, endPoint y: 180, distance: 57.0
click at [408, 170] on div "Select item" at bounding box center [334, 168] width 230 height 17
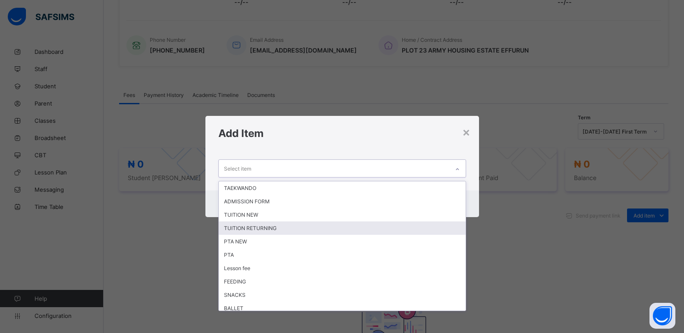
drag, startPoint x: 287, startPoint y: 230, endPoint x: 446, endPoint y: 200, distance: 161.0
click at [289, 226] on div "TUITION RETURNING" at bounding box center [342, 228] width 247 height 13
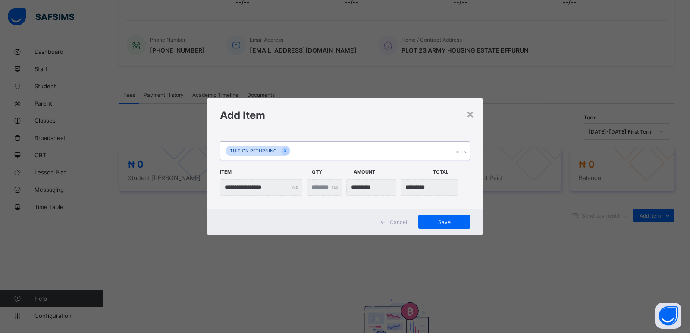
click at [465, 151] on icon at bounding box center [465, 152] width 5 height 9
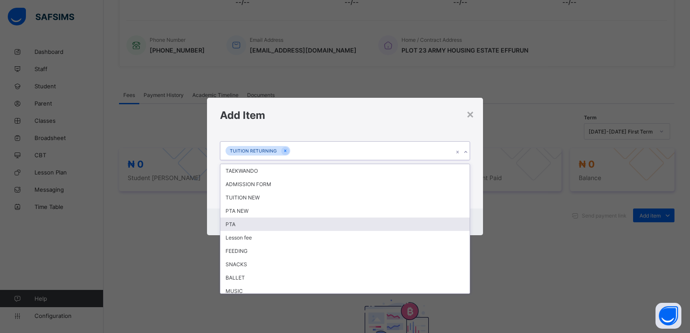
drag, startPoint x: 331, startPoint y: 223, endPoint x: 362, endPoint y: 217, distance: 31.7
click at [332, 222] on div "PTA" at bounding box center [344, 224] width 249 height 13
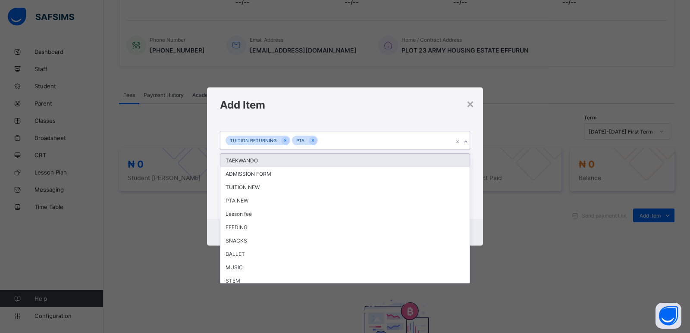
click at [468, 144] on icon at bounding box center [465, 142] width 5 height 9
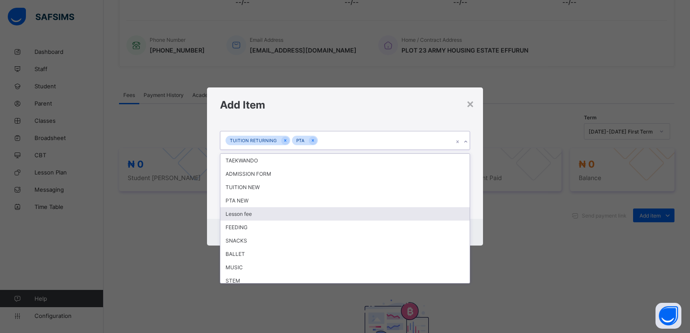
drag, startPoint x: 307, startPoint y: 212, endPoint x: 459, endPoint y: 163, distance: 159.9
click at [310, 208] on div "Lesson fee" at bounding box center [344, 214] width 249 height 13
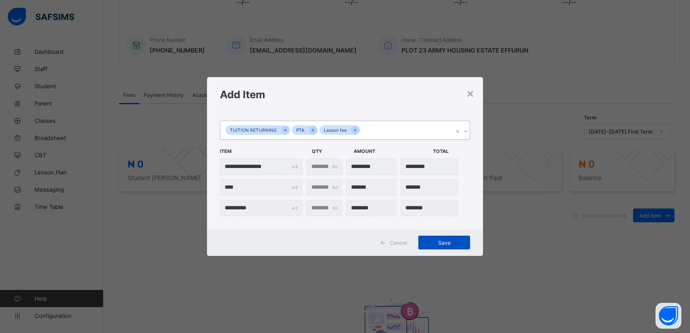
click at [444, 241] on span "Save" at bounding box center [444, 243] width 39 height 6
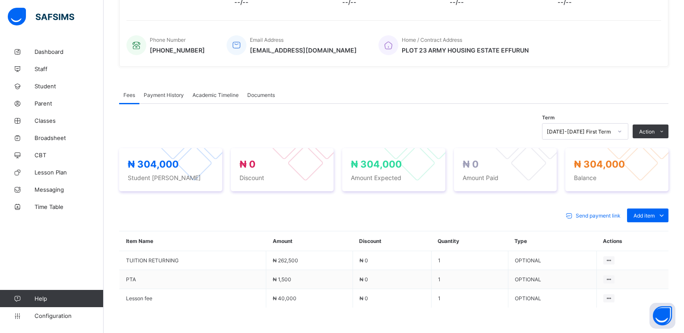
click at [0, 0] on button "Manage Discount" at bounding box center [0, 0] width 0 height 0
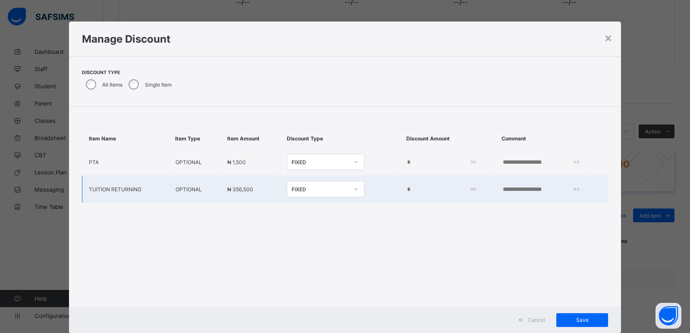
type input "*"
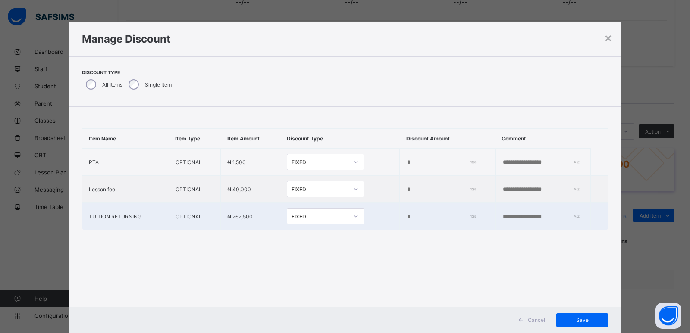
click at [406, 218] on input "*" at bounding box center [439, 217] width 66 height 7
click at [406, 219] on input "*" at bounding box center [439, 217] width 66 height 7
click at [406, 220] on input "*" at bounding box center [439, 217] width 66 height 7
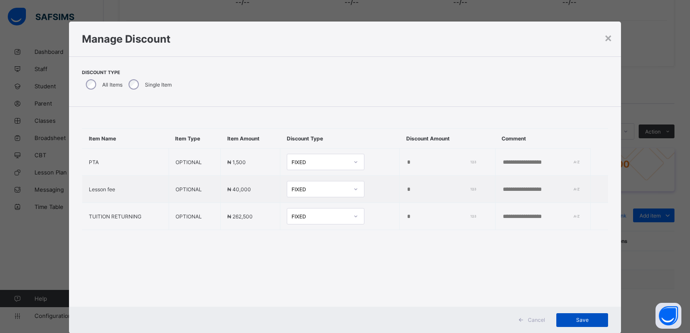
type input "*****"
click at [579, 323] on span "Save" at bounding box center [582, 320] width 39 height 6
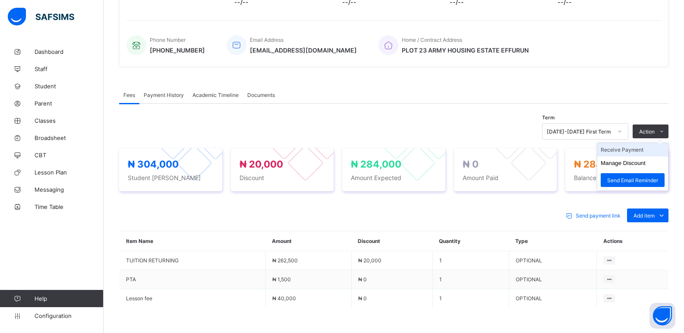
click at [638, 152] on li "Receive Payment" at bounding box center [632, 149] width 71 height 13
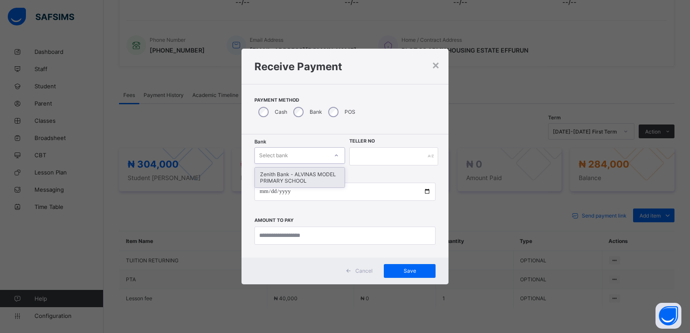
click at [317, 158] on div "Select bank" at bounding box center [291, 156] width 73 height 12
drag, startPoint x: 320, startPoint y: 178, endPoint x: 399, endPoint y: 155, distance: 83.0
click at [328, 175] on div "Zenith Bank - ALVINAS MODEL PRIMARY SCHOOL" at bounding box center [300, 178] width 90 height 20
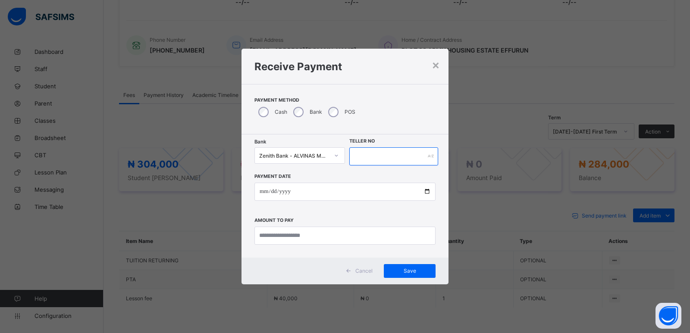
click at [399, 155] on input "text" at bounding box center [393, 157] width 89 height 18
type input "*******"
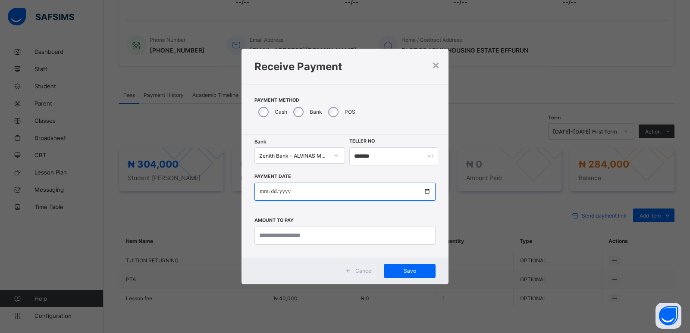
click at [261, 189] on input "date" at bounding box center [345, 192] width 181 height 18
type input "**********"
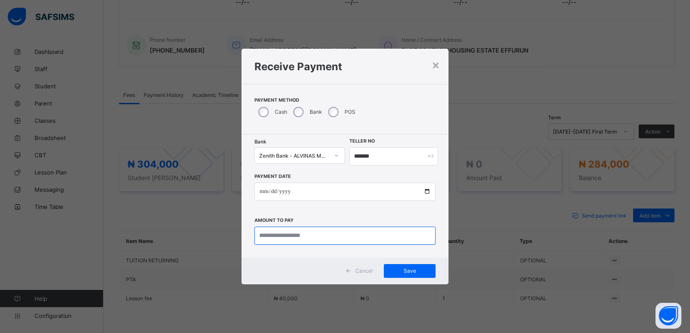
click at [281, 234] on input "currency" at bounding box center [345, 236] width 181 height 18
type input "*********"
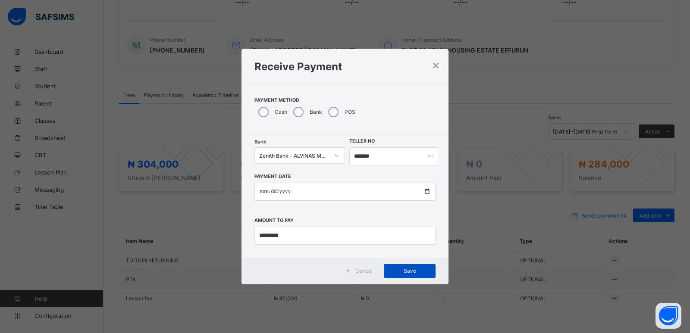
click at [410, 272] on span "Save" at bounding box center [409, 271] width 39 height 6
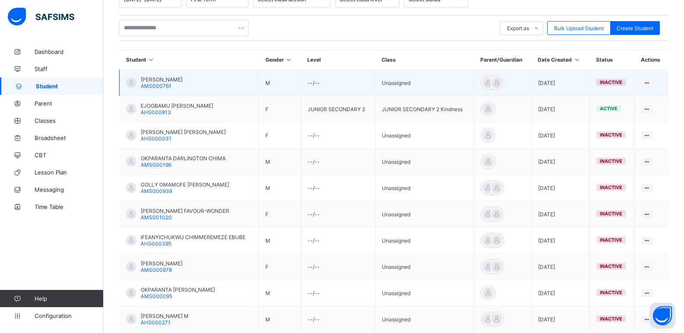
scroll to position [144, 0]
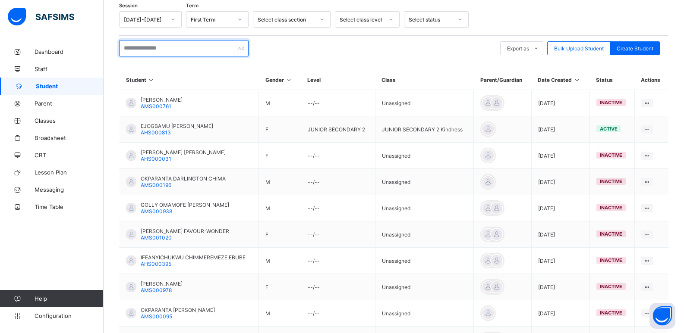
click at [186, 47] on input "text" at bounding box center [183, 48] width 129 height 16
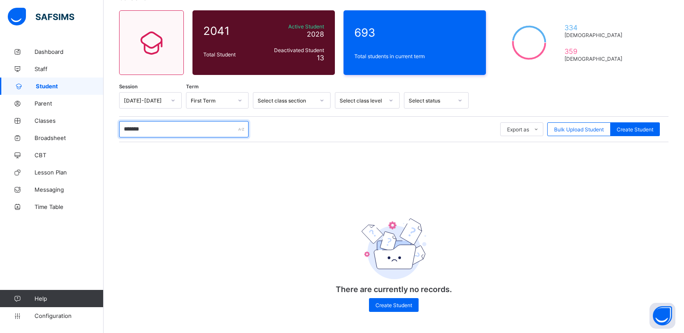
scroll to position [64, 0]
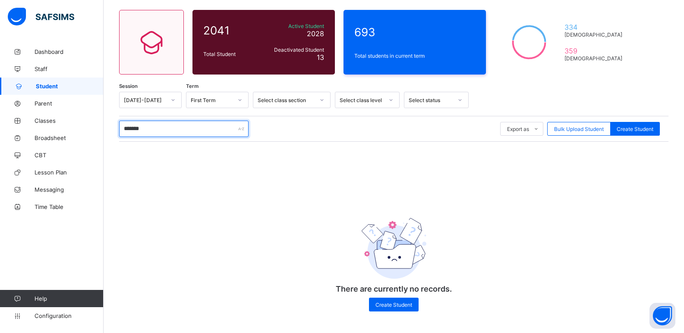
drag, startPoint x: 150, startPoint y: 130, endPoint x: 117, endPoint y: 131, distance: 32.8
click at [118, 131] on div "Student 2041 Total Student Active Student 2028 Deactivated Student 13 693 Total…" at bounding box center [394, 157] width 580 height 354
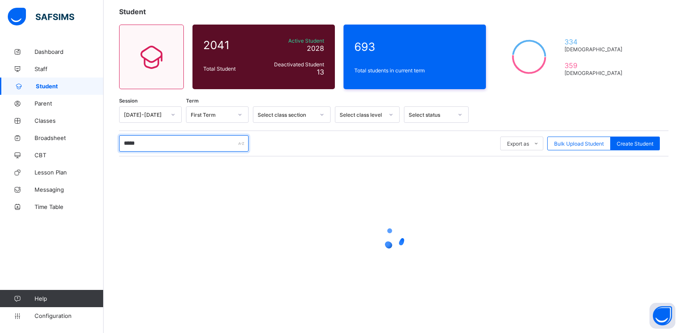
scroll to position [0, 0]
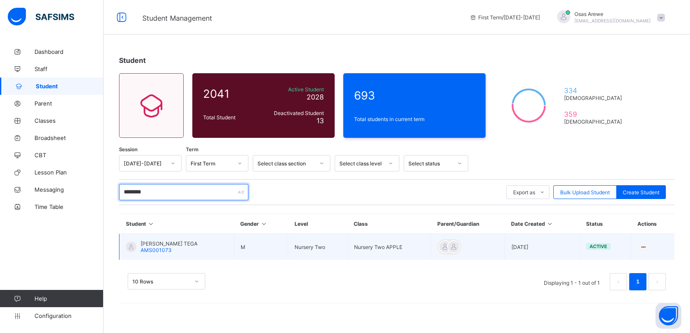
type input "********"
click at [184, 239] on td "RASHFORD OCHUKO TEGA AMS001073" at bounding box center [177, 247] width 115 height 26
click at [181, 247] on span "RASHFORD OCHUKO TEGA" at bounding box center [169, 244] width 57 height 6
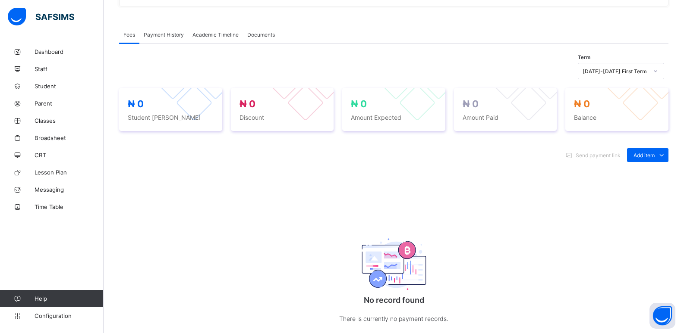
scroll to position [259, 0]
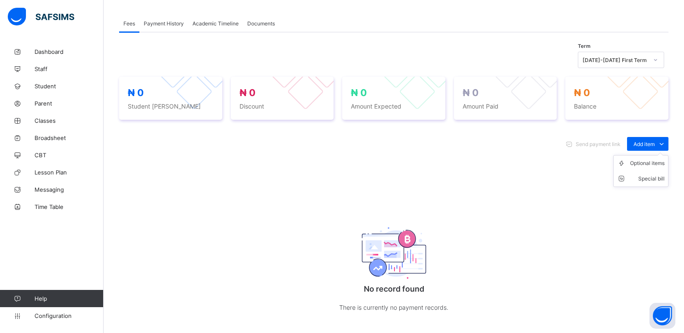
drag, startPoint x: 644, startPoint y: 159, endPoint x: 643, endPoint y: 163, distance: 4.5
click at [644, 159] on ul "Optional items Special bill" at bounding box center [640, 171] width 55 height 32
click at [643, 163] on div "Optional items" at bounding box center [647, 163] width 35 height 9
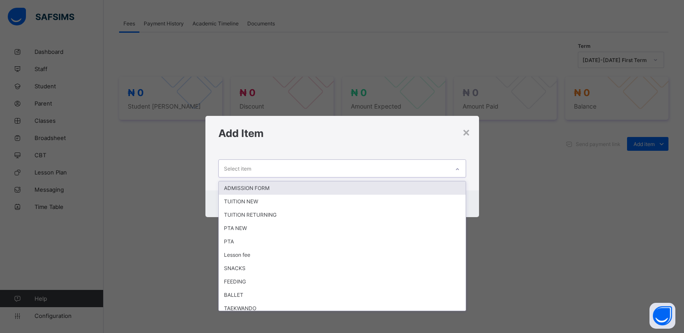
click at [457, 169] on icon at bounding box center [457, 169] width 5 height 9
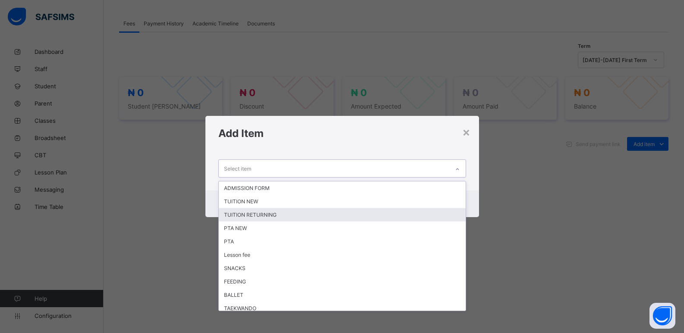
click at [347, 217] on div "TUITION RETURNING" at bounding box center [342, 214] width 247 height 13
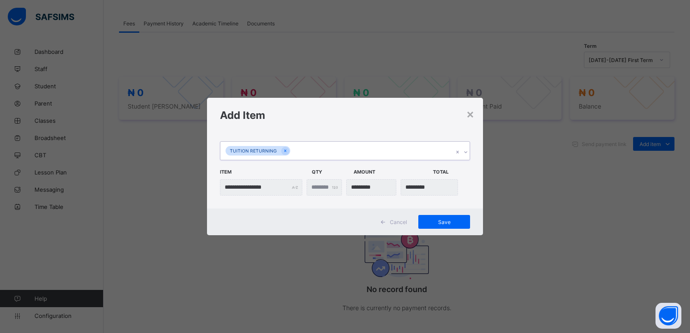
click at [469, 153] on div at bounding box center [466, 152] width 8 height 14
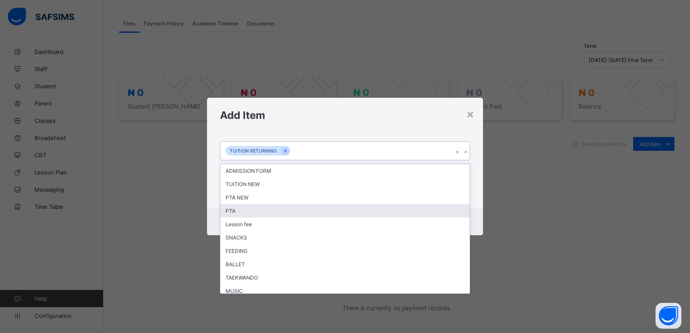
click at [342, 211] on div "PTA" at bounding box center [344, 210] width 249 height 13
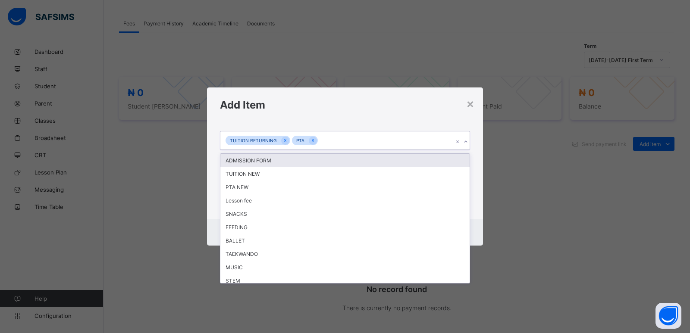
click at [468, 142] on icon at bounding box center [465, 142] width 5 height 9
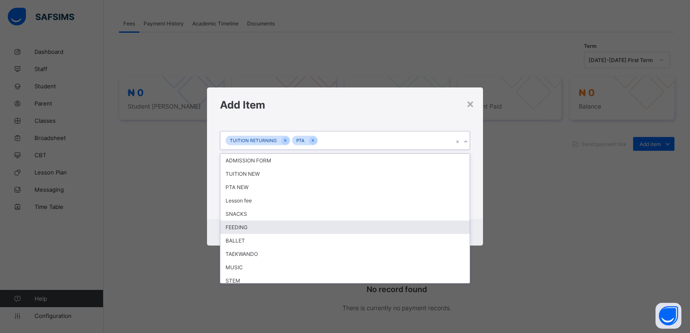
click at [293, 230] on div "FEEDING" at bounding box center [344, 227] width 249 height 13
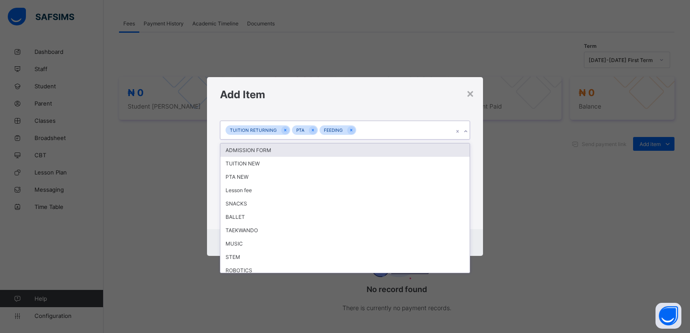
click at [465, 132] on icon at bounding box center [465, 131] width 5 height 9
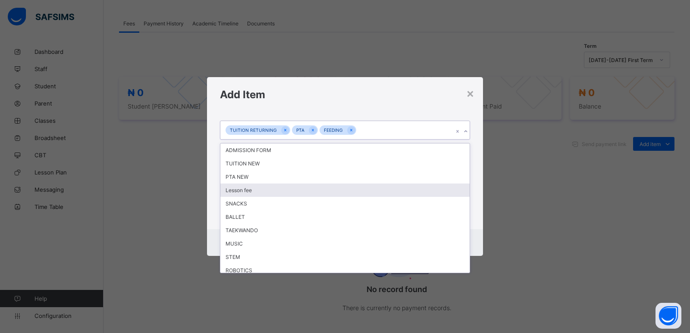
click at [332, 186] on div "Lesson fee" at bounding box center [344, 190] width 249 height 13
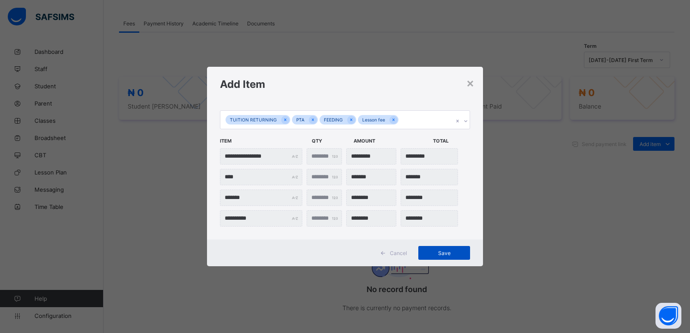
click at [434, 256] on span "Save" at bounding box center [444, 253] width 39 height 6
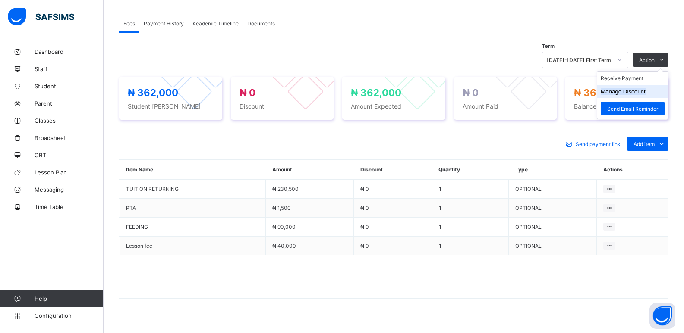
click at [626, 90] on button "Manage Discount" at bounding box center [623, 91] width 45 height 6
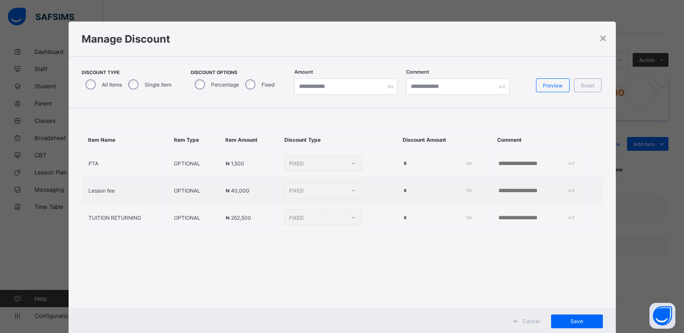
type input "*"
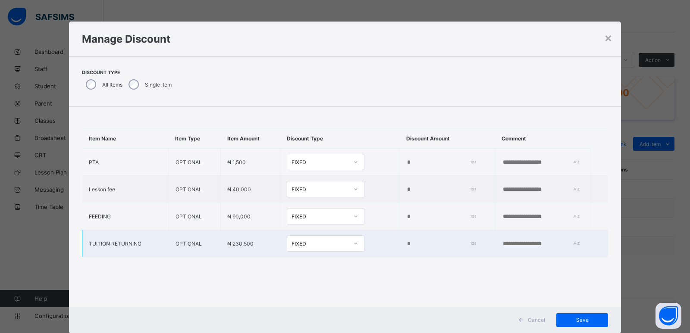
click at [406, 246] on input "*" at bounding box center [439, 244] width 66 height 7
click at [578, 322] on span "Save" at bounding box center [582, 320] width 39 height 6
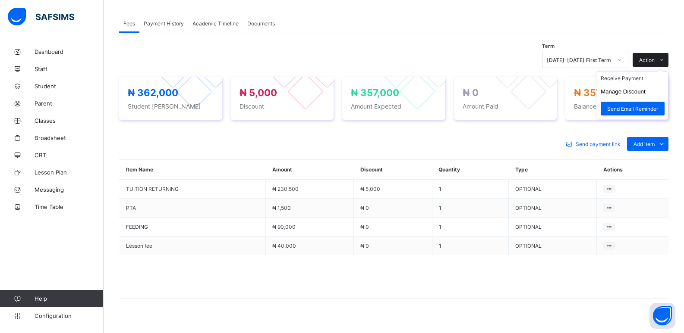
click at [654, 62] on span "Action" at bounding box center [647, 60] width 16 height 6
click at [630, 94] on button "Manage Discount" at bounding box center [623, 91] width 45 height 6
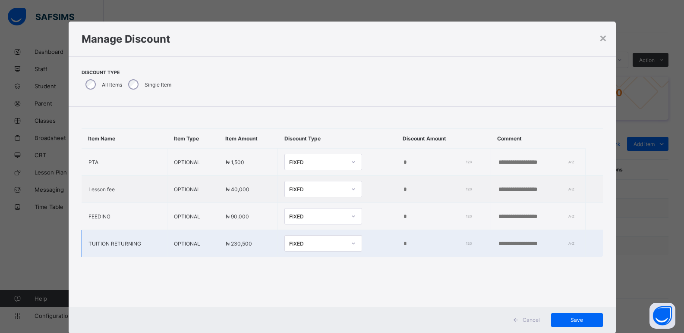
click at [403, 243] on input "****" at bounding box center [436, 244] width 66 height 7
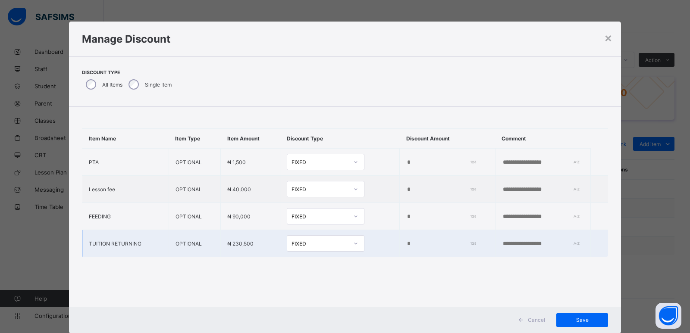
type input "*"
click at [588, 316] on div "Save" at bounding box center [583, 321] width 52 height 14
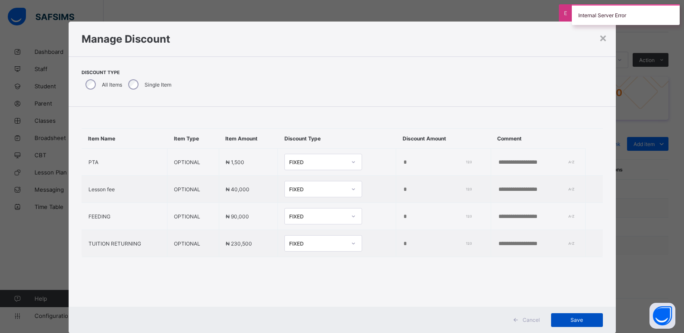
click at [571, 318] on span "Save" at bounding box center [576, 320] width 39 height 6
click at [403, 246] on input "number" at bounding box center [436, 244] width 66 height 7
type input "*"
click at [569, 318] on span "Save" at bounding box center [576, 320] width 39 height 6
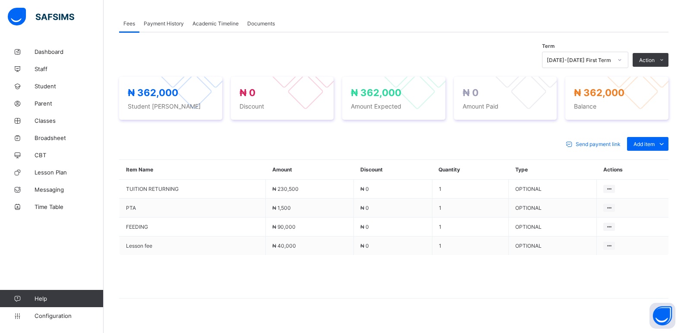
drag, startPoint x: 636, startPoint y: 77, endPoint x: 560, endPoint y: 64, distance: 77.8
click at [0, 0] on li "Receive Payment" at bounding box center [0, 0] width 0 height 0
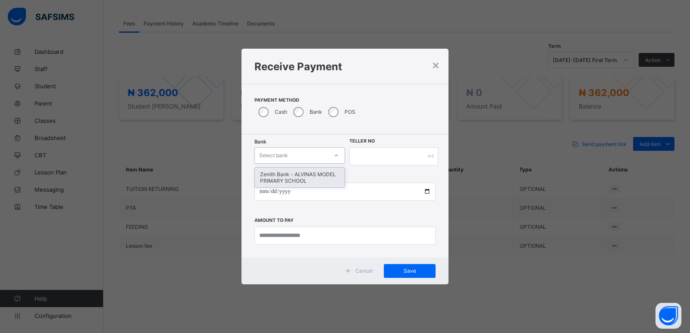
click at [299, 151] on div "Select bank" at bounding box center [291, 156] width 73 height 12
drag, startPoint x: 298, startPoint y: 171, endPoint x: 311, endPoint y: 172, distance: 12.9
click at [298, 172] on div "Zenith Bank - ALVINAS MODEL PRIMARY SCHOOL" at bounding box center [300, 178] width 90 height 20
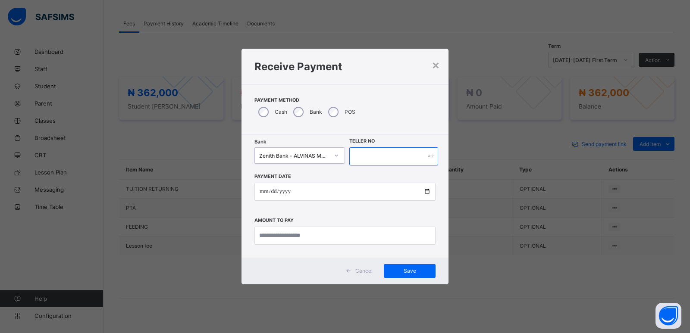
click at [371, 157] on input "text" at bounding box center [393, 157] width 89 height 18
type input "*******"
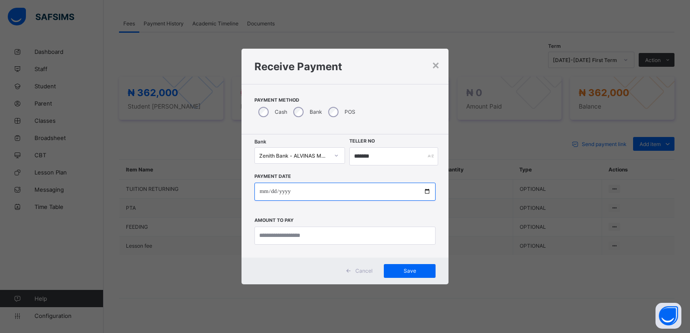
click at [265, 192] on input "date" at bounding box center [345, 192] width 181 height 18
type input "**********"
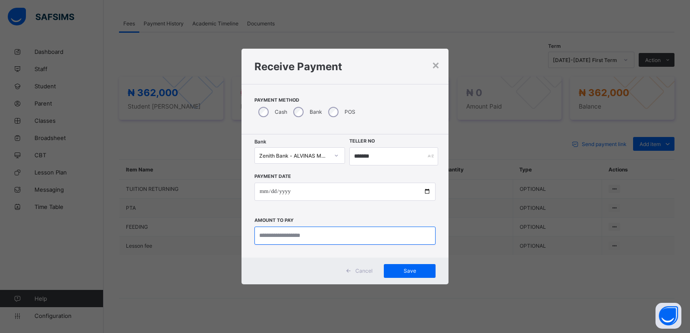
click at [290, 232] on input "currency" at bounding box center [345, 236] width 181 height 18
type input "*********"
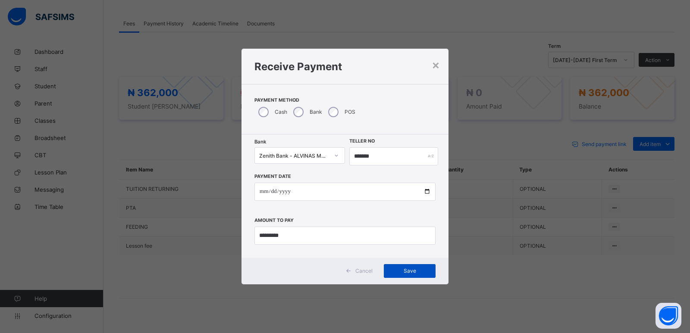
click at [408, 268] on span "Save" at bounding box center [409, 271] width 39 height 6
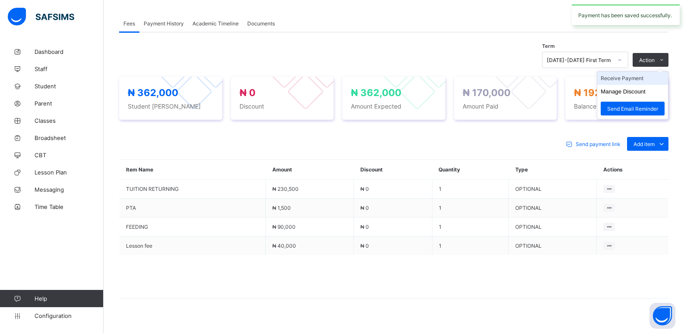
click at [630, 80] on li "Receive Payment" at bounding box center [632, 78] width 71 height 13
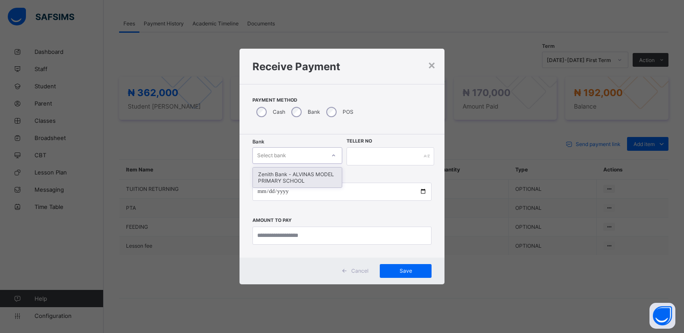
drag, startPoint x: 296, startPoint y: 154, endPoint x: 291, endPoint y: 171, distance: 17.1
click at [295, 156] on div "Select bank" at bounding box center [289, 156] width 72 height 12
click at [289, 176] on div "Zenith Bank - ALVINAS MODEL PRIMARY SCHOOL" at bounding box center [297, 178] width 89 height 20
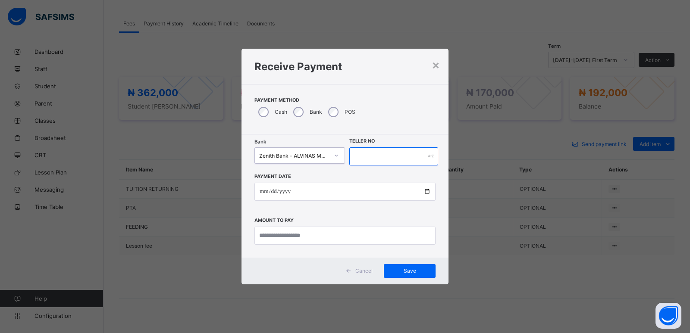
click at [368, 161] on input "text" at bounding box center [393, 157] width 89 height 18
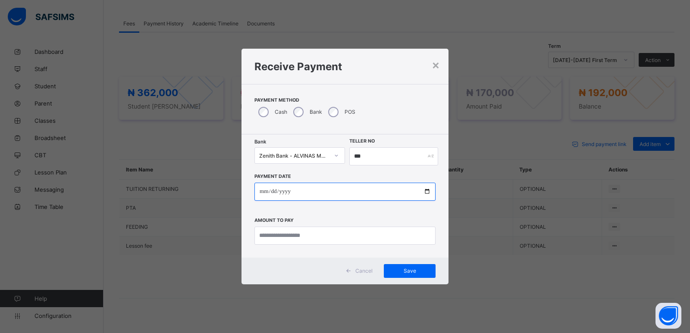
click at [262, 192] on input "date" at bounding box center [345, 192] width 181 height 18
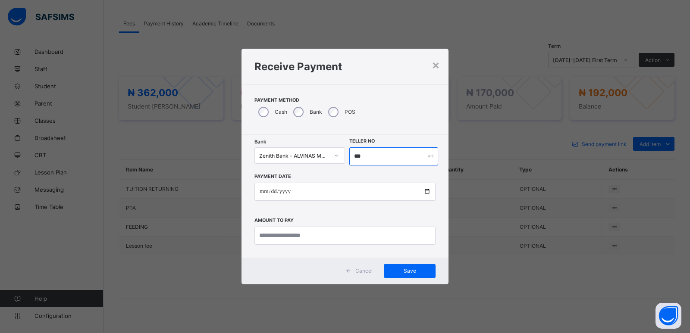
drag, startPoint x: 371, startPoint y: 160, endPoint x: 344, endPoint y: 164, distance: 26.5
click at [348, 165] on div "Bank Zenith Bank - ALVINAS MODEL PRIMARY SCHOOL Teller No ***" at bounding box center [345, 157] width 181 height 18
type input "********"
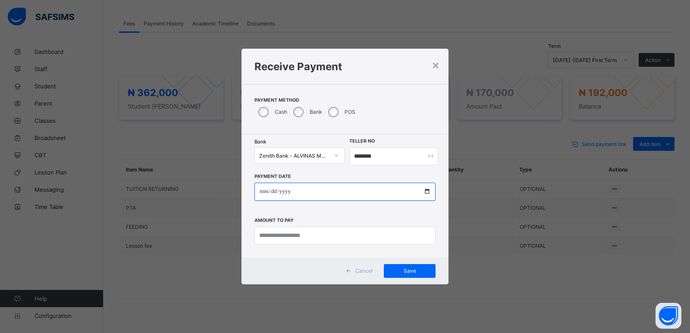
click at [261, 194] on input "date" at bounding box center [345, 192] width 181 height 18
type input "**********"
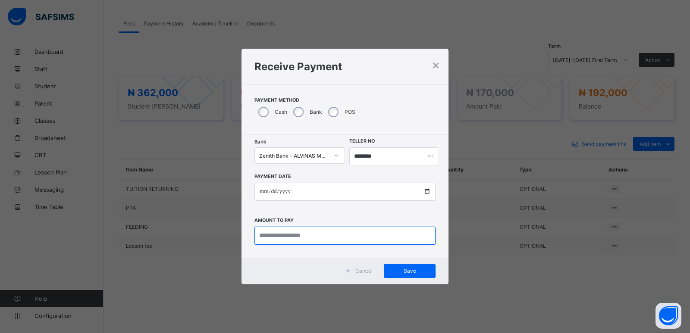
click at [267, 230] on input "currency" at bounding box center [345, 236] width 181 height 18
type input "*********"
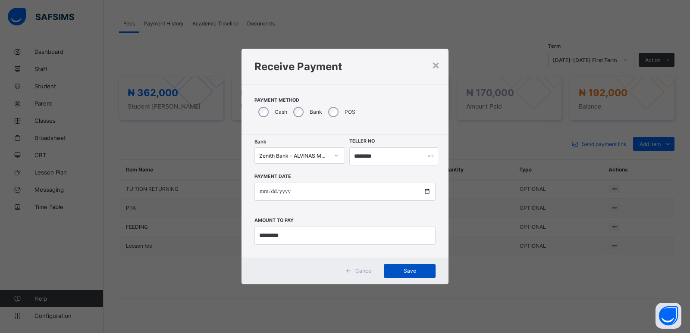
click at [400, 270] on span "Save" at bounding box center [409, 271] width 39 height 6
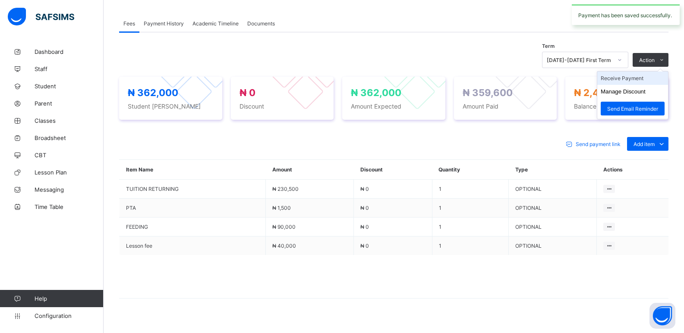
click at [626, 79] on li "Receive Payment" at bounding box center [632, 78] width 71 height 13
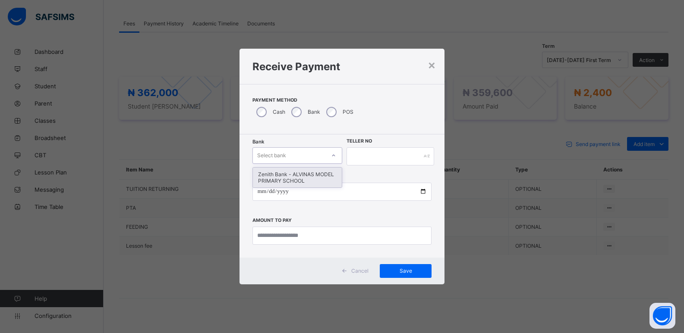
click at [274, 160] on div "Select bank" at bounding box center [271, 156] width 29 height 16
drag, startPoint x: 274, startPoint y: 173, endPoint x: 332, endPoint y: 159, distance: 59.2
click at [277, 173] on div "Zenith Bank - ALVINAS MODEL PRIMARY SCHOOL" at bounding box center [297, 178] width 89 height 20
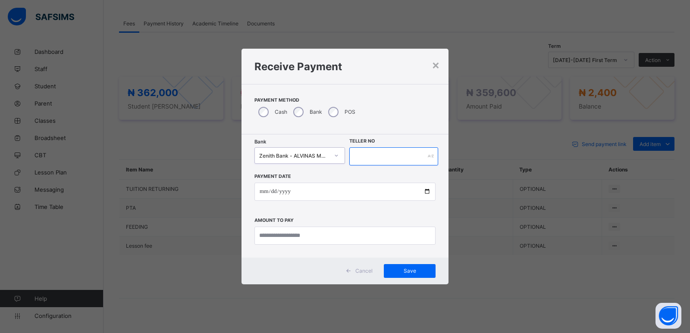
click at [371, 157] on input "text" at bounding box center [393, 157] width 89 height 18
type input "********"
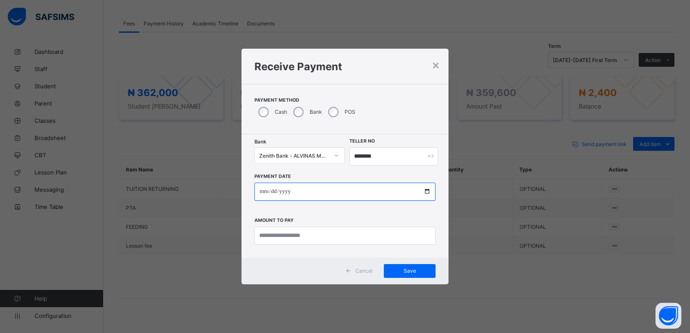
click at [263, 191] on input "date" at bounding box center [345, 192] width 181 height 18
type input "**********"
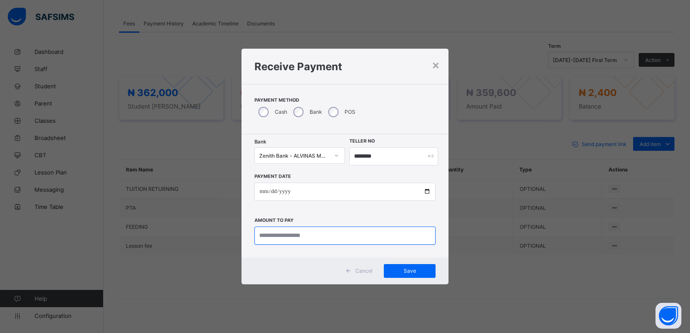
click at [284, 233] on input "currency" at bounding box center [345, 236] width 181 height 18
type input "*****"
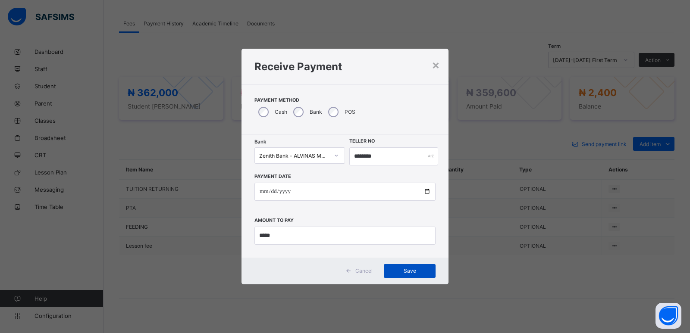
click at [399, 270] on span "Save" at bounding box center [409, 271] width 39 height 6
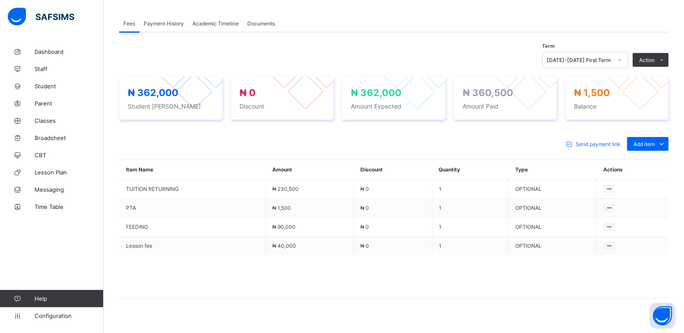
scroll to position [216, 0]
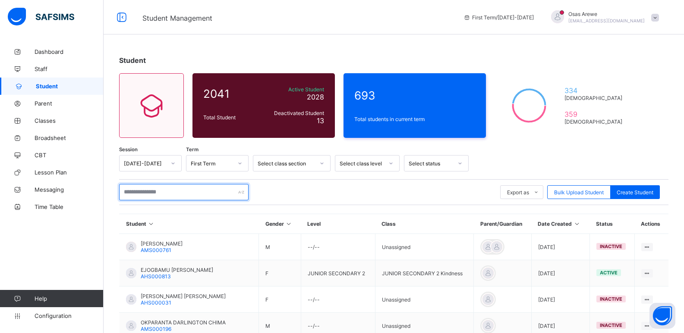
click at [182, 188] on input "text" at bounding box center [183, 192] width 129 height 16
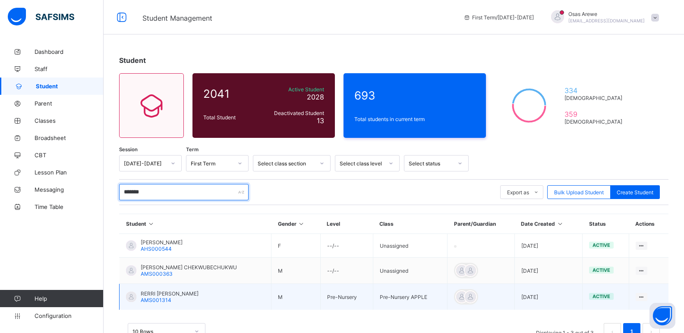
type input "*******"
click at [165, 296] on span "RERRI EFEMENA OBERIRI" at bounding box center [170, 294] width 58 height 6
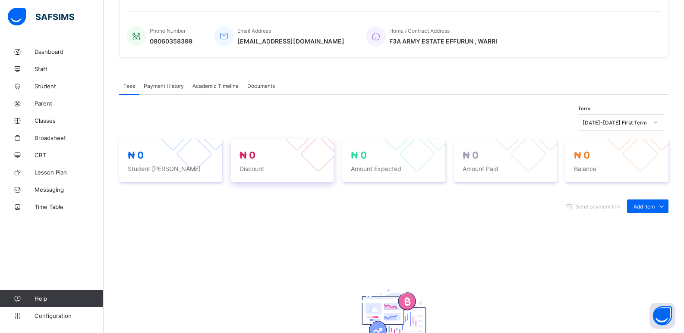
scroll to position [216, 0]
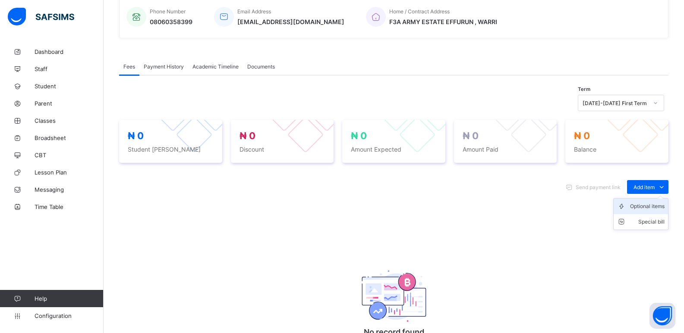
click at [654, 208] on div "Optional items" at bounding box center [647, 206] width 35 height 9
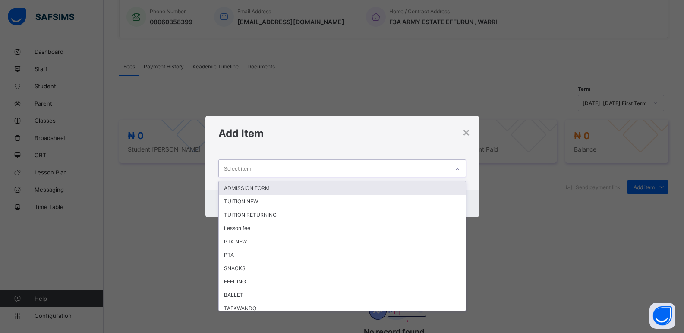
click at [462, 175] on div at bounding box center [457, 170] width 15 height 14
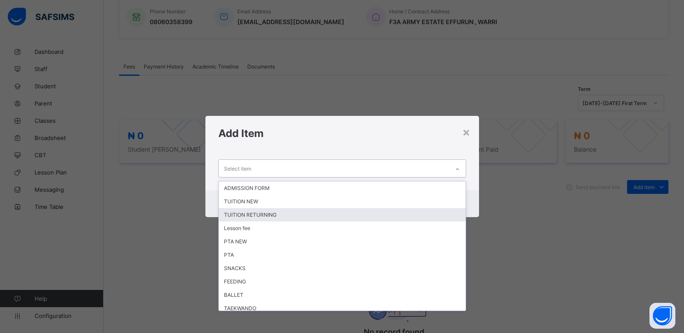
click at [307, 215] on div "TUITION RETURNING" at bounding box center [342, 214] width 247 height 13
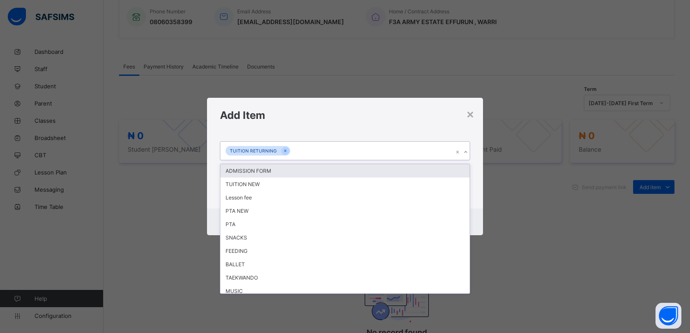
click at [469, 155] on div at bounding box center [466, 152] width 8 height 14
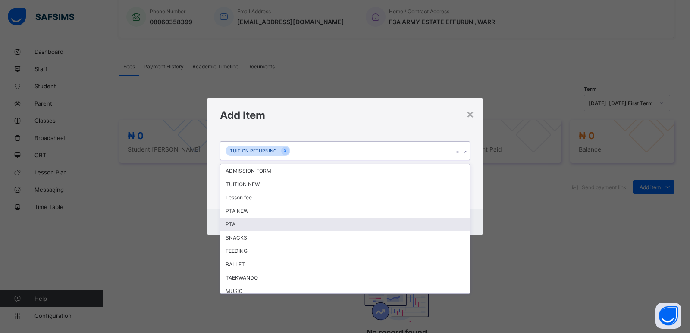
drag, startPoint x: 279, startPoint y: 223, endPoint x: 390, endPoint y: 172, distance: 122.0
click at [283, 220] on div "PTA" at bounding box center [344, 224] width 249 height 13
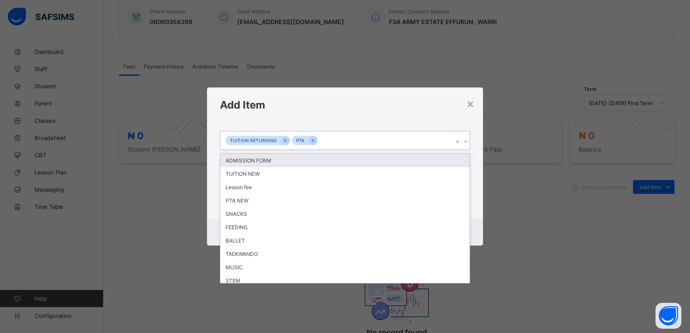
click at [467, 144] on icon at bounding box center [465, 142] width 5 height 9
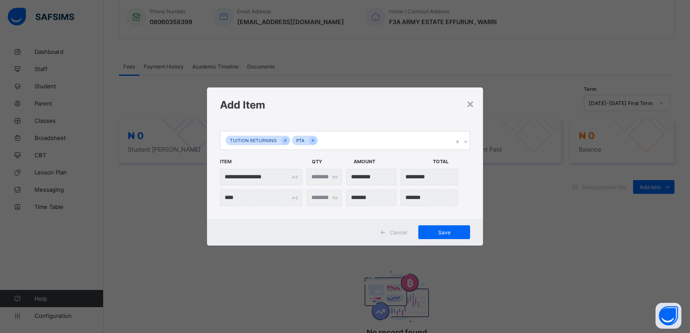
click at [502, 201] on div "**********" at bounding box center [345, 166] width 690 height 333
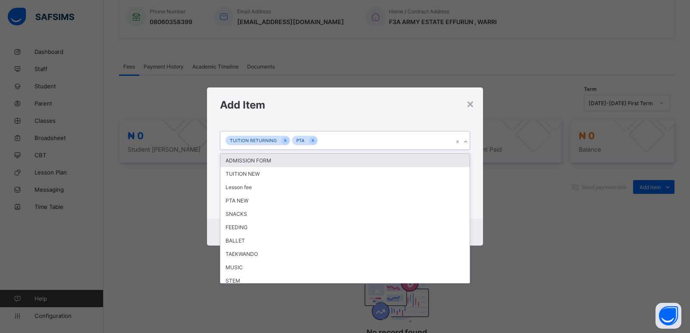
click at [465, 143] on icon at bounding box center [465, 142] width 5 height 9
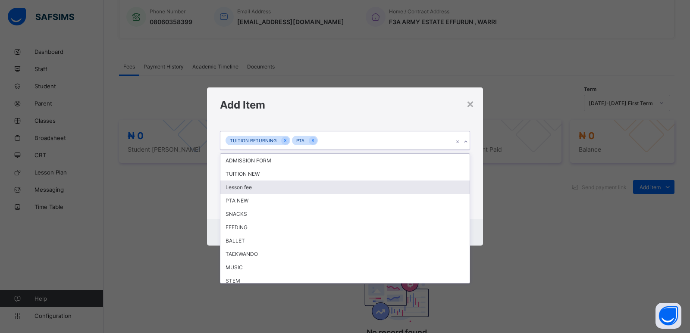
drag, startPoint x: 266, startPoint y: 189, endPoint x: 433, endPoint y: 173, distance: 167.7
click at [267, 188] on div "Lesson fee" at bounding box center [344, 187] width 249 height 13
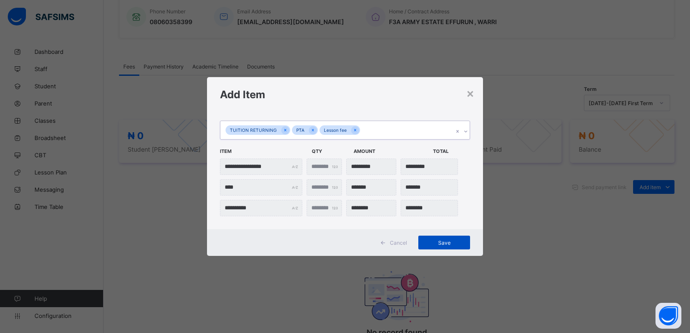
click at [437, 243] on span "Save" at bounding box center [444, 243] width 39 height 6
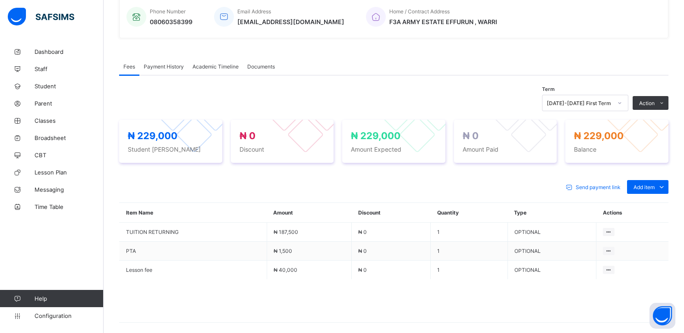
drag, startPoint x: 628, startPoint y: 135, endPoint x: 681, endPoint y: 124, distance: 54.6
click at [0, 0] on button "Manage Discount" at bounding box center [0, 0] width 0 height 0
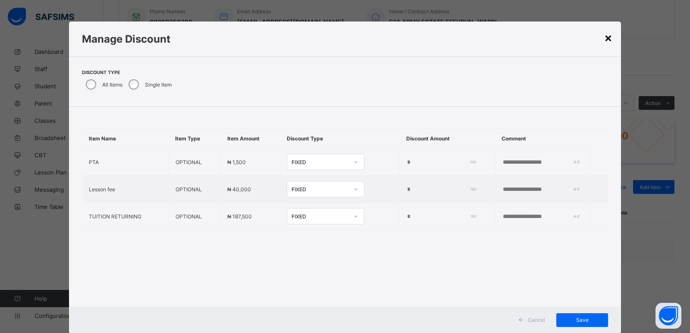
click at [605, 40] on div "×" at bounding box center [608, 37] width 8 height 15
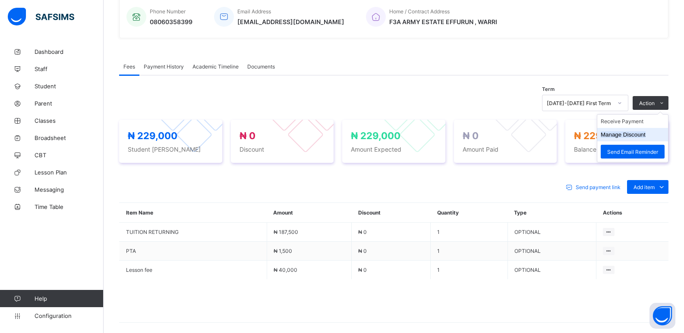
click at [627, 134] on button "Manage Discount" at bounding box center [623, 135] width 45 height 6
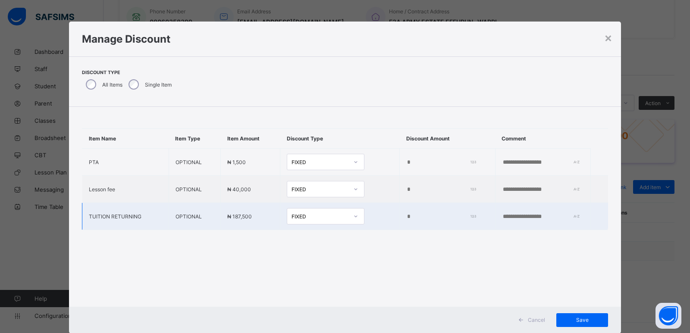
click at [406, 220] on input "*" at bounding box center [439, 217] width 66 height 7
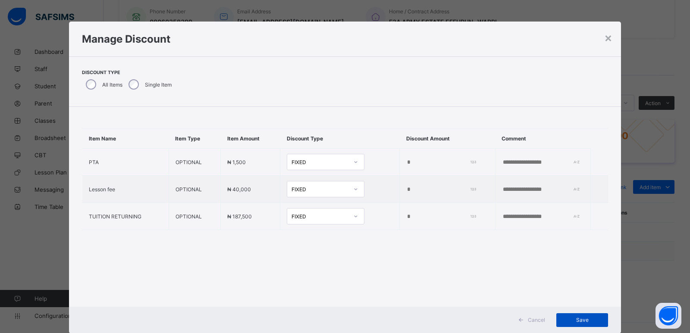
type input "****"
click at [580, 320] on span "Save" at bounding box center [582, 320] width 39 height 6
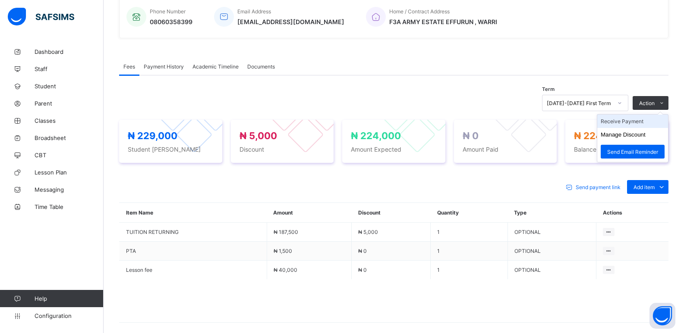
click at [629, 121] on li "Receive Payment" at bounding box center [632, 121] width 71 height 13
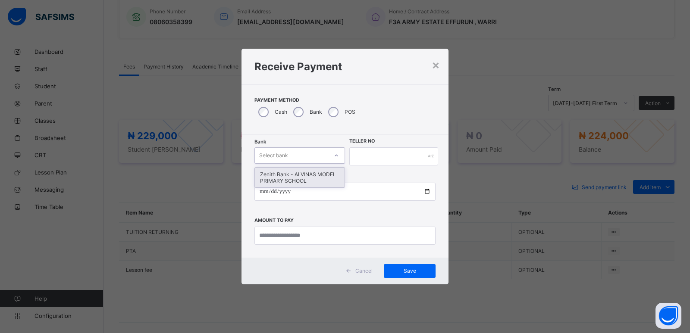
click at [293, 152] on div "Select bank" at bounding box center [291, 156] width 73 height 12
click at [294, 178] on div "Zenith Bank - ALVINAS MODEL PRIMARY SCHOOL" at bounding box center [300, 178] width 90 height 20
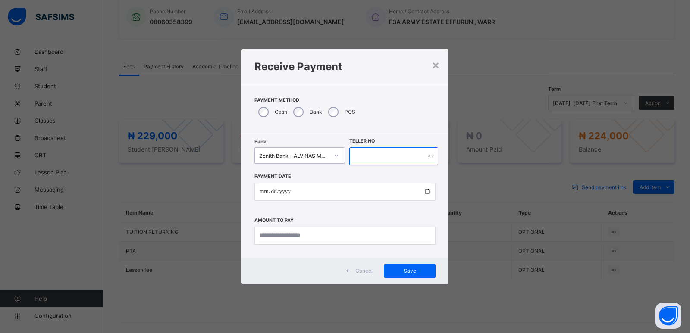
click at [369, 151] on input "text" at bounding box center [393, 157] width 89 height 18
type input "*******"
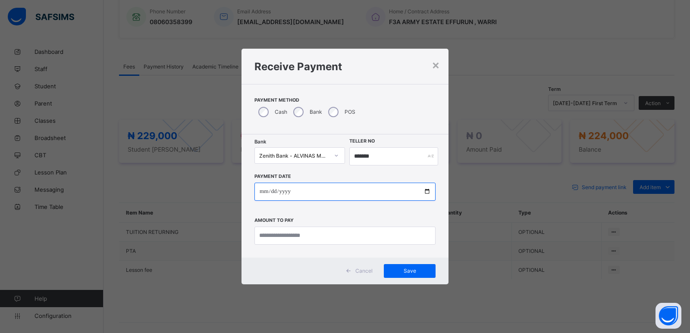
click at [261, 191] on input "date" at bounding box center [345, 192] width 181 height 18
type input "**********"
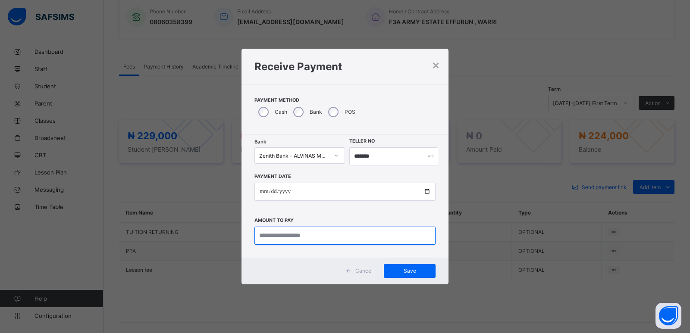
click at [282, 234] on input "currency" at bounding box center [345, 236] width 181 height 18
type input "*********"
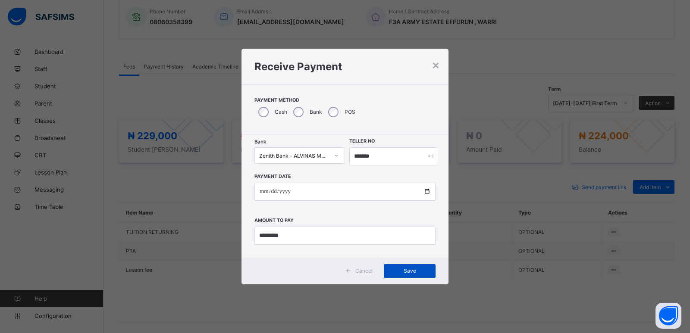
click at [407, 272] on span "Save" at bounding box center [409, 271] width 39 height 6
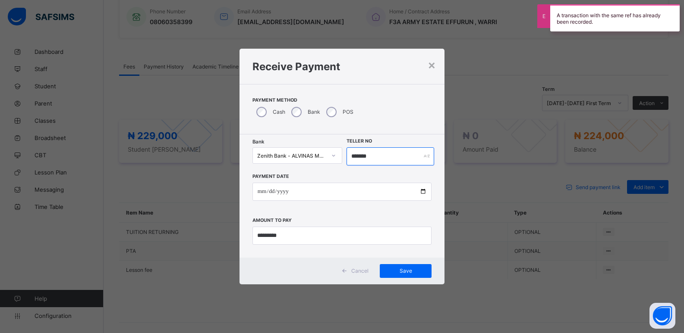
click at [358, 157] on input "*******" at bounding box center [390, 157] width 88 height 18
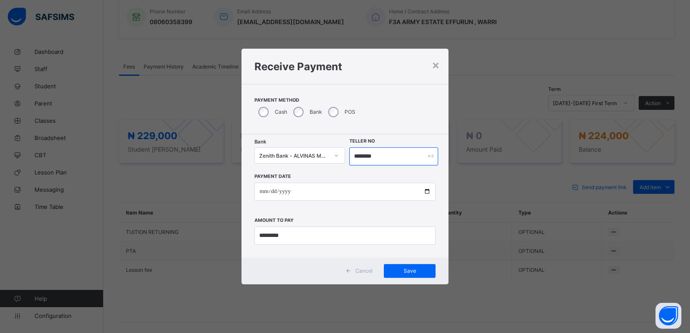
type input "********"
click at [402, 263] on div "Cancel Save" at bounding box center [345, 271] width 207 height 27
click at [401, 269] on span "Save" at bounding box center [409, 271] width 39 height 6
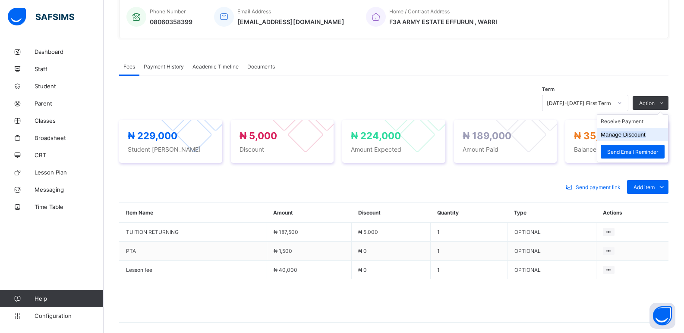
click at [625, 133] on button "Manage Discount" at bounding box center [623, 135] width 45 height 6
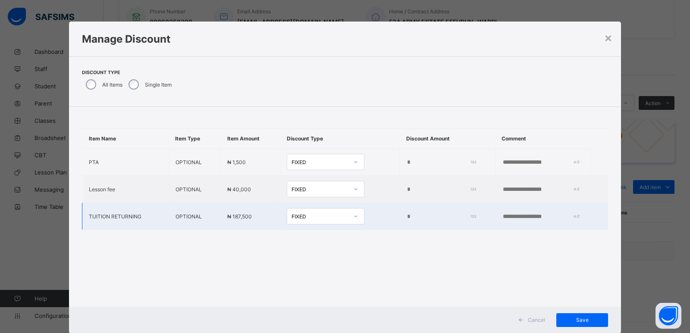
click at [406, 217] on input "****" at bounding box center [439, 217] width 66 height 7
type input "*"
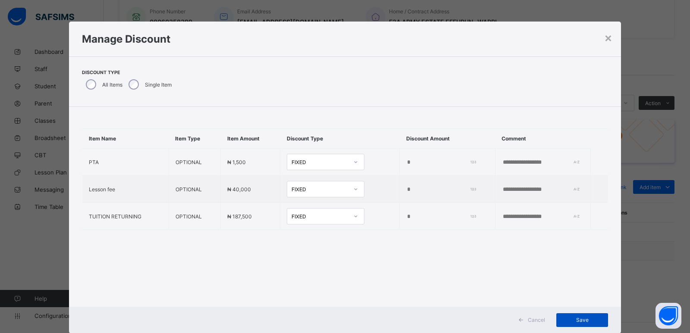
type input "*"
click at [585, 324] on span "Save" at bounding box center [582, 320] width 39 height 6
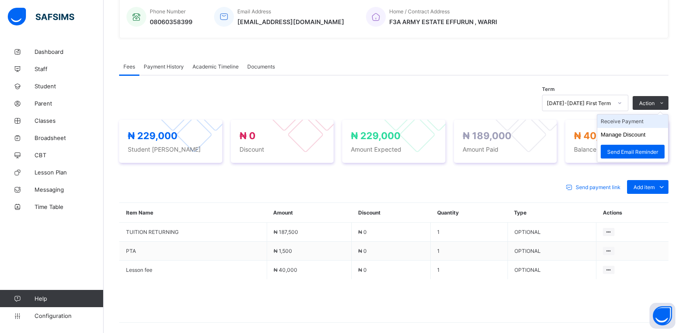
click at [629, 120] on li "Receive Payment" at bounding box center [632, 121] width 71 height 13
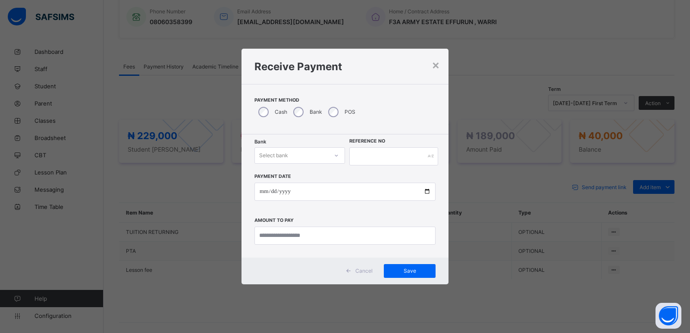
click at [304, 151] on div "Select bank" at bounding box center [291, 156] width 73 height 12
drag, startPoint x: 299, startPoint y: 181, endPoint x: 356, endPoint y: 156, distance: 61.6
click at [300, 180] on div "Zenith Bank - ALVINAS MODEL PRIMARY SCHOOL" at bounding box center [300, 178] width 90 height 20
click at [356, 156] on input "text" at bounding box center [393, 157] width 89 height 18
type input "******"
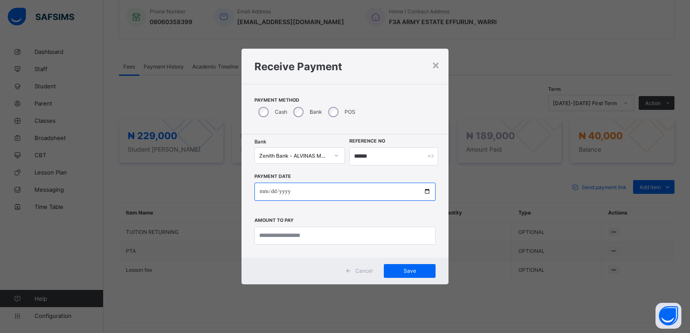
click at [261, 192] on input "date" at bounding box center [345, 192] width 181 height 18
type input "**********"
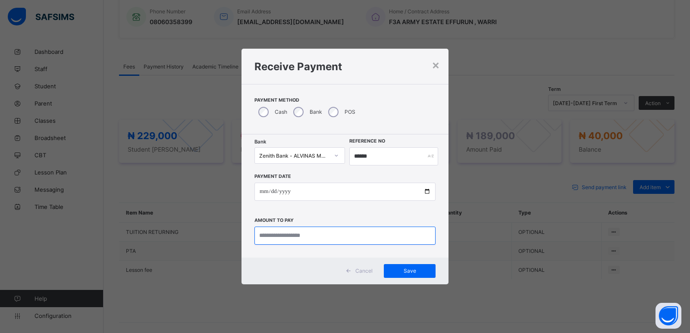
click at [299, 237] on input "currency" at bounding box center [345, 236] width 181 height 18
type input "********"
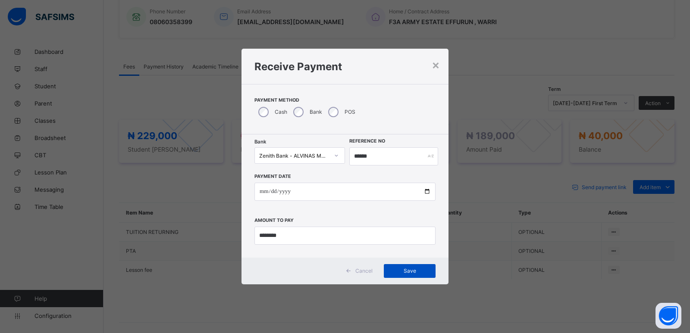
click at [397, 271] on span "Save" at bounding box center [409, 271] width 39 height 6
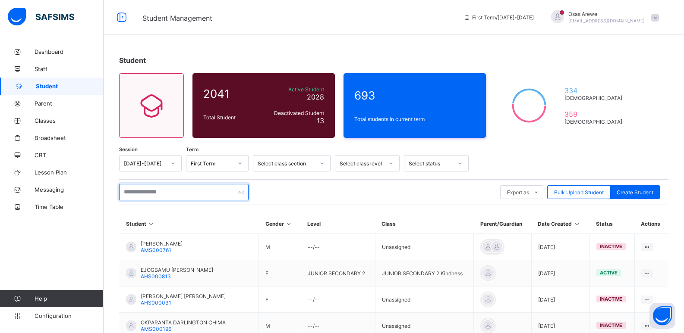
click at [153, 187] on input "text" at bounding box center [183, 192] width 129 height 16
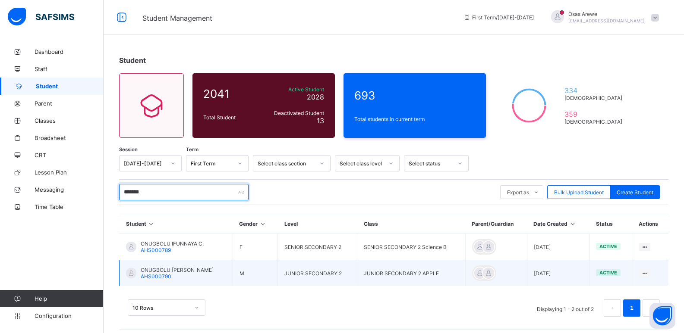
type input "*******"
click at [175, 272] on span "ONUGBOLU CHIBUIKE VICTOR" at bounding box center [177, 270] width 73 height 6
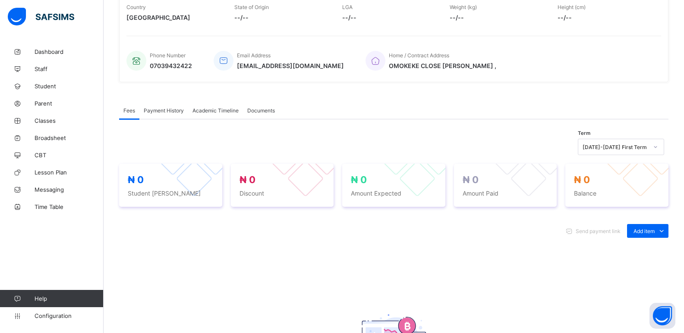
scroll to position [173, 0]
drag, startPoint x: 638, startPoint y: 250, endPoint x: 621, endPoint y: 239, distance: 20.0
click at [0, 0] on li "Optional items" at bounding box center [0, 0] width 0 height 0
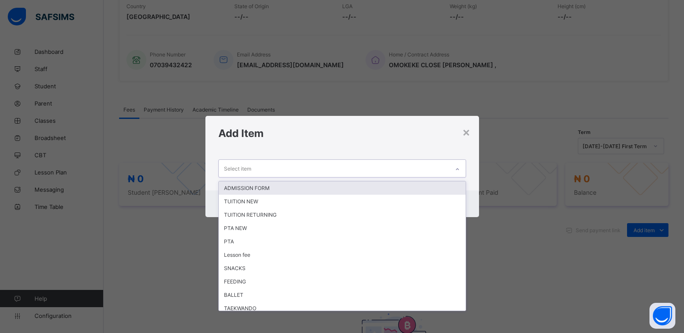
click at [269, 170] on div "Select item" at bounding box center [334, 168] width 230 height 17
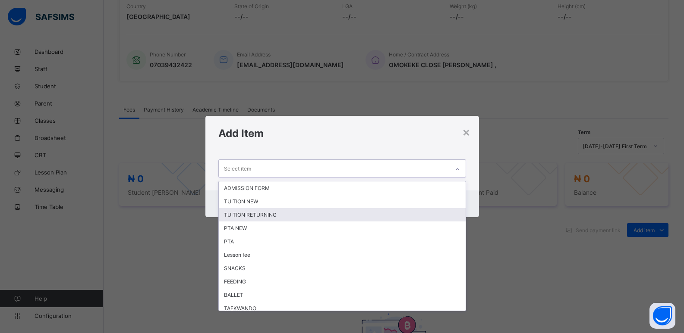
drag, startPoint x: 260, startPoint y: 213, endPoint x: 308, endPoint y: 201, distance: 49.4
click at [263, 211] on div "TUITION RETURNING" at bounding box center [342, 214] width 247 height 13
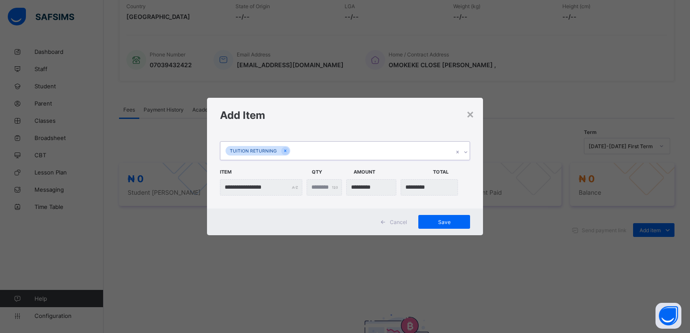
click at [469, 155] on div at bounding box center [466, 152] width 8 height 14
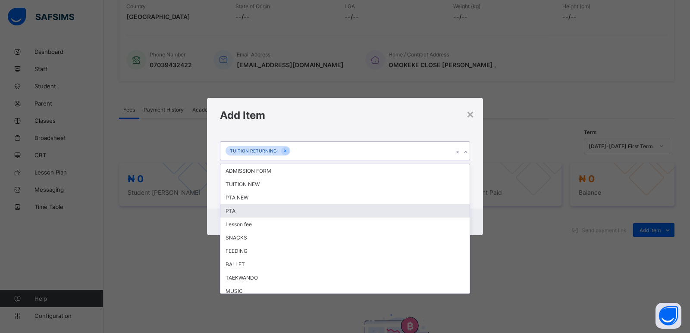
drag, startPoint x: 255, startPoint y: 209, endPoint x: 342, endPoint y: 183, distance: 90.6
click at [265, 205] on div "PTA" at bounding box center [344, 210] width 249 height 13
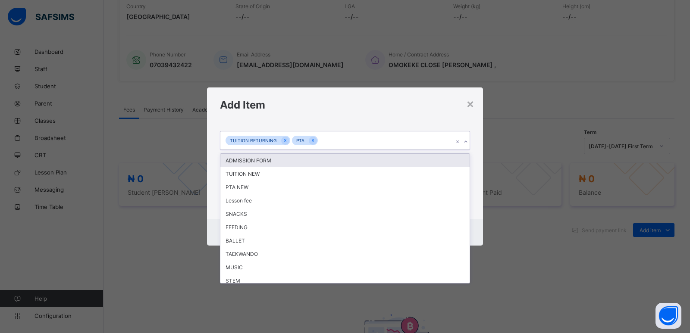
click at [465, 141] on icon at bounding box center [465, 142] width 5 height 9
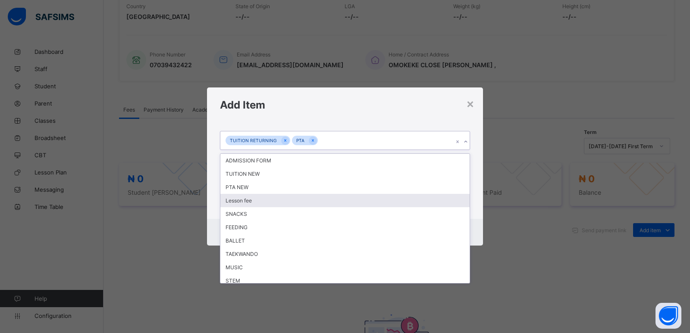
drag, startPoint x: 314, startPoint y: 203, endPoint x: 322, endPoint y: 199, distance: 8.9
click at [314, 203] on div "Lesson fee" at bounding box center [344, 200] width 249 height 13
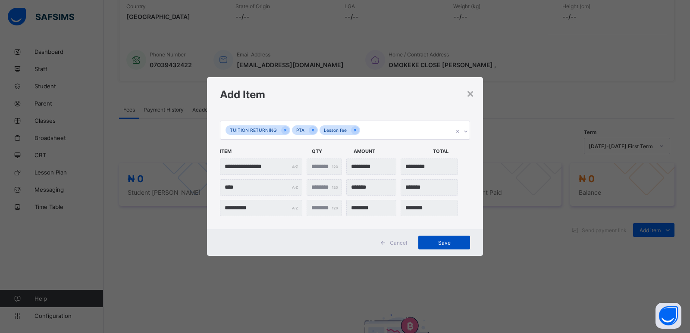
click at [442, 240] on span "Save" at bounding box center [444, 243] width 39 height 6
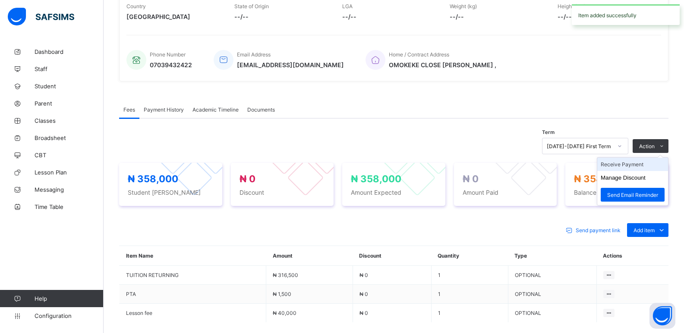
click at [628, 166] on li "Receive Payment" at bounding box center [632, 164] width 71 height 13
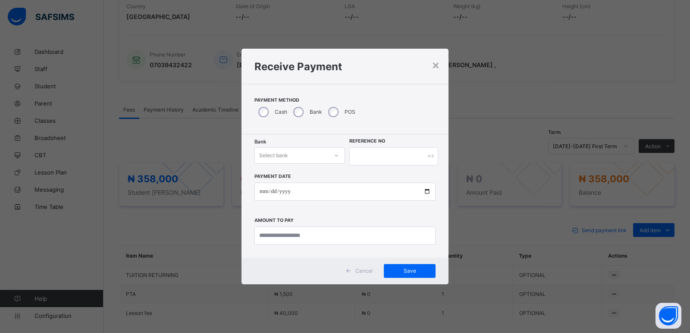
click at [304, 158] on div "Select bank" at bounding box center [291, 156] width 73 height 12
click at [298, 178] on div "Zenith Bank - ALVINAS MODEL PRIMARY SCHOOL" at bounding box center [300, 178] width 90 height 20
click at [358, 155] on input "text" at bounding box center [393, 157] width 89 height 18
type input "*******"
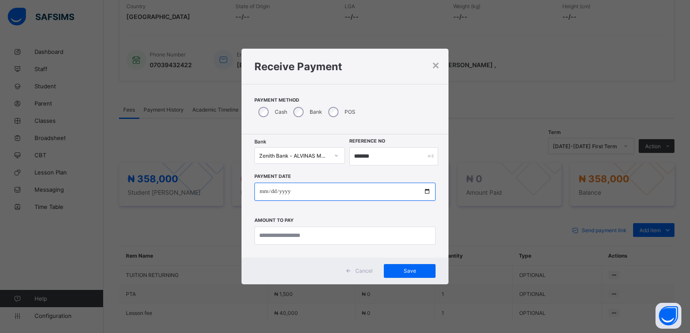
click at [264, 192] on input "date" at bounding box center [345, 192] width 181 height 18
type input "**********"
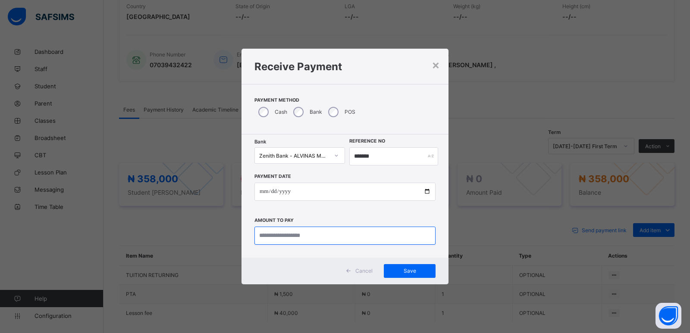
click at [277, 234] on input "currency" at bounding box center [345, 236] width 181 height 18
type input "*********"
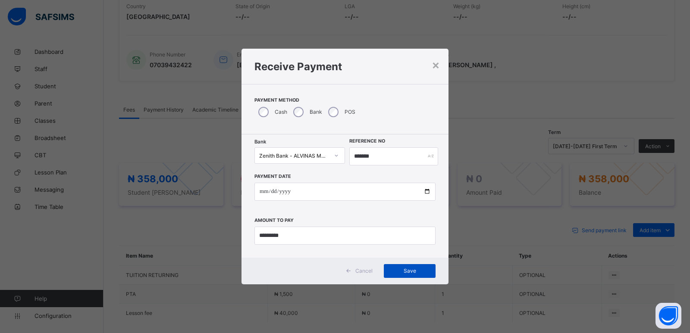
click at [393, 269] on span "Save" at bounding box center [409, 271] width 39 height 6
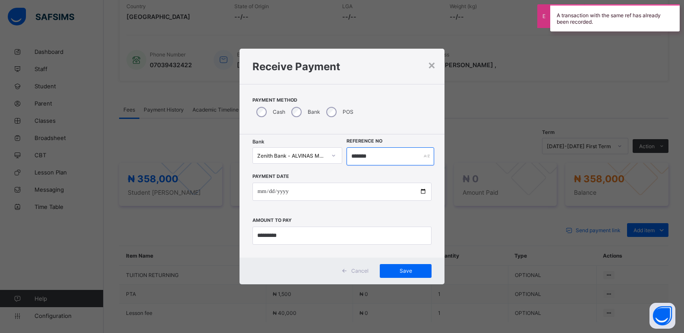
click at [361, 156] on input "*******" at bounding box center [390, 157] width 88 height 18
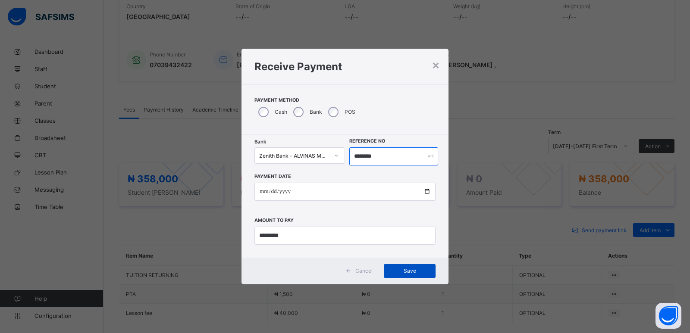
type input "********"
click at [396, 269] on span "Save" at bounding box center [409, 271] width 39 height 6
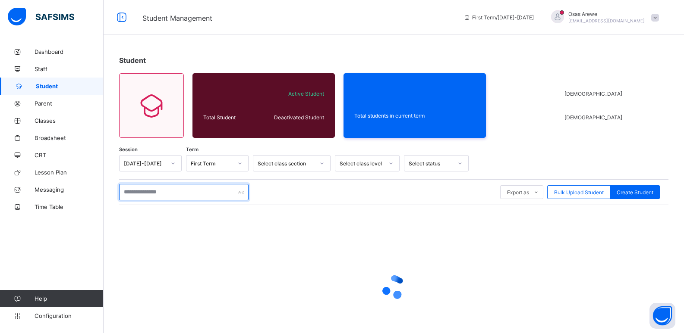
click at [171, 189] on input "text" at bounding box center [183, 192] width 129 height 16
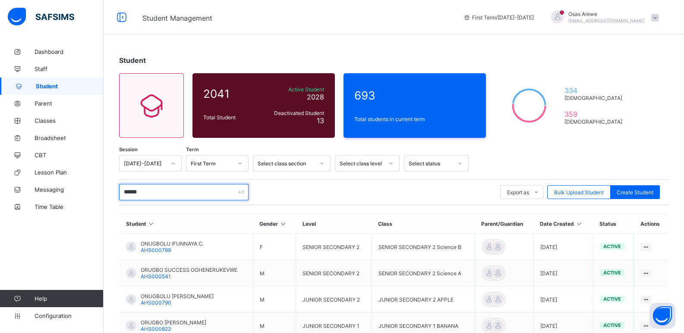
type input "*******"
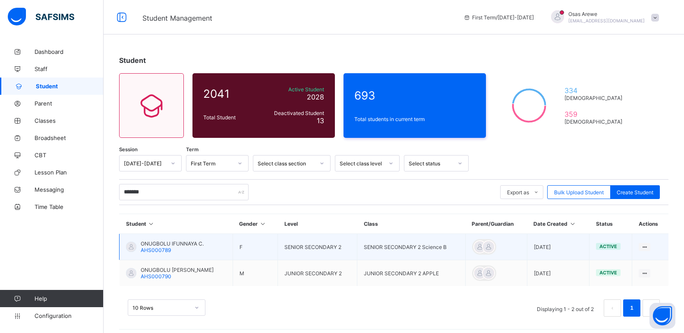
click at [175, 248] on div "ONUGBOLU IFUNNAYA C. AHS000789" at bounding box center [172, 247] width 63 height 13
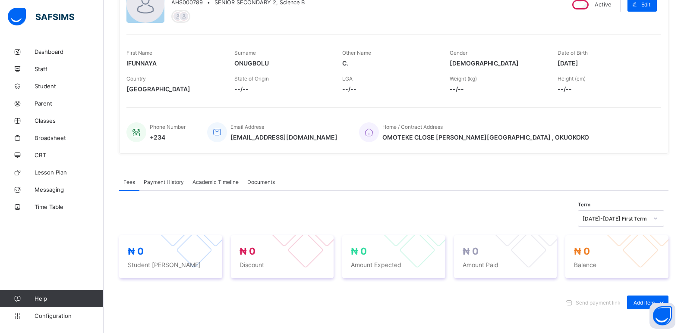
scroll to position [129, 0]
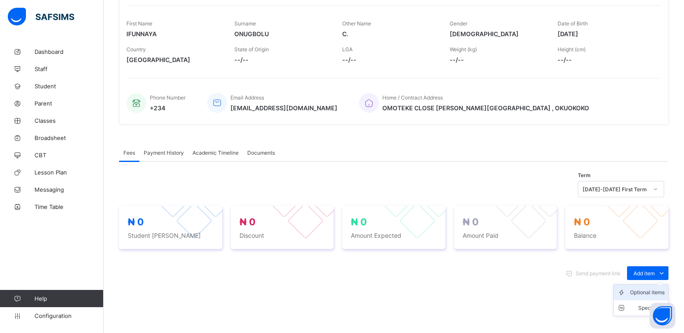
click at [649, 294] on div "Optional items" at bounding box center [647, 293] width 35 height 9
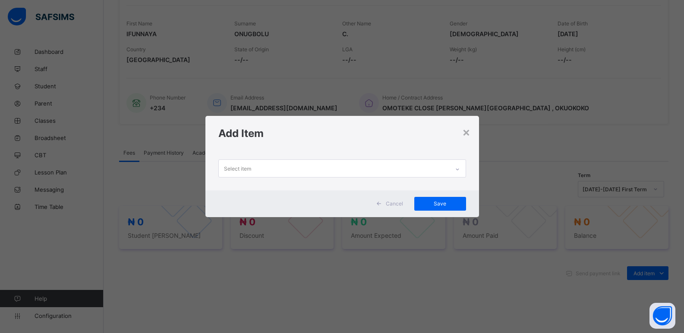
click at [440, 170] on div "Select item" at bounding box center [334, 168] width 230 height 17
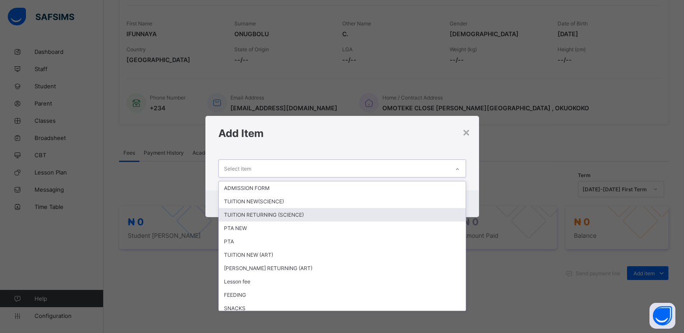
click at [323, 212] on div "TUITION RETURNING (SCIENCE)" at bounding box center [342, 214] width 247 height 13
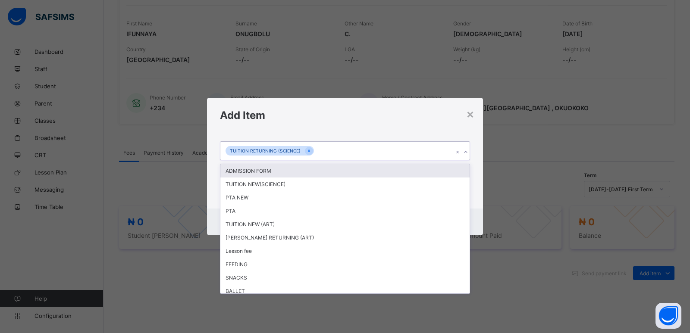
click at [466, 155] on icon at bounding box center [465, 152] width 5 height 9
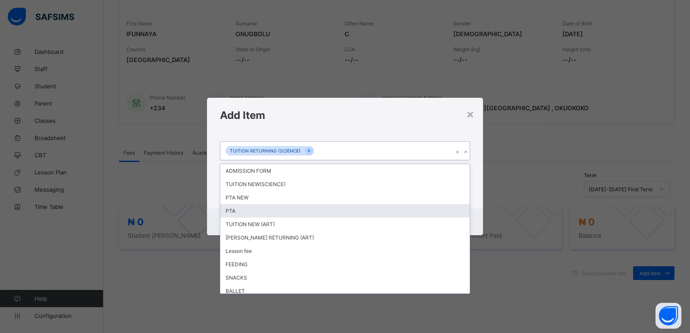
drag, startPoint x: 232, startPoint y: 214, endPoint x: 462, endPoint y: 158, distance: 236.6
click at [237, 211] on div "PTA" at bounding box center [344, 210] width 249 height 13
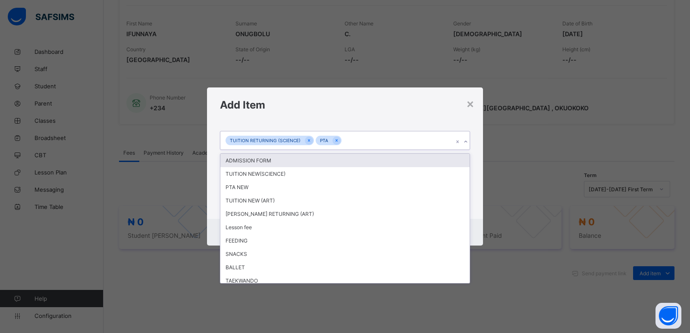
click at [466, 145] on icon at bounding box center [465, 142] width 5 height 9
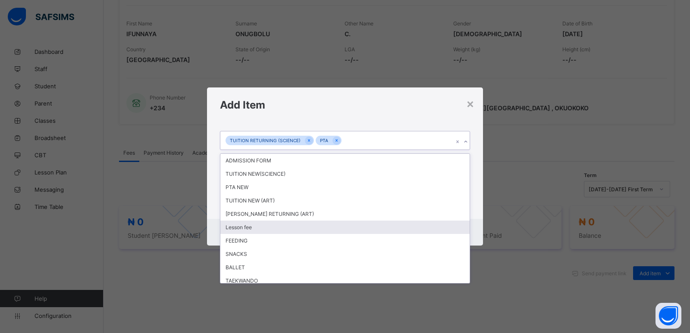
click at [254, 227] on div "Lesson fee" at bounding box center [344, 227] width 249 height 13
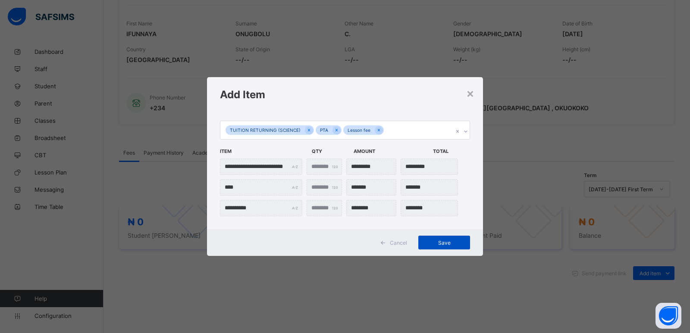
click at [438, 241] on span "Save" at bounding box center [444, 243] width 39 height 6
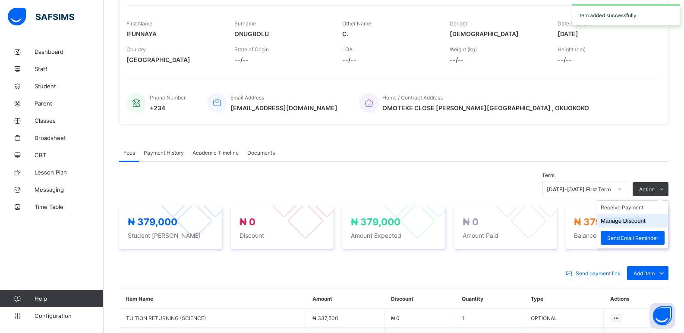
click at [628, 220] on button "Manage Discount" at bounding box center [623, 221] width 45 height 6
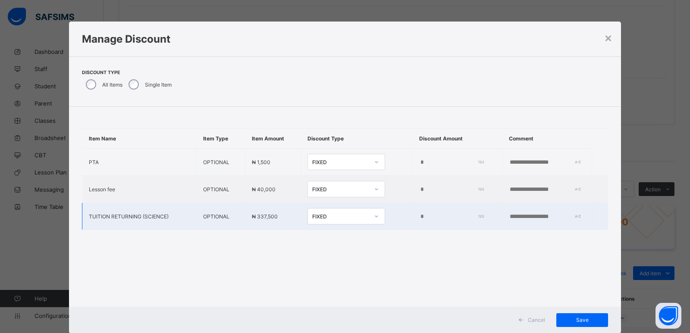
click at [420, 217] on input "*" at bounding box center [451, 217] width 62 height 7
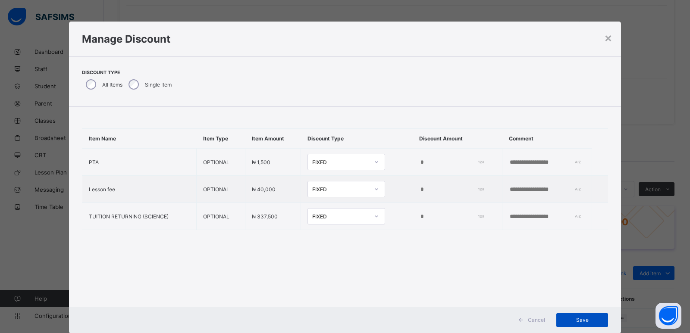
type input "*****"
click at [581, 319] on span "Save" at bounding box center [582, 320] width 39 height 6
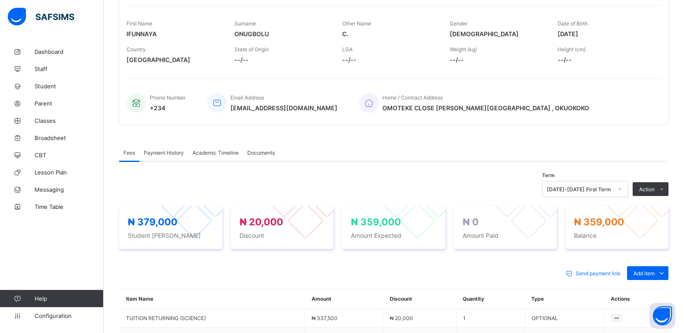
click at [0, 0] on li "Receive Payment" at bounding box center [0, 0] width 0 height 0
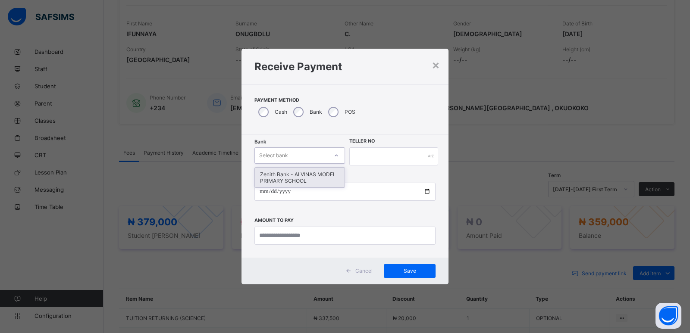
drag, startPoint x: 289, startPoint y: 154, endPoint x: 293, endPoint y: 159, distance: 5.9
click at [289, 156] on div "Select bank" at bounding box center [291, 156] width 73 height 12
drag, startPoint x: 305, startPoint y: 177, endPoint x: 368, endPoint y: 165, distance: 64.2
click at [307, 176] on div "Zenith Bank - ALVINAS MODEL PRIMARY SCHOOL" at bounding box center [300, 178] width 90 height 20
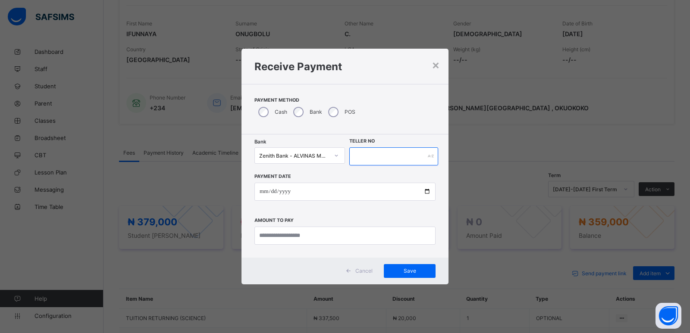
click at [370, 157] on input "text" at bounding box center [393, 157] width 89 height 18
type input "*****"
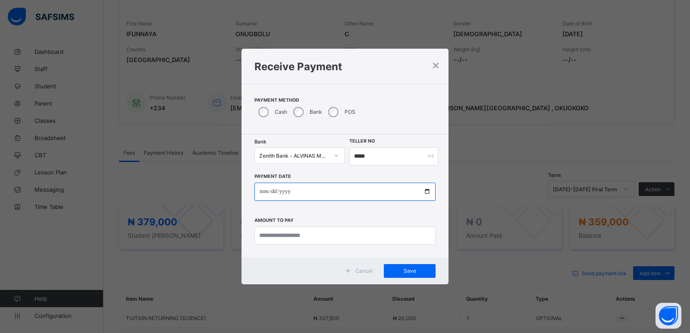
click at [263, 193] on input "date" at bounding box center [345, 192] width 181 height 18
type input "**********"
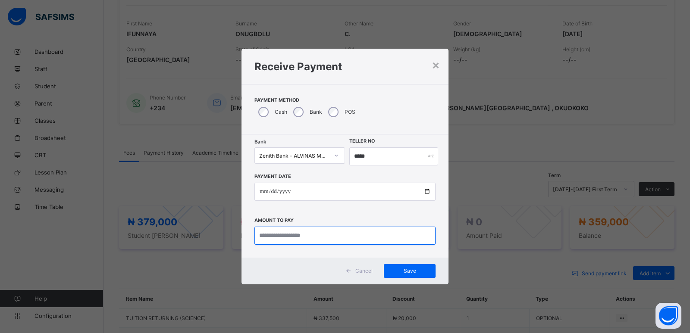
click at [278, 235] on input "currency" at bounding box center [345, 236] width 181 height 18
type input "*********"
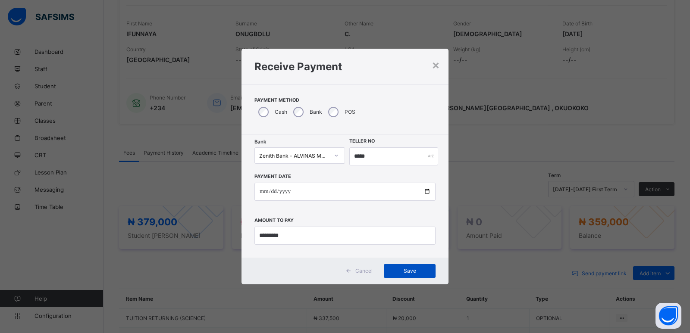
click at [403, 271] on span "Save" at bounding box center [409, 271] width 39 height 6
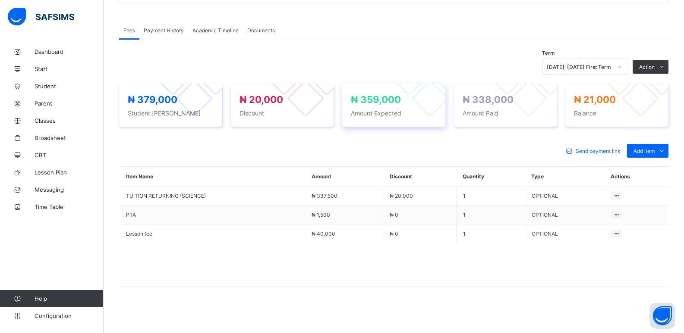
scroll to position [253, 0]
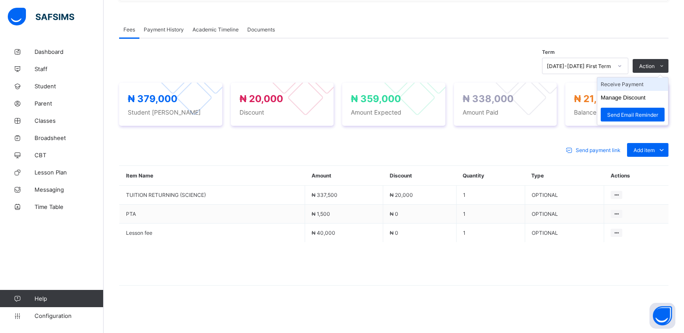
click at [631, 85] on li "Receive Payment" at bounding box center [632, 84] width 71 height 13
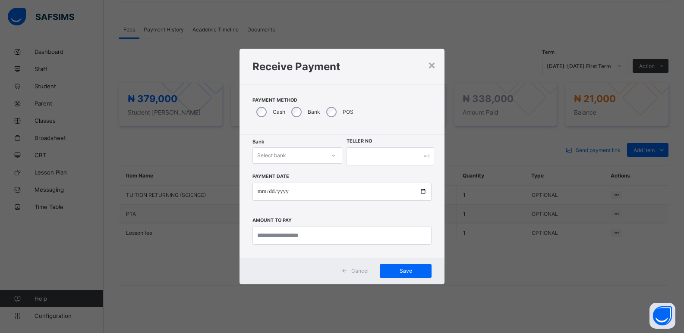
click at [298, 159] on div "Select bank" at bounding box center [289, 156] width 72 height 12
drag, startPoint x: 294, startPoint y: 179, endPoint x: 355, endPoint y: 167, distance: 61.6
click at [299, 179] on div "Zenith Bank - ALVINAS MODEL PRIMARY SCHOOL" at bounding box center [297, 178] width 89 height 20
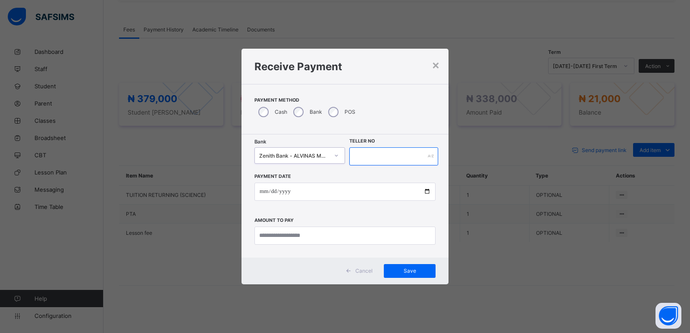
click at [365, 155] on input "text" at bounding box center [393, 157] width 89 height 18
type input "******"
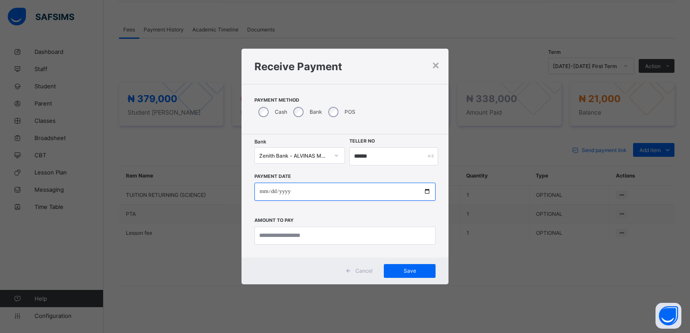
click at [261, 195] on input "date" at bounding box center [345, 192] width 181 height 18
type input "**********"
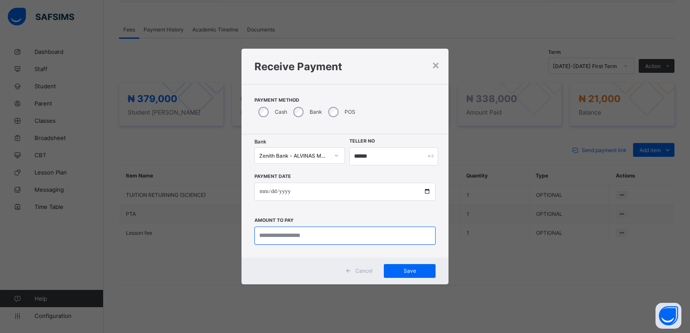
click at [270, 232] on input "currency" at bounding box center [345, 236] width 181 height 18
type input "********"
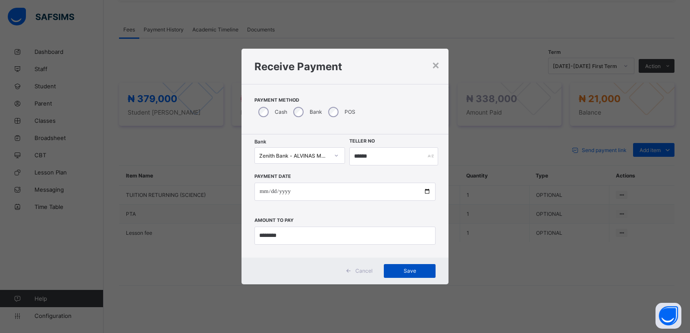
click at [412, 273] on span "Save" at bounding box center [409, 271] width 39 height 6
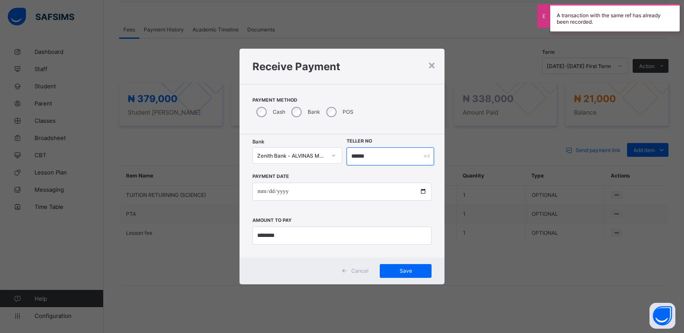
click at [359, 158] on input "******" at bounding box center [390, 157] width 88 height 18
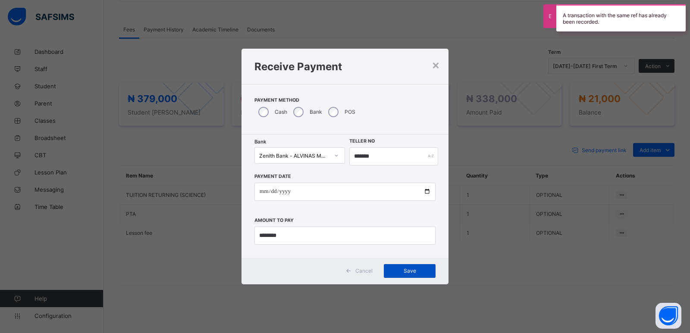
click at [388, 267] on div "Save" at bounding box center [410, 271] width 52 height 14
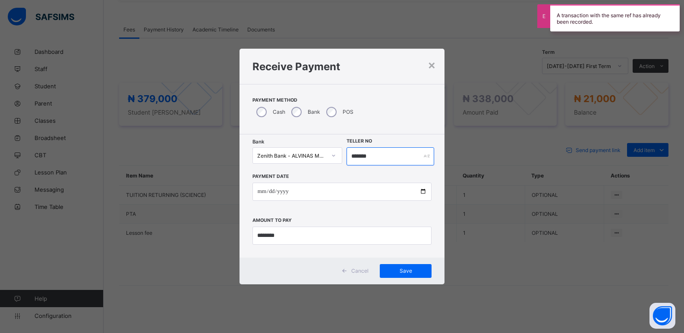
click at [365, 155] on input "*******" at bounding box center [390, 157] width 88 height 18
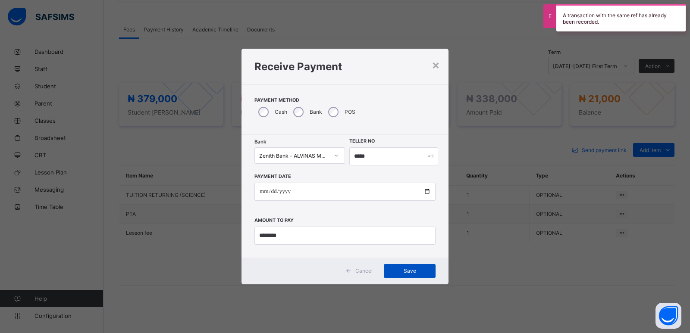
click at [393, 272] on span "Save" at bounding box center [409, 271] width 39 height 6
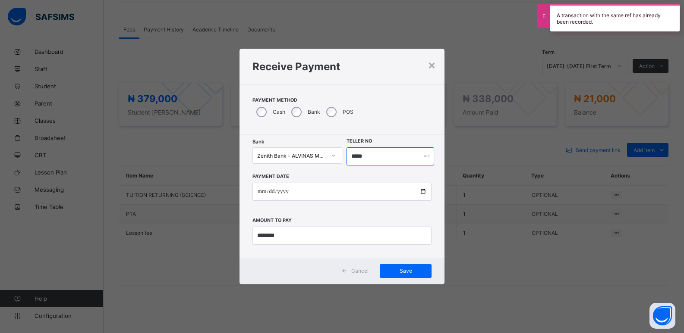
click at [355, 156] on input "*****" at bounding box center [390, 157] width 88 height 18
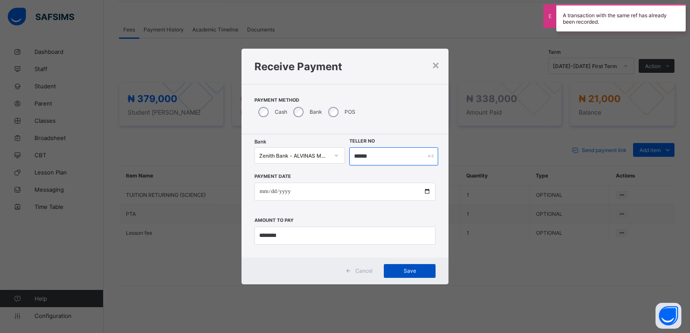
type input "******"
click at [412, 269] on span "Save" at bounding box center [409, 271] width 39 height 6
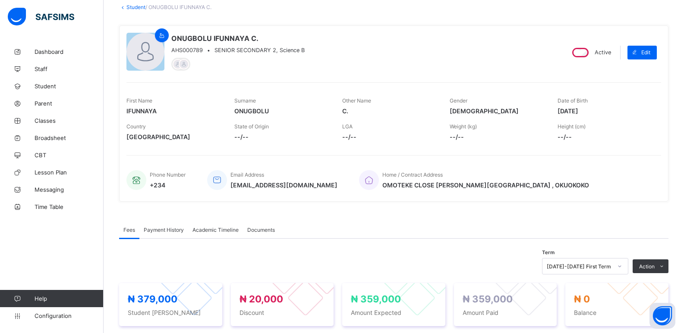
scroll to position [37, 0]
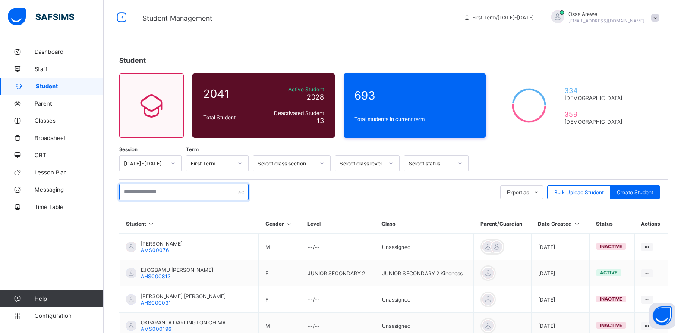
click at [187, 189] on input "text" at bounding box center [183, 192] width 129 height 16
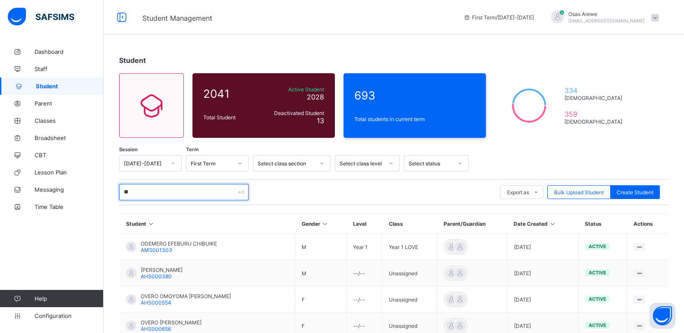
type input "*"
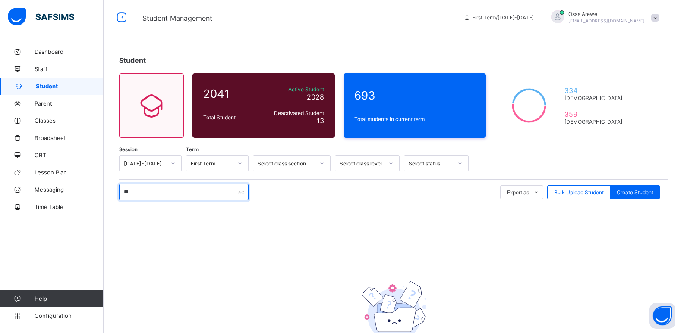
type input "*"
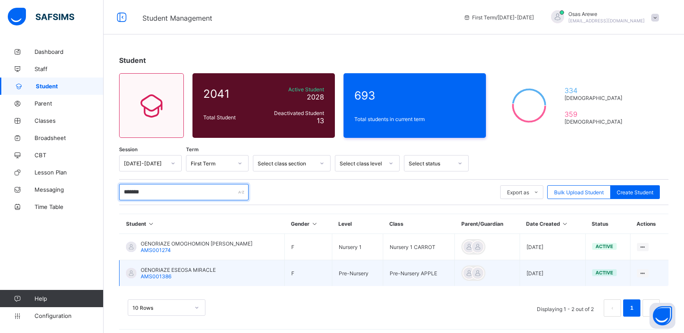
type input "*******"
click at [172, 271] on span "OENORIAZE ESEOSA MIRACLE" at bounding box center [178, 270] width 75 height 6
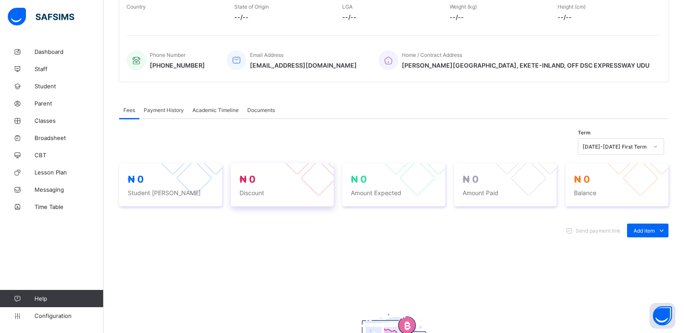
scroll to position [295, 0]
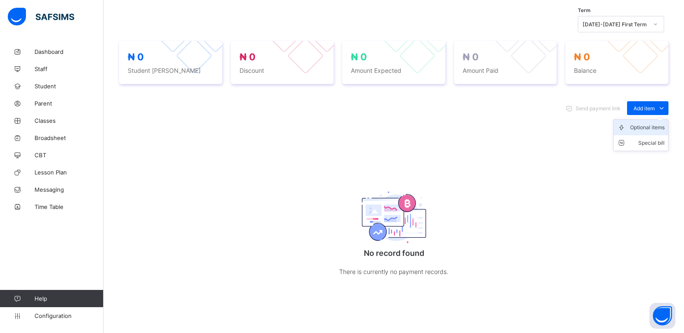
click at [647, 127] on div "Optional items" at bounding box center [647, 127] width 35 height 9
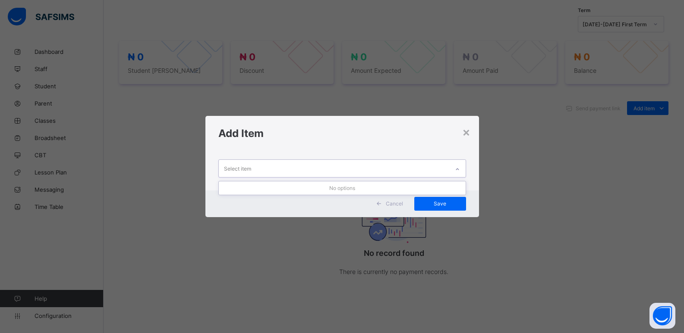
click at [401, 177] on div "Select item" at bounding box center [334, 168] width 230 height 17
click at [451, 173] on div at bounding box center [457, 170] width 15 height 14
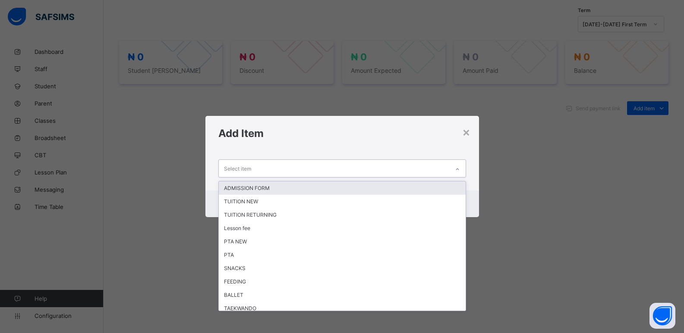
click at [451, 173] on div at bounding box center [457, 170] width 15 height 14
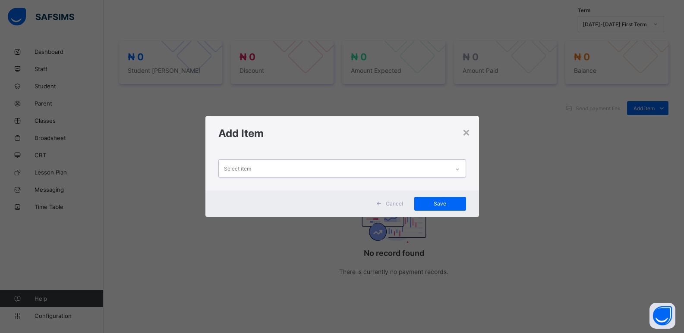
click at [451, 173] on div at bounding box center [457, 170] width 15 height 14
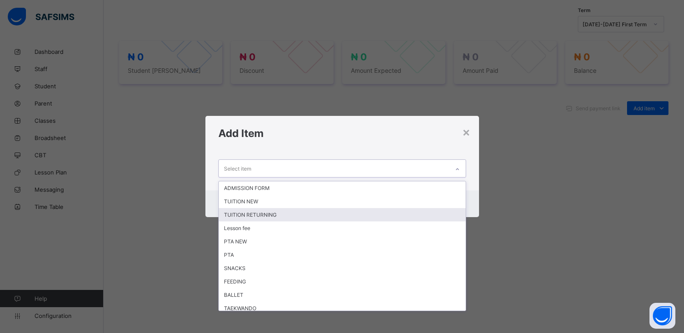
click at [241, 217] on div "TUITION RETURNING" at bounding box center [342, 214] width 247 height 13
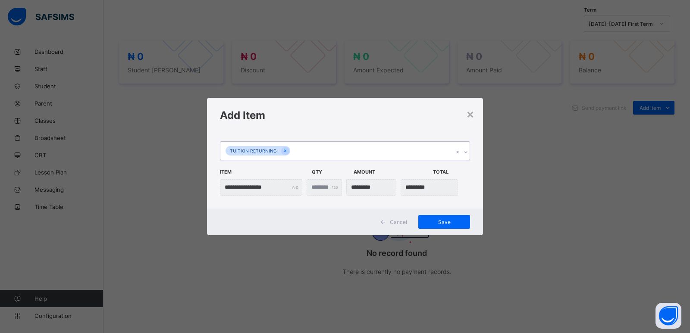
click at [465, 149] on icon at bounding box center [465, 152] width 5 height 9
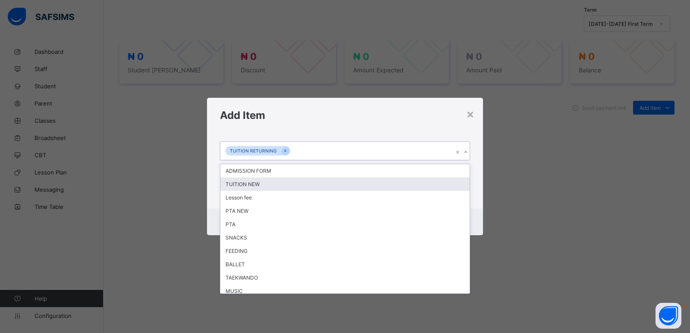
drag, startPoint x: 291, startPoint y: 185, endPoint x: 306, endPoint y: 181, distance: 16.1
click at [294, 183] on div "TUITION NEW" at bounding box center [344, 184] width 249 height 13
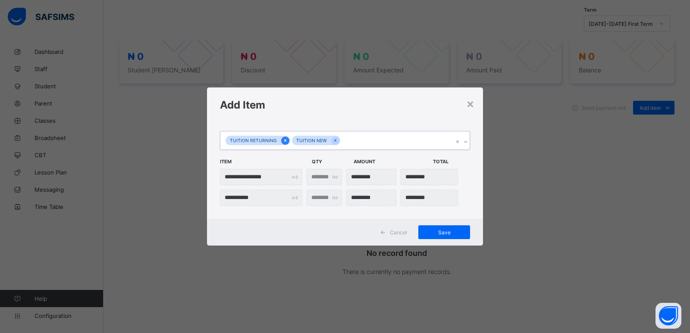
click at [284, 140] on icon at bounding box center [285, 140] width 2 height 3
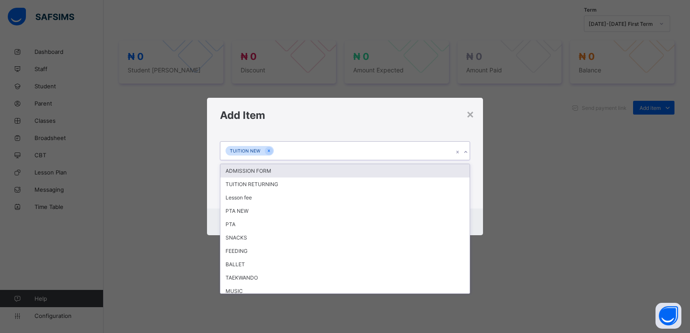
click at [466, 156] on div at bounding box center [466, 152] width 8 height 14
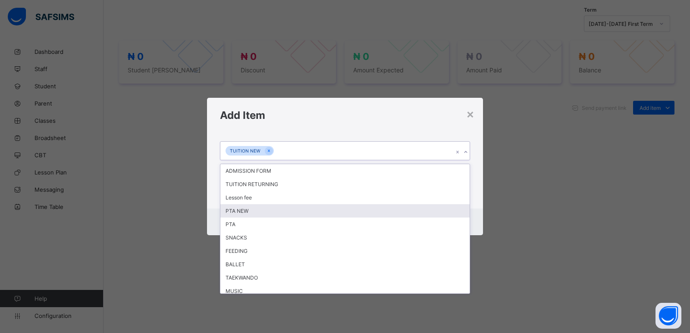
drag, startPoint x: 253, startPoint y: 209, endPoint x: 258, endPoint y: 207, distance: 5.4
click at [258, 207] on div "PTA NEW" at bounding box center [344, 210] width 249 height 13
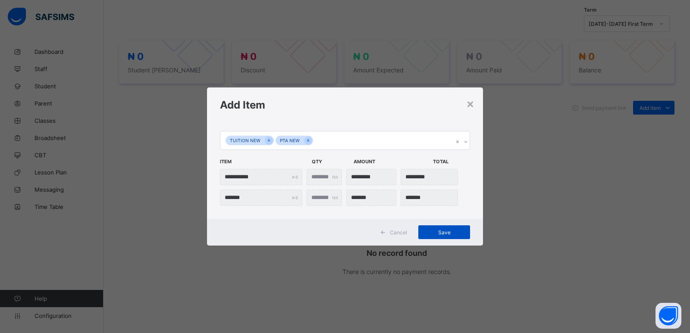
click at [443, 233] on span "Save" at bounding box center [444, 233] width 39 height 6
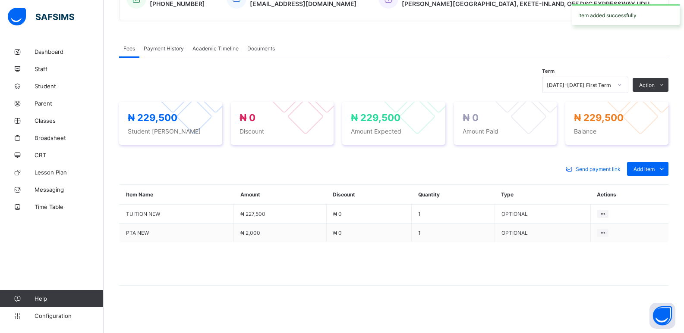
scroll to position [234, 0]
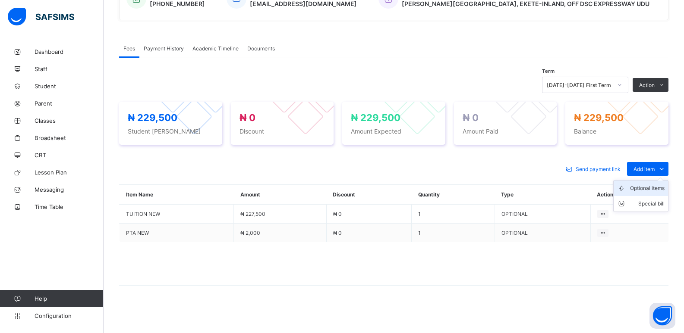
click at [647, 191] on div "Optional items" at bounding box center [647, 188] width 35 height 9
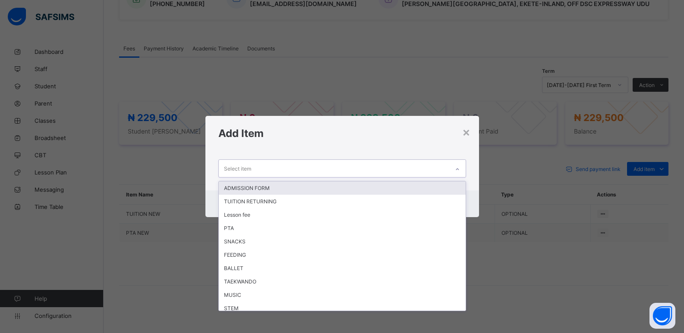
click at [426, 164] on div "Select item" at bounding box center [334, 168] width 230 height 17
click at [274, 190] on div "ADMISSION FORM" at bounding box center [342, 188] width 247 height 13
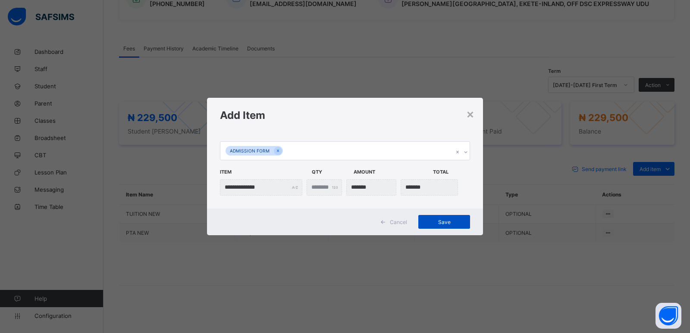
click at [447, 223] on span "Save" at bounding box center [444, 222] width 39 height 6
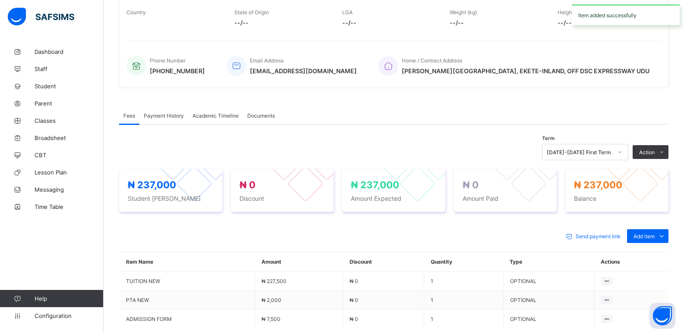
scroll to position [253, 0]
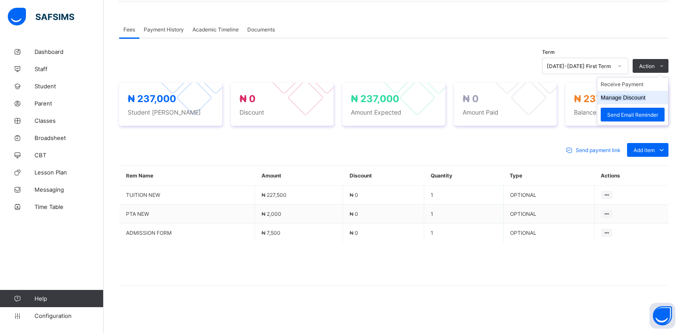
click at [626, 100] on button "Manage Discount" at bounding box center [623, 97] width 45 height 6
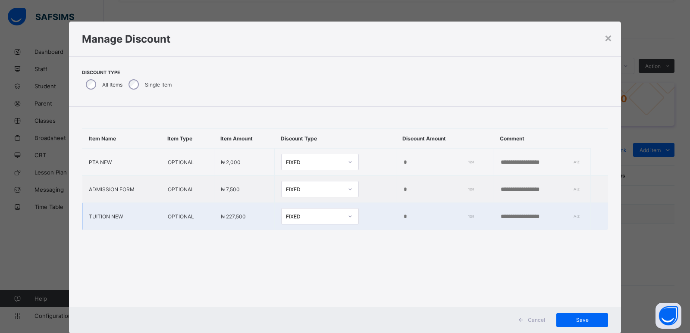
click at [403, 215] on input "*" at bounding box center [437, 217] width 68 height 7
click at [403, 217] on input "*" at bounding box center [437, 217] width 68 height 7
click at [403, 219] on input "*" at bounding box center [437, 217] width 68 height 7
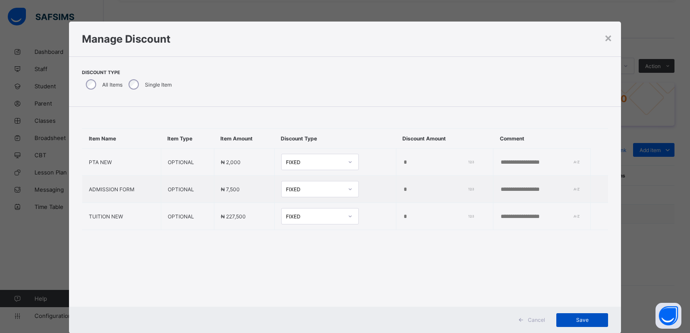
type input "******"
click at [574, 319] on span "Save" at bounding box center [582, 320] width 39 height 6
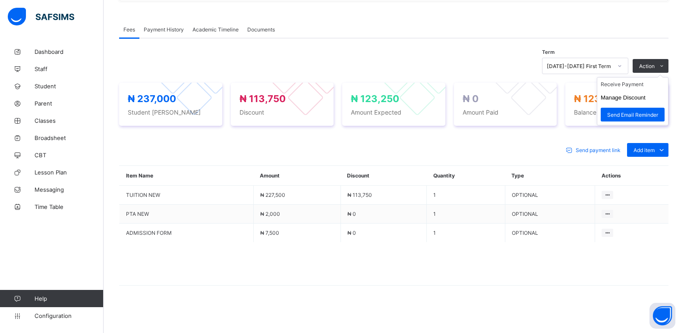
click at [625, 82] on ul "Receive Payment Manage Discount Send Email Reminder" at bounding box center [633, 101] width 72 height 48
click at [636, 85] on li "Receive Payment" at bounding box center [632, 84] width 71 height 13
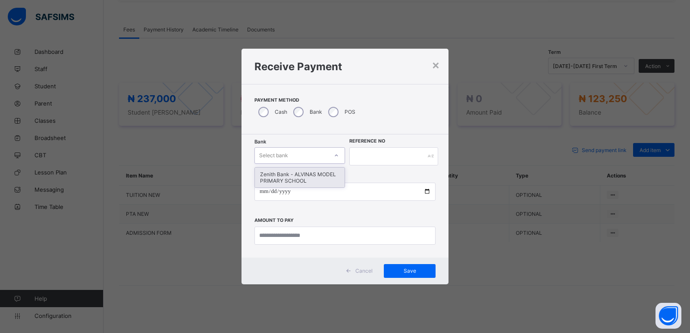
click at [302, 151] on div "Select bank" at bounding box center [291, 156] width 73 height 12
drag, startPoint x: 301, startPoint y: 176, endPoint x: 306, endPoint y: 174, distance: 5.5
click at [302, 176] on div "Zenith Bank - ALVINAS MODEL PRIMARY SCHOOL" at bounding box center [300, 178] width 90 height 20
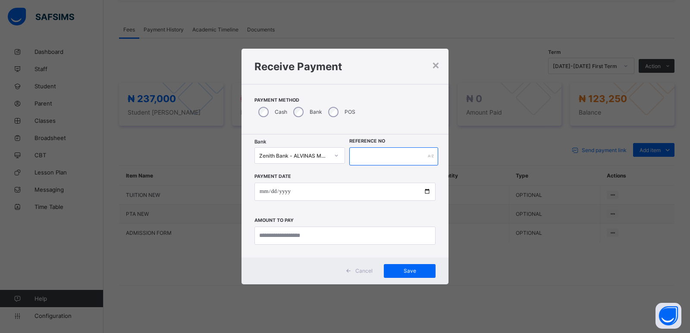
click at [351, 154] on input "text" at bounding box center [393, 157] width 89 height 18
type input "*******"
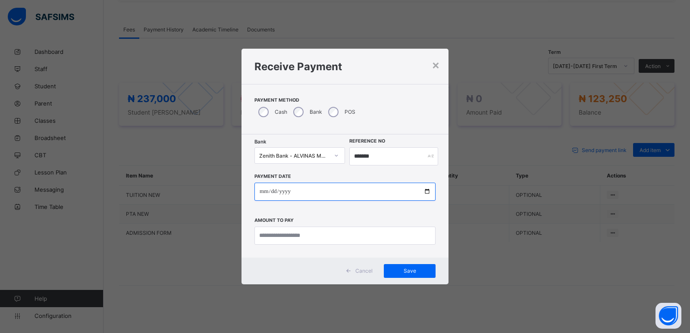
click at [263, 192] on input "date" at bounding box center [345, 192] width 181 height 18
type input "**********"
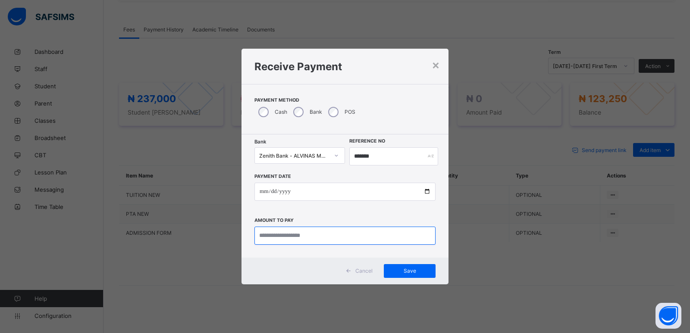
click at [268, 232] on input "currency" at bounding box center [345, 236] width 181 height 18
type input "*********"
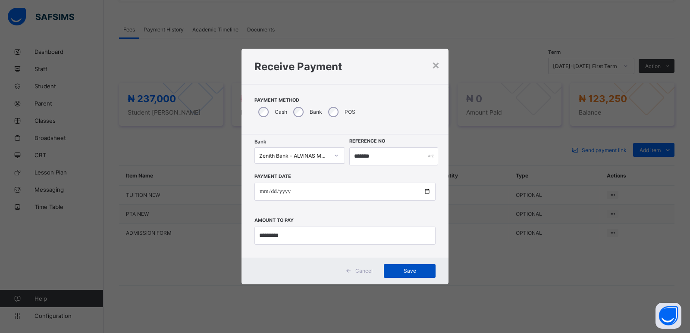
click at [399, 274] on span "Save" at bounding box center [409, 271] width 39 height 6
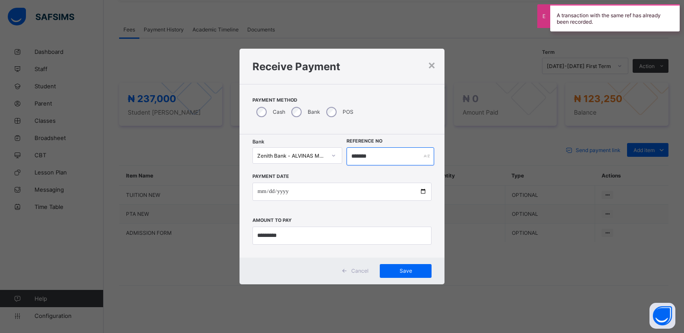
click at [359, 154] on input "*******" at bounding box center [390, 157] width 88 height 18
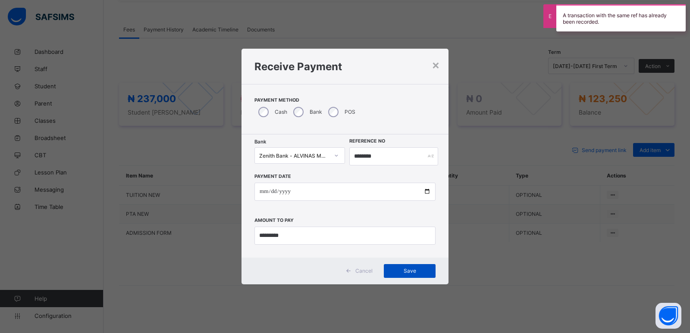
click at [401, 267] on div "Save" at bounding box center [410, 271] width 52 height 14
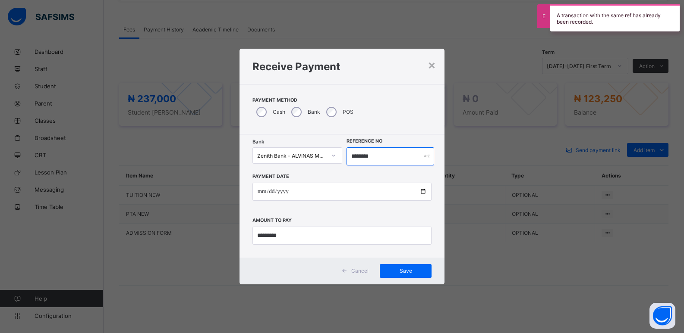
click at [362, 156] on input "********" at bounding box center [390, 157] width 88 height 18
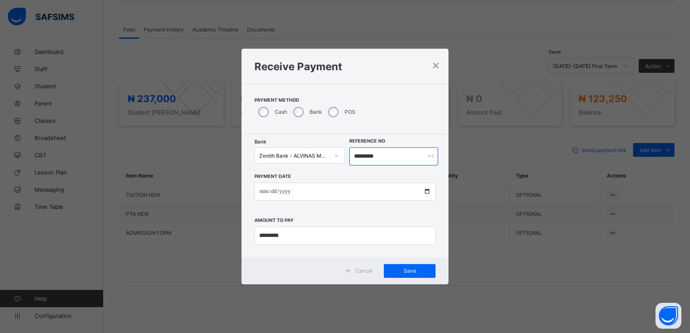
click at [373, 160] on input "*********" at bounding box center [393, 157] width 89 height 18
click at [412, 271] on span "Save" at bounding box center [409, 271] width 39 height 6
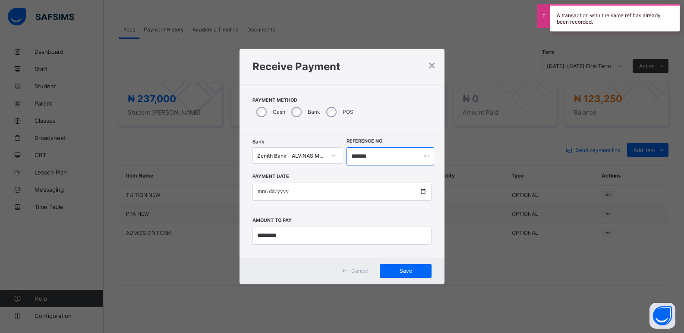
click at [364, 154] on input "*******" at bounding box center [390, 157] width 88 height 18
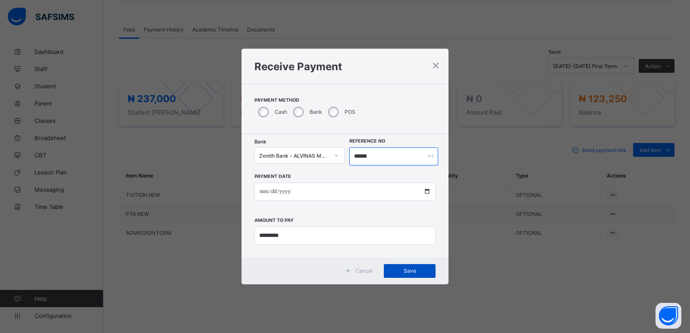
type input "******"
click at [401, 277] on div "Save" at bounding box center [410, 271] width 52 height 14
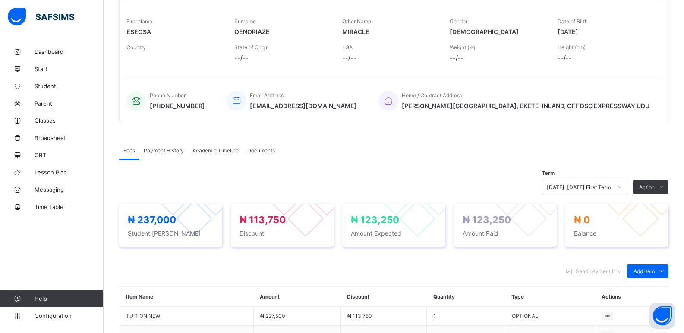
scroll to position [123, 0]
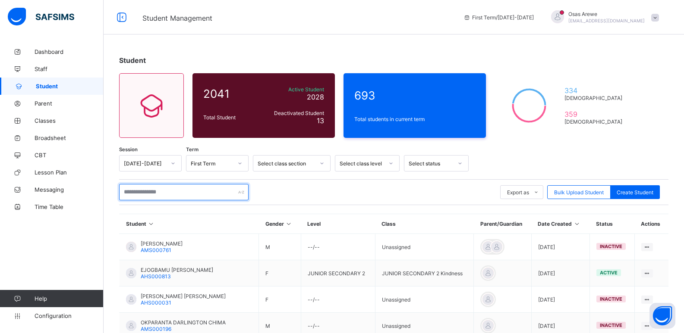
click at [182, 191] on input "text" at bounding box center [183, 192] width 129 height 16
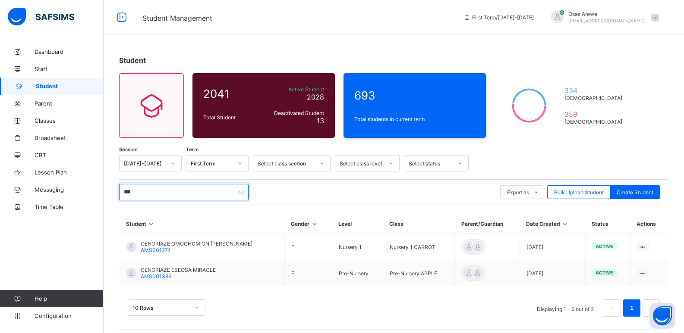
type input "*******"
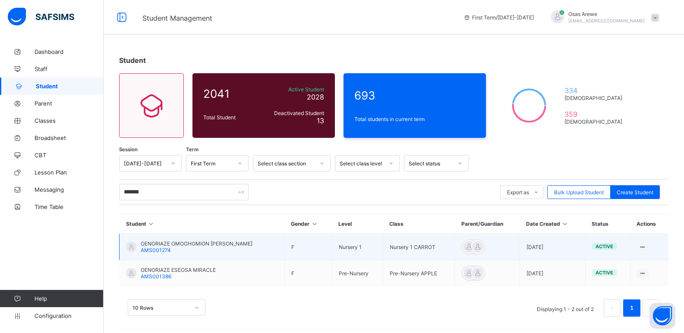
click at [185, 240] on td "OENORIAZE OMOGHOMION ERICA AMS001274" at bounding box center [202, 247] width 165 height 26
click at [182, 243] on span "OENORIAZE OMOGHOMION ERICA" at bounding box center [197, 244] width 112 height 6
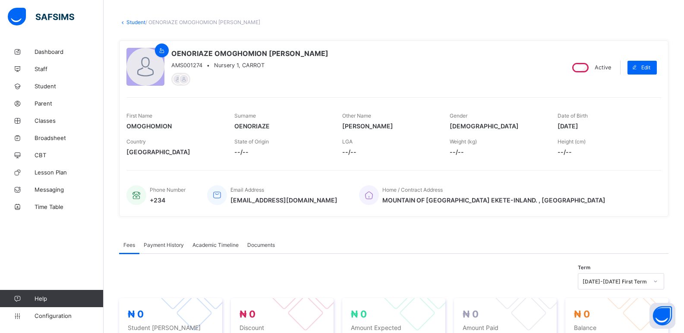
scroll to position [129, 0]
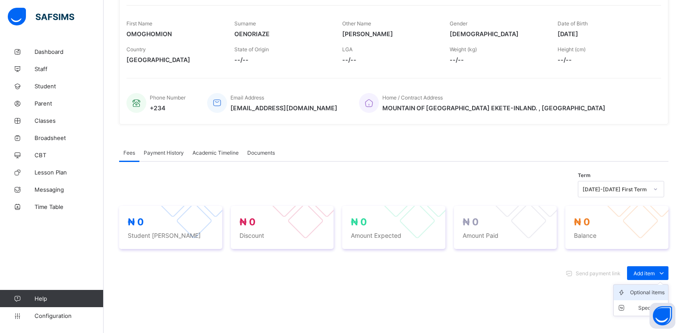
click at [646, 292] on div "Optional items" at bounding box center [647, 293] width 35 height 9
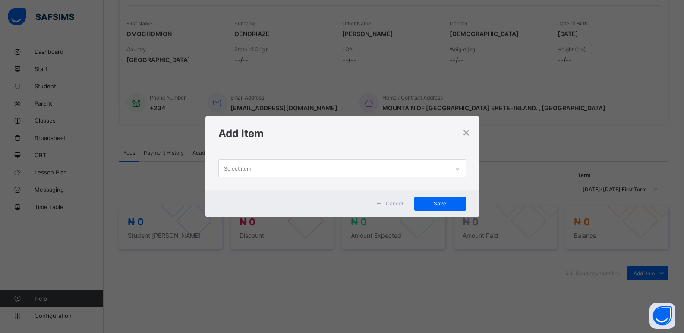
click at [422, 173] on div "Select item" at bounding box center [334, 168] width 230 height 17
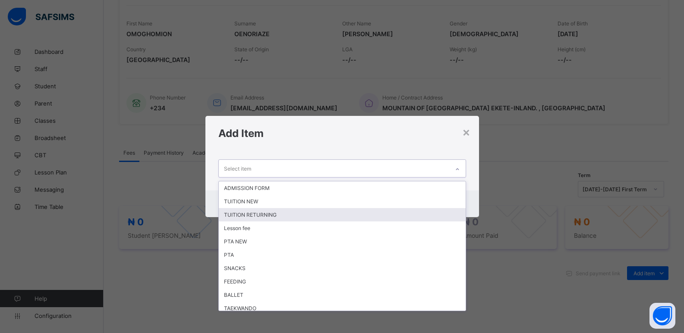
click at [333, 219] on div "TUITION RETURNING" at bounding box center [342, 214] width 247 height 13
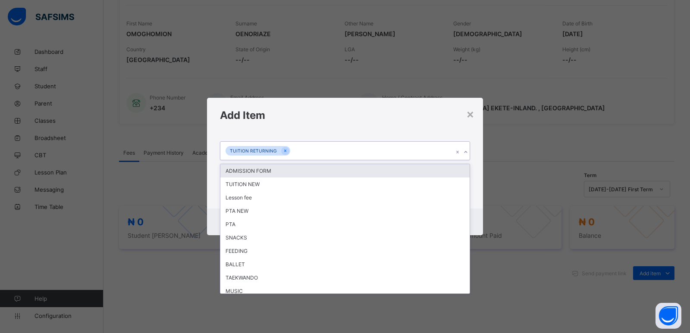
click at [464, 150] on icon at bounding box center [465, 152] width 5 height 9
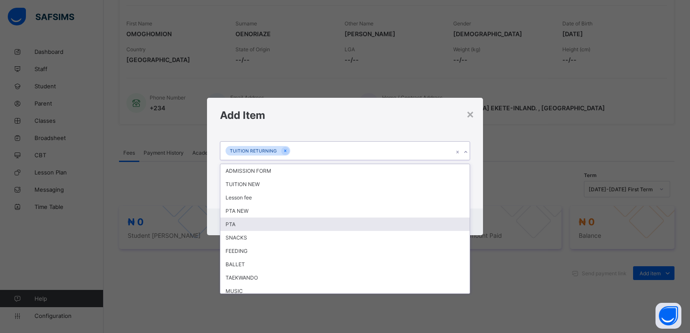
drag, startPoint x: 314, startPoint y: 225, endPoint x: 354, endPoint y: 209, distance: 43.0
click at [321, 221] on div "PTA" at bounding box center [344, 224] width 249 height 13
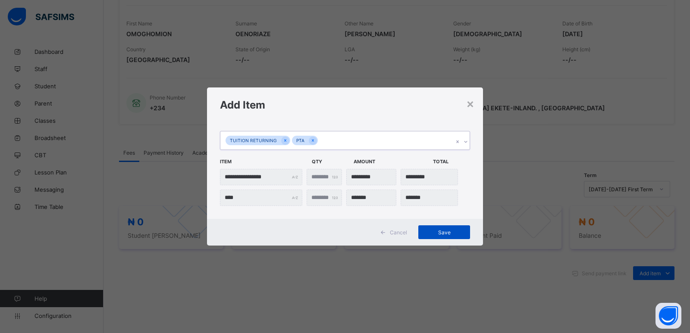
drag, startPoint x: 435, startPoint y: 230, endPoint x: 498, endPoint y: 205, distance: 67.5
click at [436, 229] on div "Save" at bounding box center [444, 233] width 52 height 14
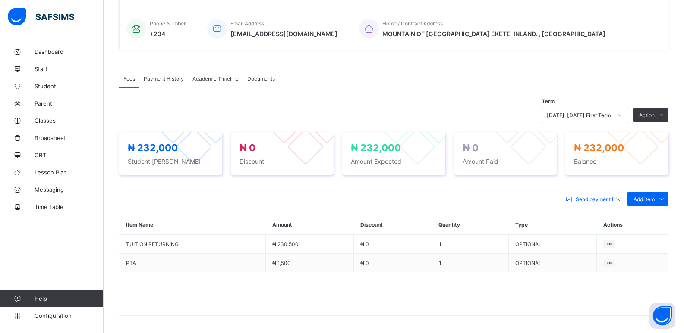
scroll to position [191, 0]
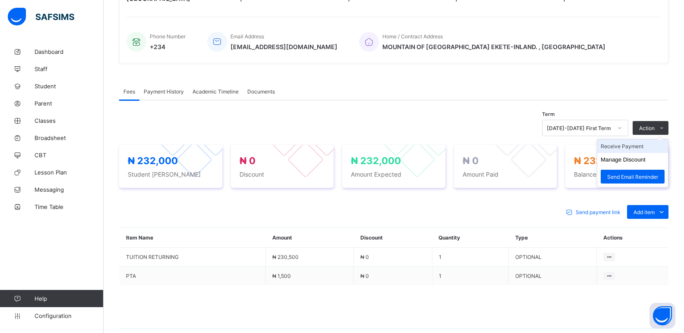
drag, startPoint x: 637, startPoint y: 148, endPoint x: 674, endPoint y: 135, distance: 39.0
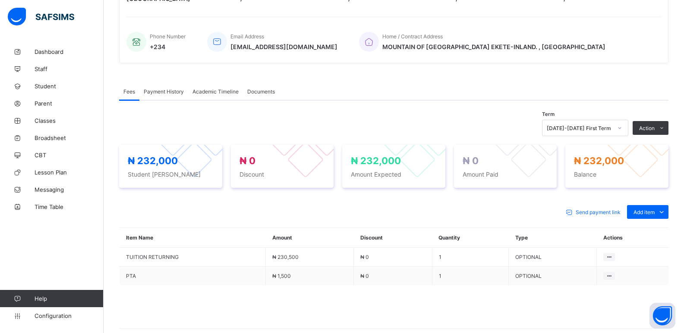
click at [0, 0] on li "Receive Payment" at bounding box center [0, 0] width 0 height 0
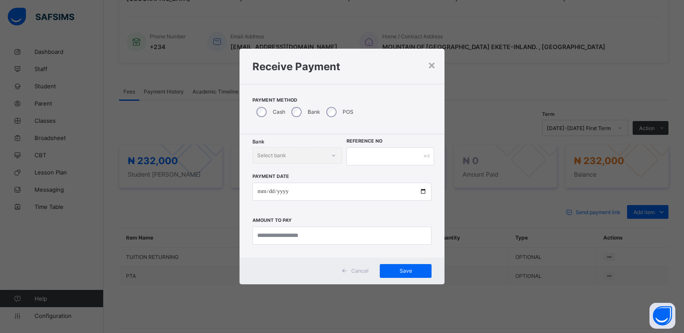
click at [544, 56] on div "× Receive Payment Payment Method Cash Bank POS Bank Select bank Reference No Pa…" at bounding box center [342, 166] width 684 height 333
drag, startPoint x: 358, startPoint y: 274, endPoint x: 359, endPoint y: 267, distance: 7.9
click at [358, 273] on span "Cancel" at bounding box center [359, 271] width 17 height 6
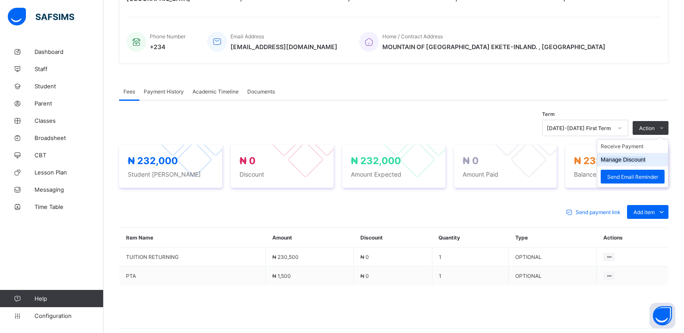
click at [629, 157] on button "Manage Discount" at bounding box center [623, 160] width 45 height 6
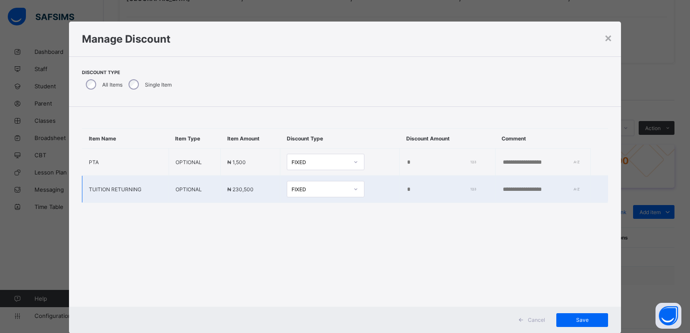
click at [406, 191] on input "*" at bounding box center [439, 189] width 66 height 7
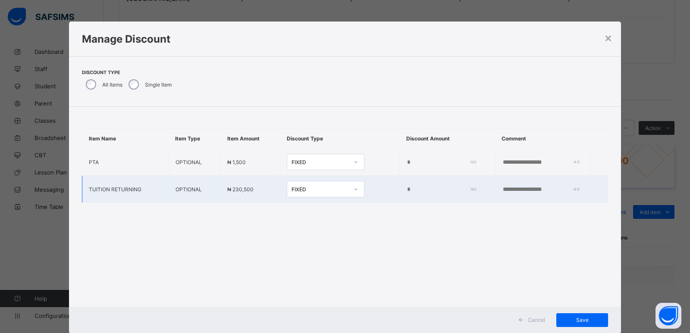
click at [406, 191] on input "*" at bounding box center [439, 189] width 66 height 7
type input "******"
click at [570, 322] on span "Save" at bounding box center [582, 320] width 39 height 6
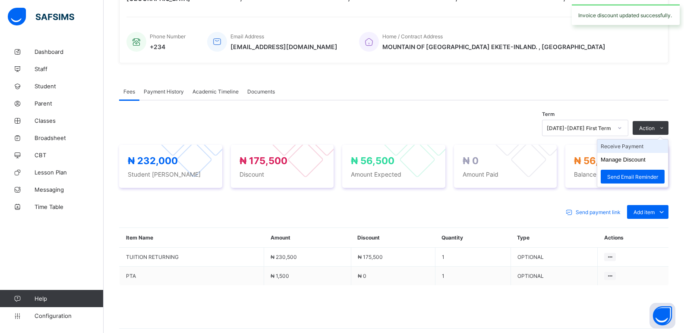
click at [628, 146] on li "Receive Payment" at bounding box center [632, 146] width 71 height 13
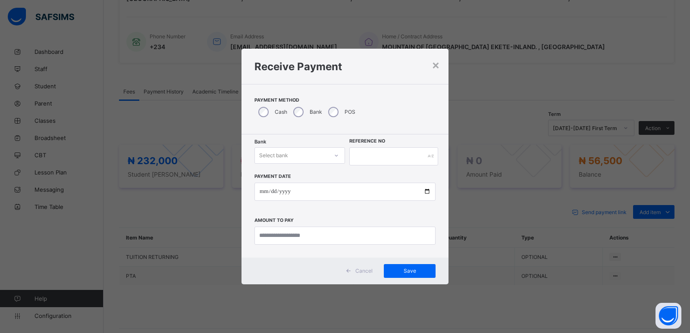
click at [315, 154] on div "Select bank" at bounding box center [291, 156] width 73 height 12
click at [305, 177] on div "Zenith Bank - ALVINAS MODEL PRIMARY SCHOOL" at bounding box center [300, 178] width 90 height 20
click at [378, 158] on input "text" at bounding box center [393, 157] width 89 height 18
type input "******"
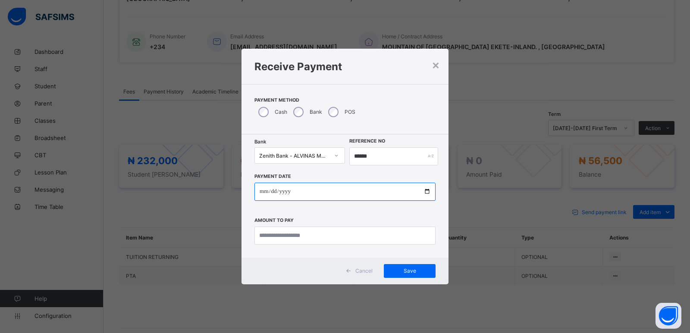
click at [263, 187] on input "date" at bounding box center [345, 192] width 181 height 18
type input "**********"
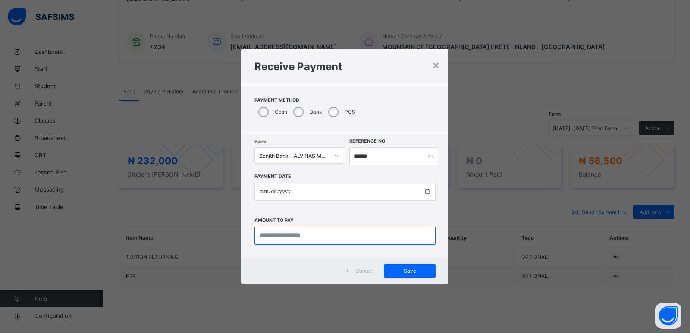
click at [299, 238] on input "currency" at bounding box center [345, 236] width 181 height 18
type input "********"
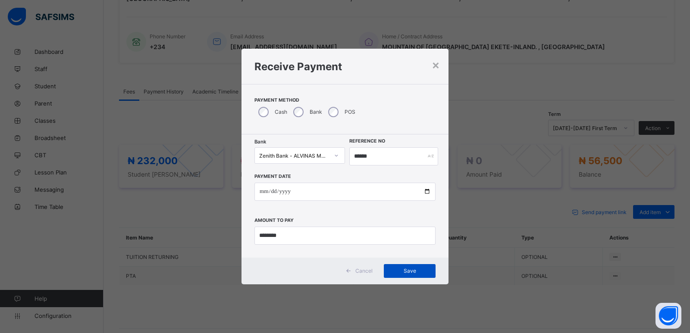
click at [392, 268] on span "Save" at bounding box center [409, 271] width 39 height 6
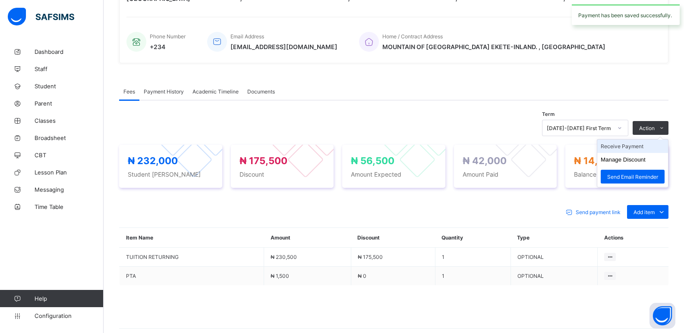
click at [620, 146] on li "Receive Payment" at bounding box center [632, 146] width 71 height 13
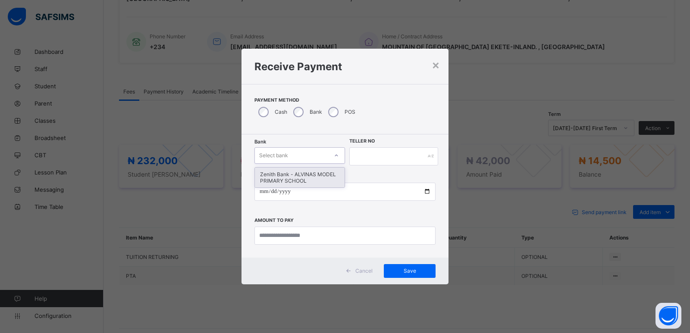
drag, startPoint x: 289, startPoint y: 155, endPoint x: 288, endPoint y: 167, distance: 11.7
click at [289, 155] on div "Select bank" at bounding box center [291, 156] width 73 height 12
drag, startPoint x: 287, startPoint y: 174, endPoint x: 293, endPoint y: 174, distance: 5.2
click at [290, 174] on div "Zenith Bank - ALVINAS MODEL PRIMARY SCHOOL" at bounding box center [300, 178] width 90 height 20
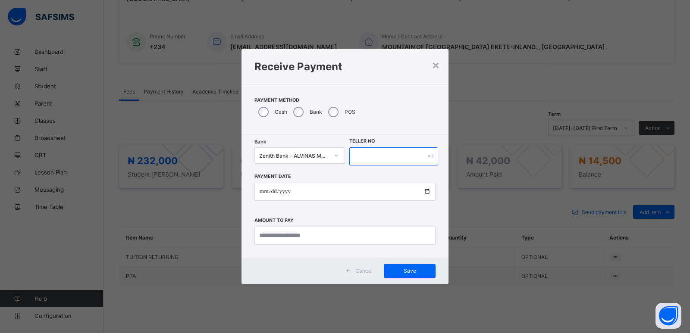
click at [376, 158] on input "text" at bounding box center [393, 157] width 89 height 18
type input "******"
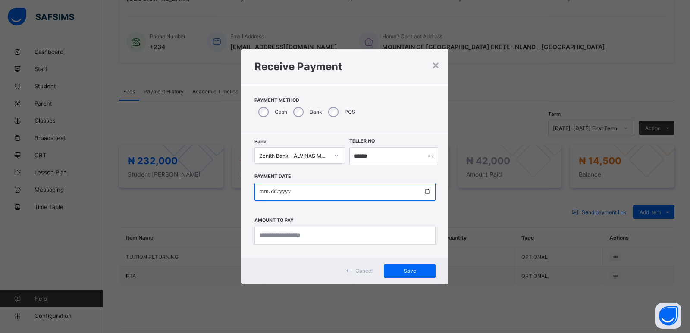
click at [267, 190] on input "date" at bounding box center [345, 192] width 181 height 18
type input "**********"
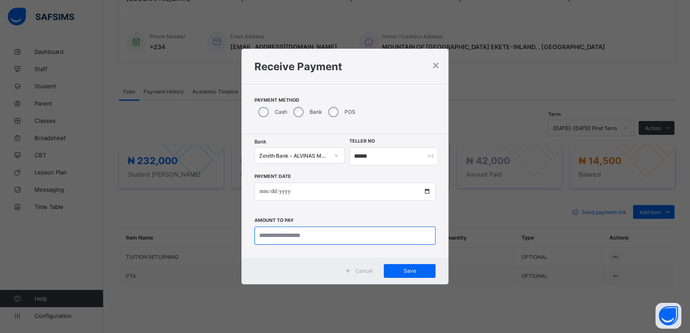
click at [271, 236] on input "currency" at bounding box center [345, 236] width 181 height 18
type input "********"
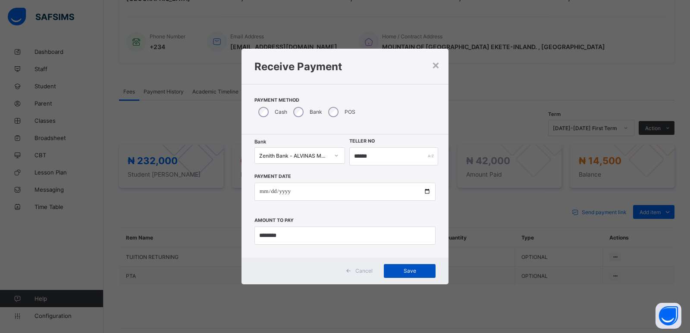
click at [412, 268] on span "Save" at bounding box center [409, 271] width 39 height 6
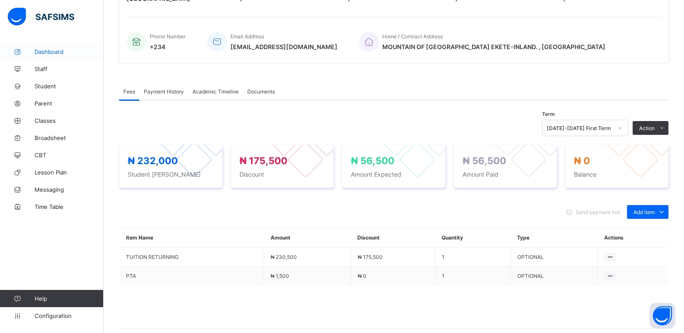
click at [43, 53] on span "Dashboard" at bounding box center [69, 51] width 69 height 7
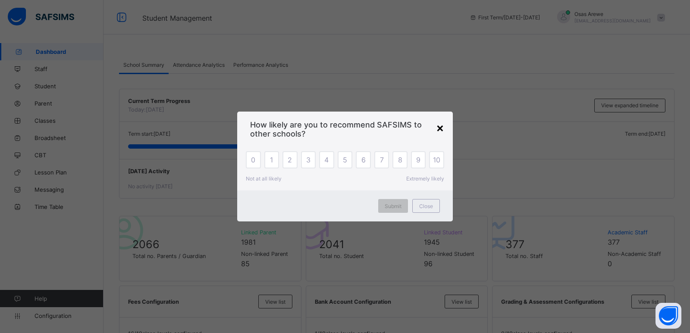
click at [440, 132] on div "×" at bounding box center [440, 127] width 8 height 15
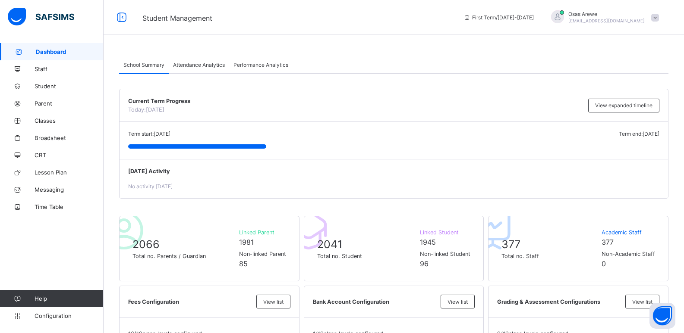
click at [659, 19] on span at bounding box center [655, 18] width 8 height 8
click at [634, 98] on span "Logout" at bounding box center [630, 99] width 57 height 10
